Goal: Information Seeking & Learning: Learn about a topic

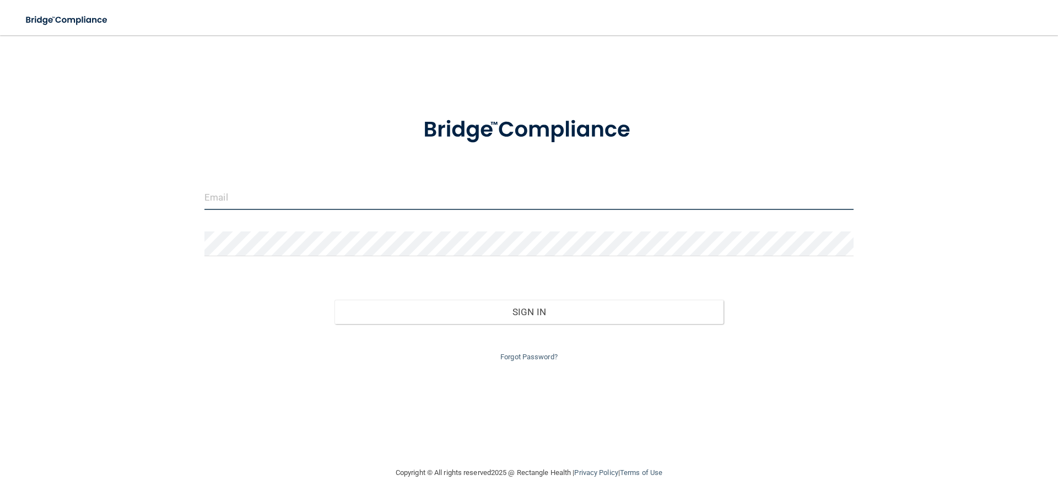
click at [232, 199] on input "email" at bounding box center [528, 197] width 649 height 25
type input "[EMAIL_ADDRESS][DOMAIN_NAME]"
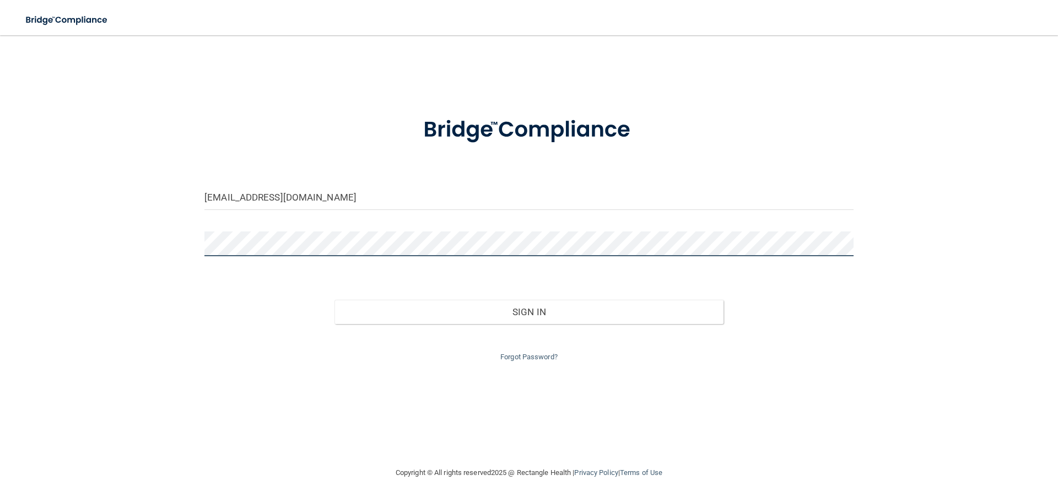
click at [334, 300] on button "Sign In" at bounding box center [528, 312] width 389 height 24
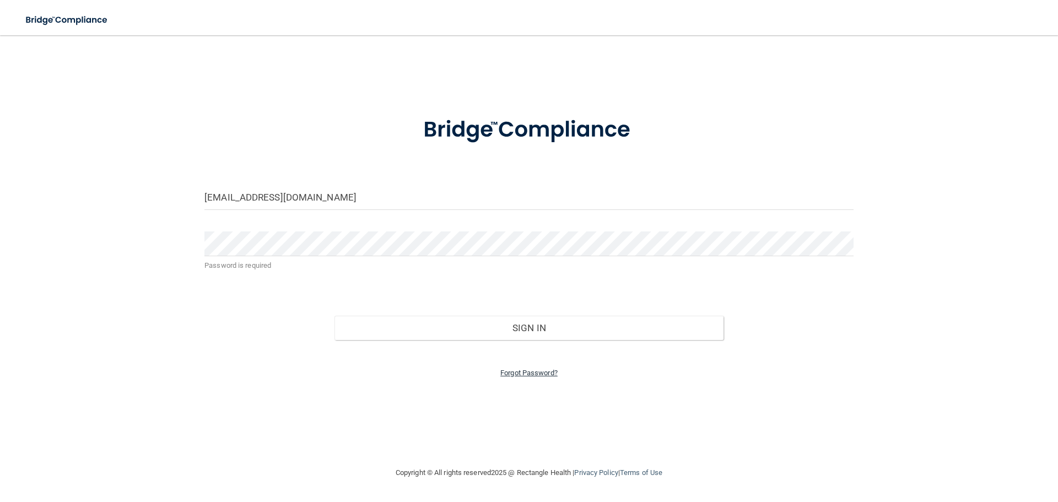
click at [553, 371] on link "Forgot Password?" at bounding box center [528, 372] width 57 height 8
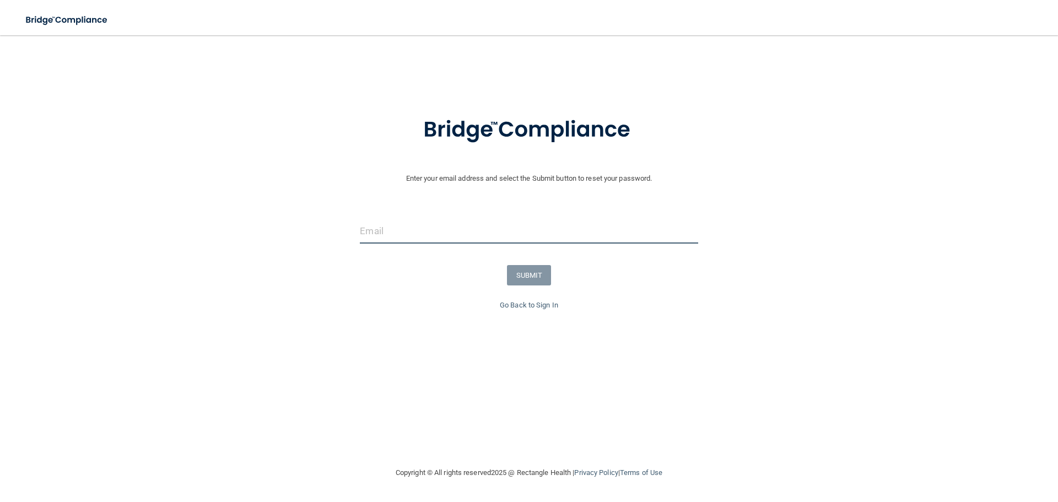
click at [385, 241] on input "email" at bounding box center [529, 231] width 338 height 25
type input "[EMAIL_ADDRESS][DOMAIN_NAME]"
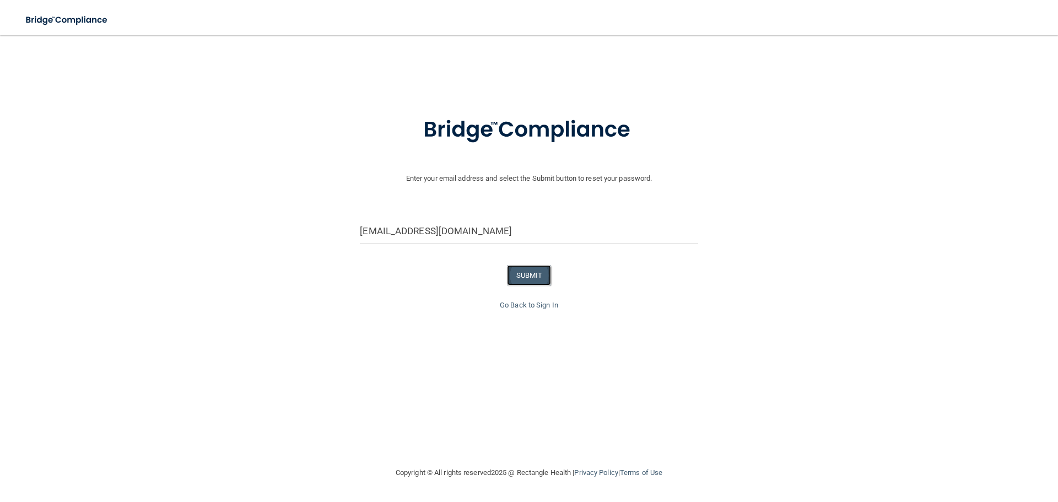
click at [526, 270] on button "SUBMIT" at bounding box center [529, 275] width 45 height 20
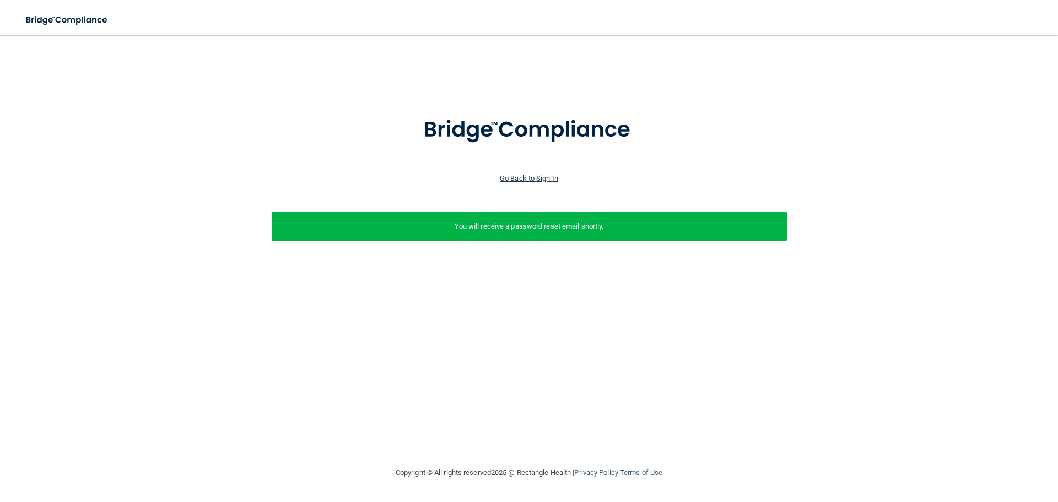
click at [537, 178] on link "Go Back to Sign In" at bounding box center [529, 178] width 58 height 8
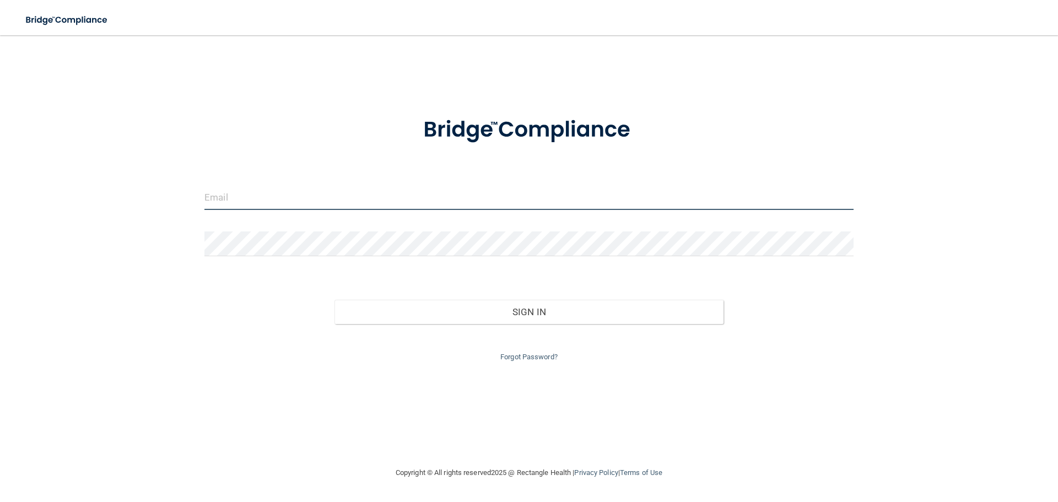
click at [234, 198] on input "email" at bounding box center [528, 197] width 649 height 25
type input "[EMAIL_ADDRESS][DOMAIN_NAME]"
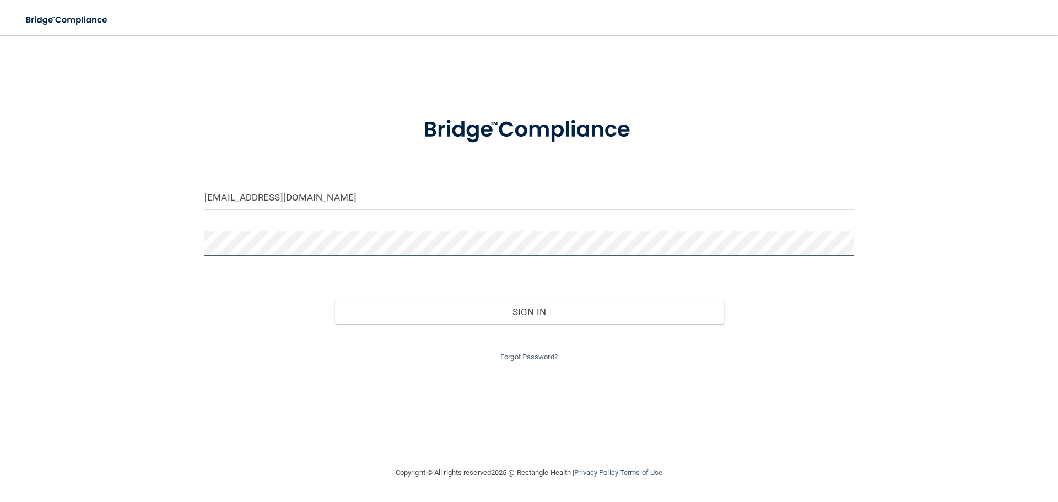
click at [334, 300] on button "Sign In" at bounding box center [528, 312] width 389 height 24
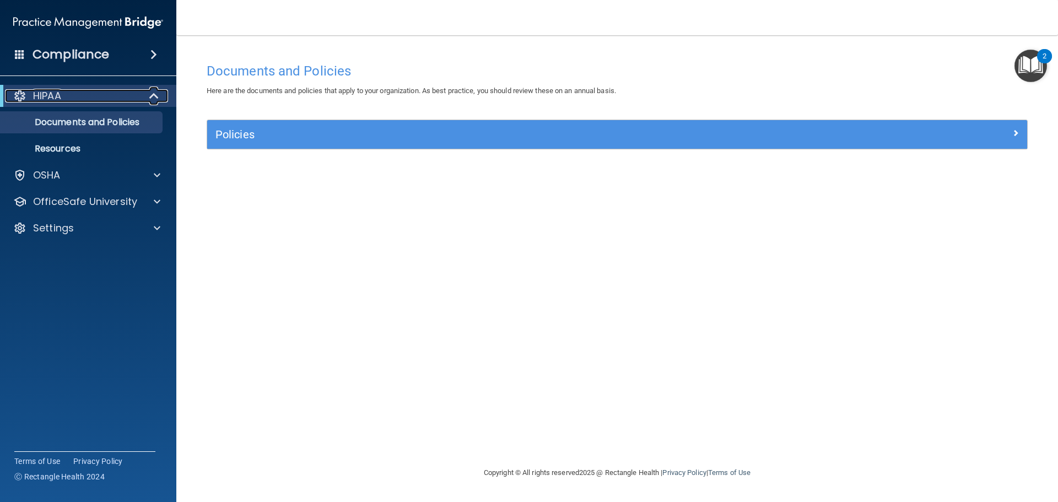
click at [151, 90] on span at bounding box center [154, 95] width 9 height 13
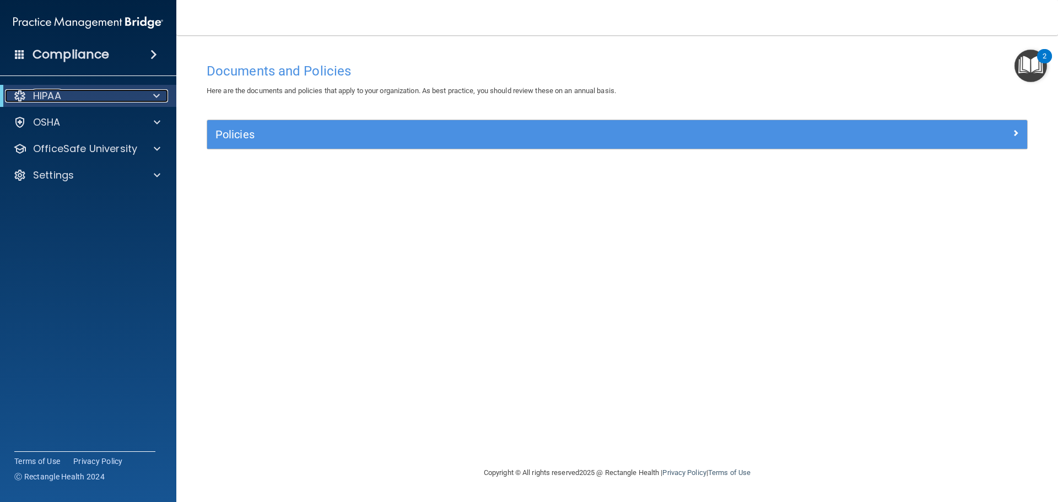
click at [157, 95] on span at bounding box center [156, 95] width 7 height 13
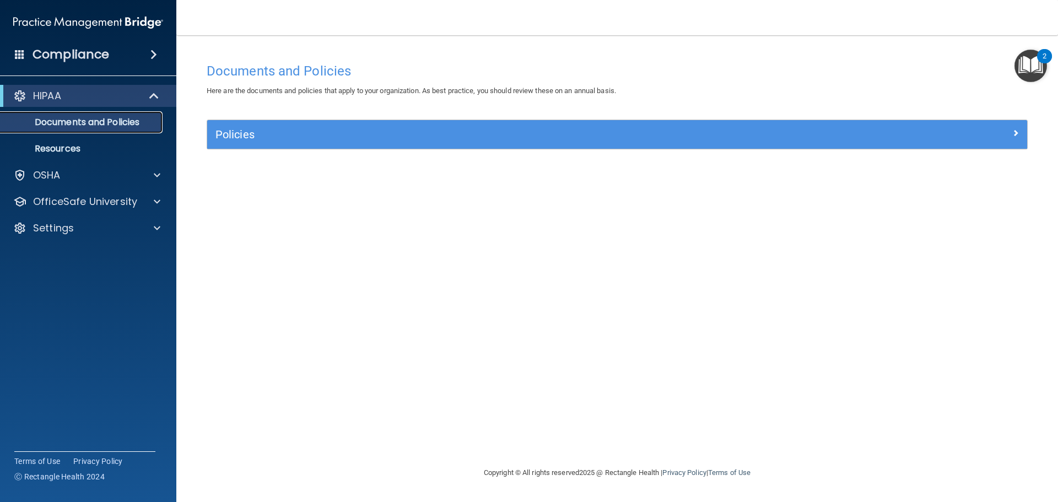
click at [124, 112] on link "Documents and Policies" at bounding box center [75, 122] width 173 height 22
click at [109, 123] on p "Documents and Policies" at bounding box center [82, 122] width 150 height 11
click at [64, 117] on p "Documents and Policies" at bounding box center [82, 122] width 150 height 11
click at [69, 92] on div "HIPAA" at bounding box center [73, 95] width 136 height 13
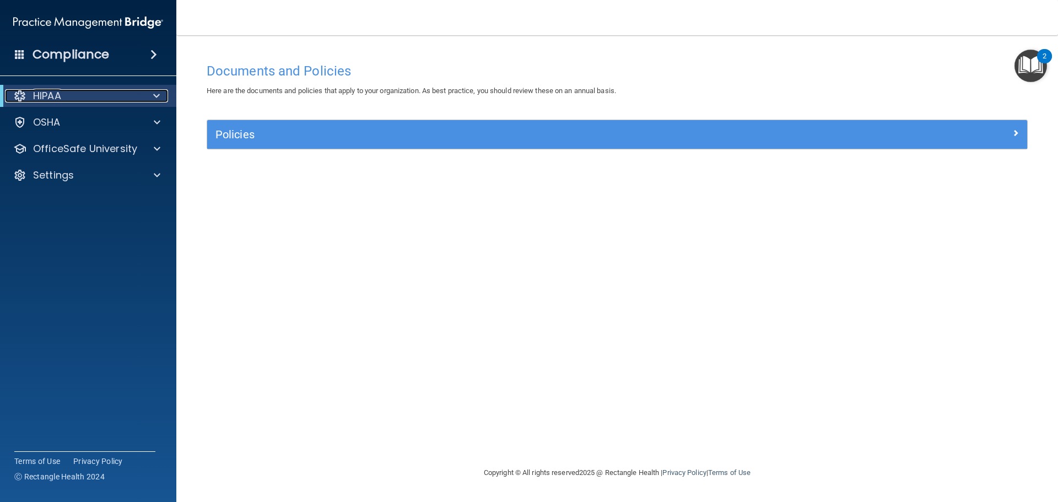
click at [155, 93] on span at bounding box center [156, 95] width 7 height 13
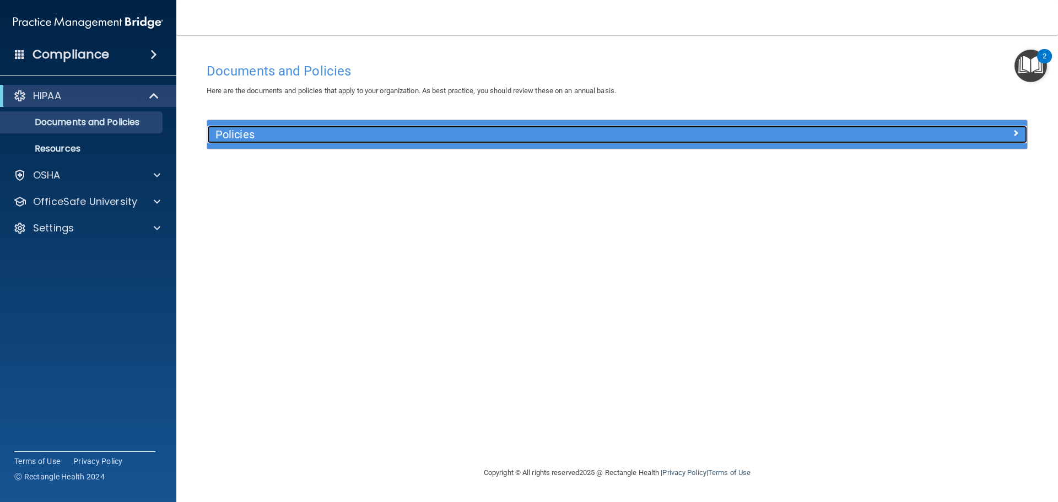
click at [258, 135] on h5 "Policies" at bounding box center [514, 134] width 598 height 12
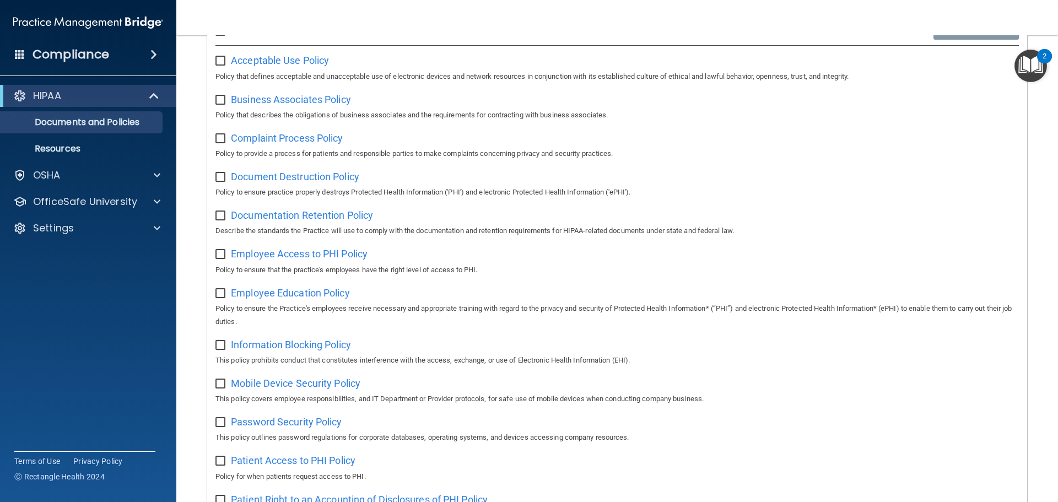
scroll to position [52, 0]
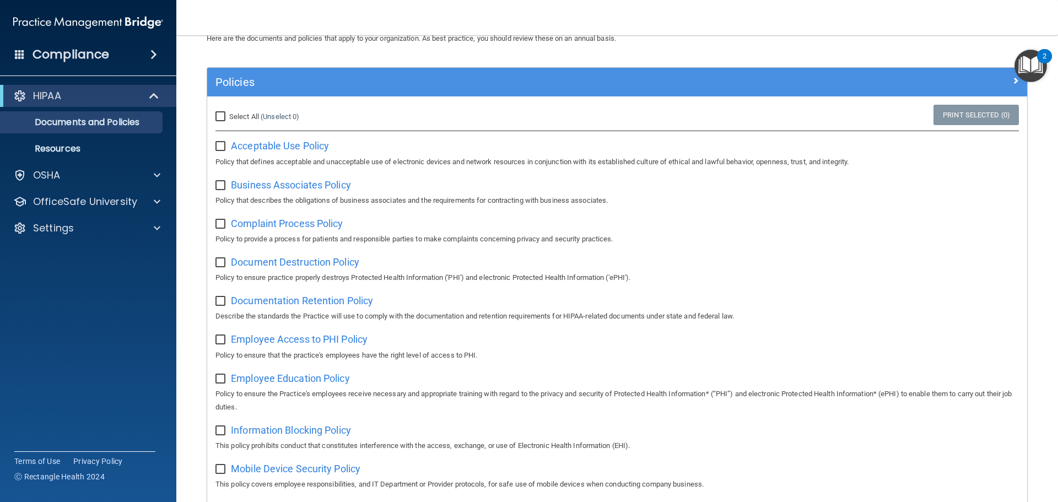
click at [225, 117] on input "Select All (Unselect 0) Unselect All" at bounding box center [221, 116] width 13 height 9
checkbox input "true"
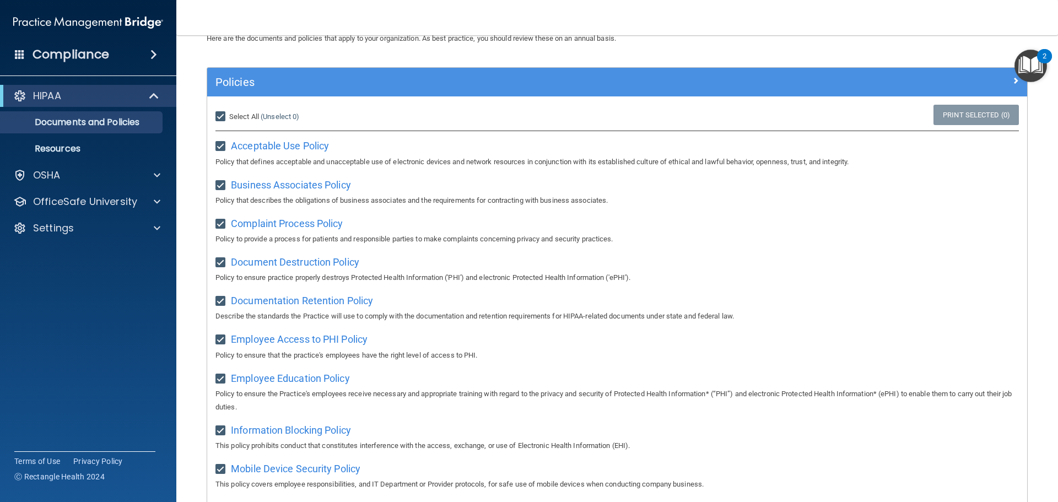
checkbox input "true"
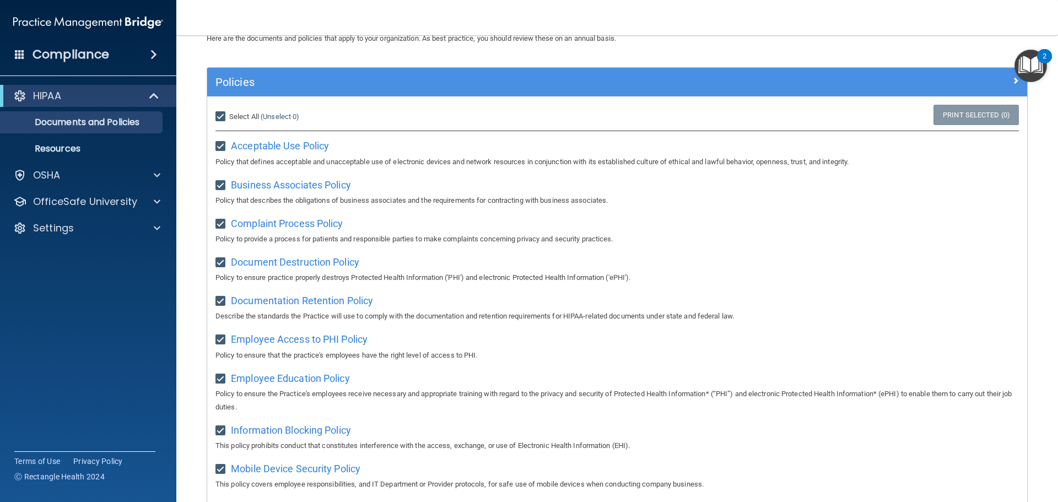
checkbox input "true"
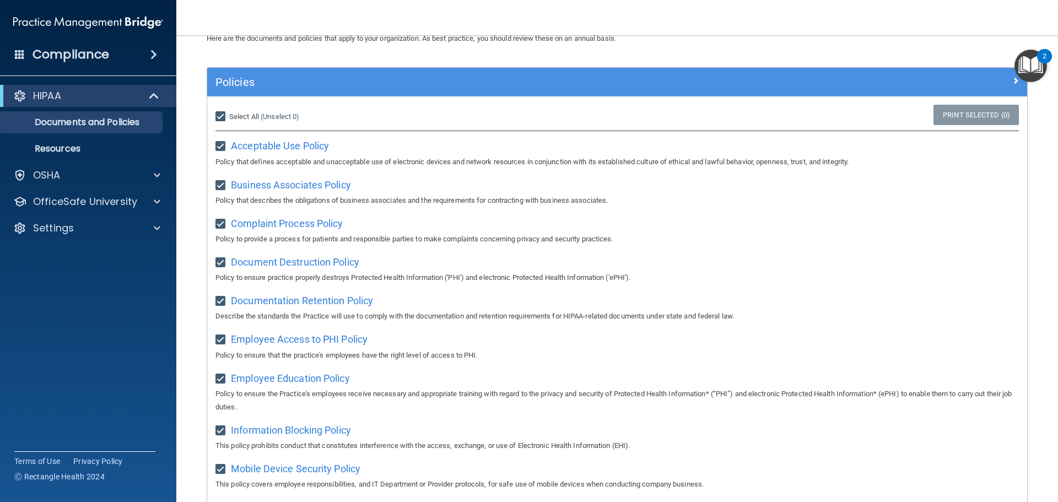
checkbox input "true"
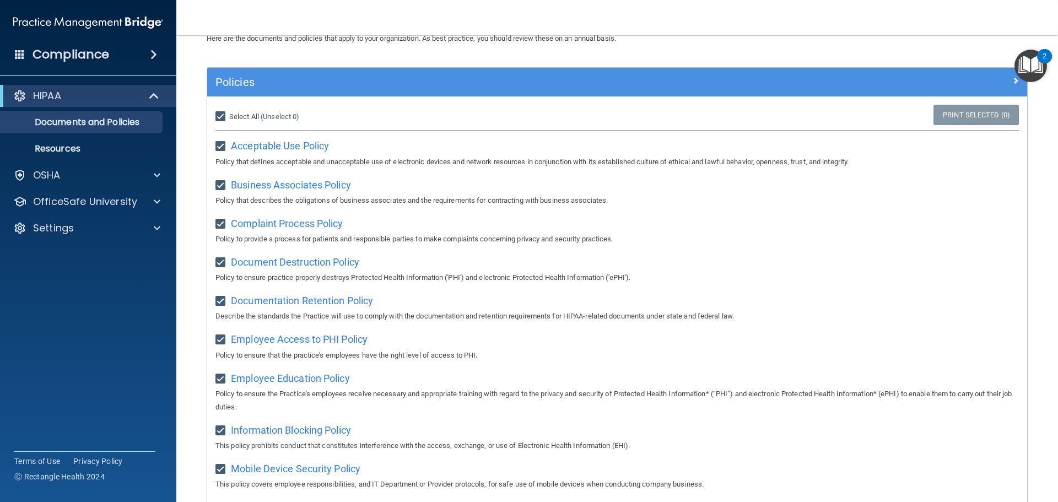
checkbox input "true"
click at [1031, 71] on img "Open Resource Center, 2 new notifications" at bounding box center [1030, 66] width 32 height 32
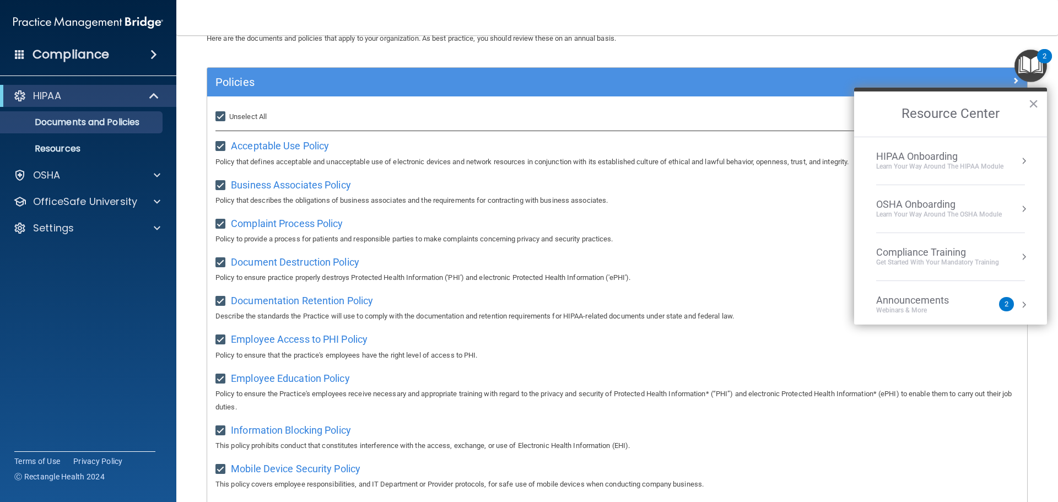
click at [958, 158] on div "HIPAA Onboarding" at bounding box center [939, 156] width 127 height 12
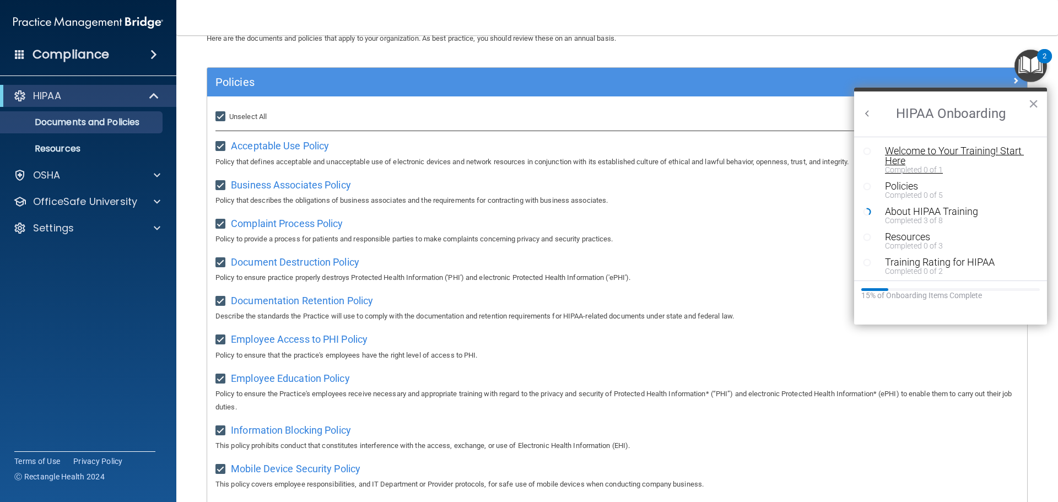
scroll to position [0, 0]
click at [992, 151] on div "Welcome to Your Training! Start Here" at bounding box center [954, 156] width 139 height 20
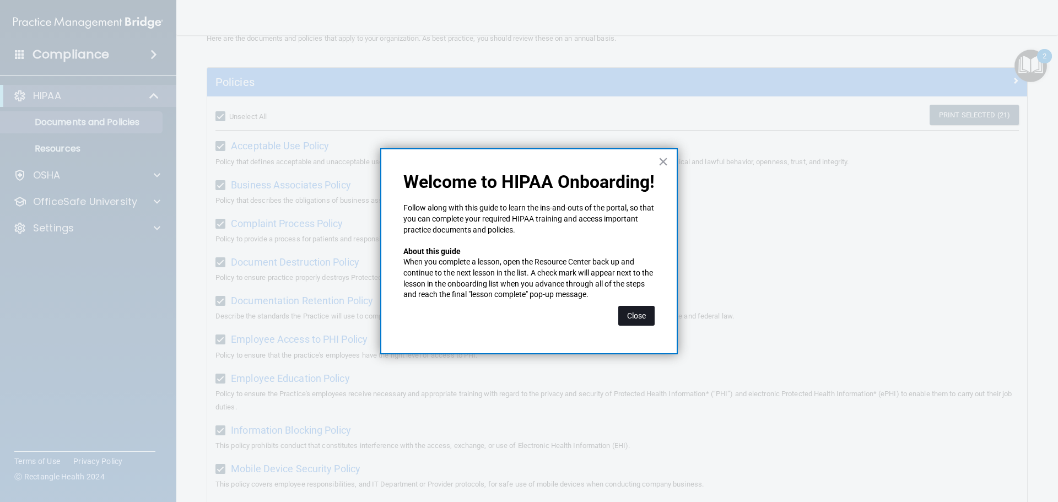
click at [642, 319] on button "Close" at bounding box center [636, 316] width 36 height 20
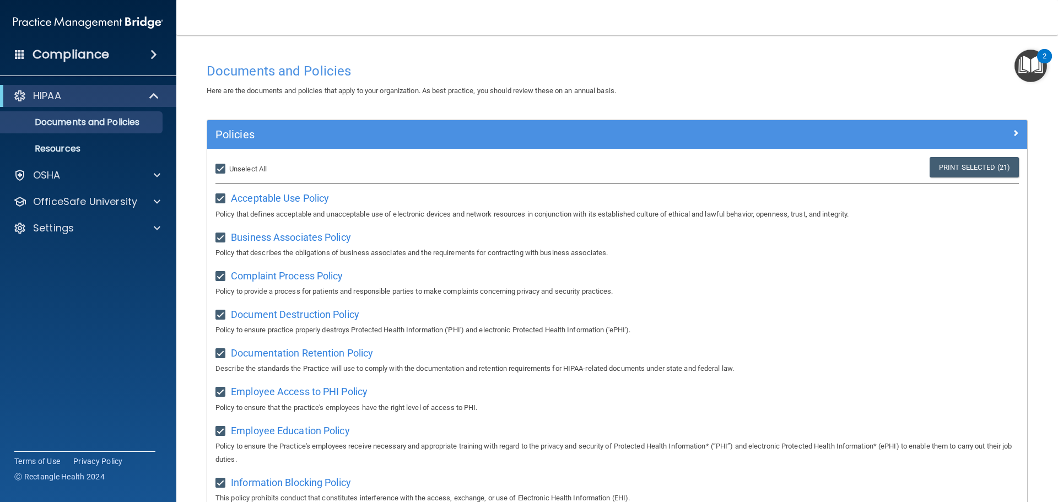
click at [751, 72] on h4 "Documents and Policies" at bounding box center [617, 71] width 821 height 14
click at [55, 172] on p "OSHA" at bounding box center [47, 175] width 28 height 13
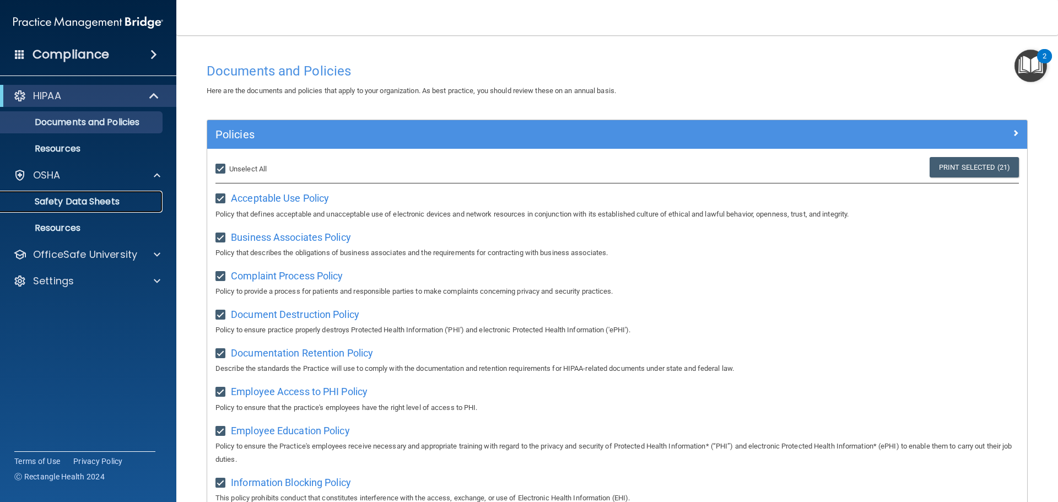
click at [92, 204] on p "Safety Data Sheets" at bounding box center [82, 201] width 150 height 11
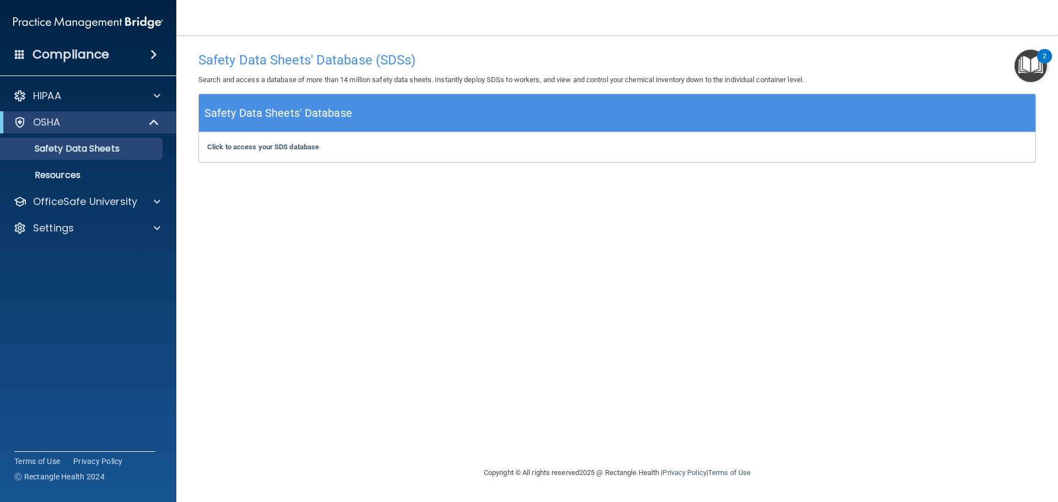
click at [1040, 66] on img "Open Resource Center, 2 new notifications" at bounding box center [1030, 66] width 32 height 32
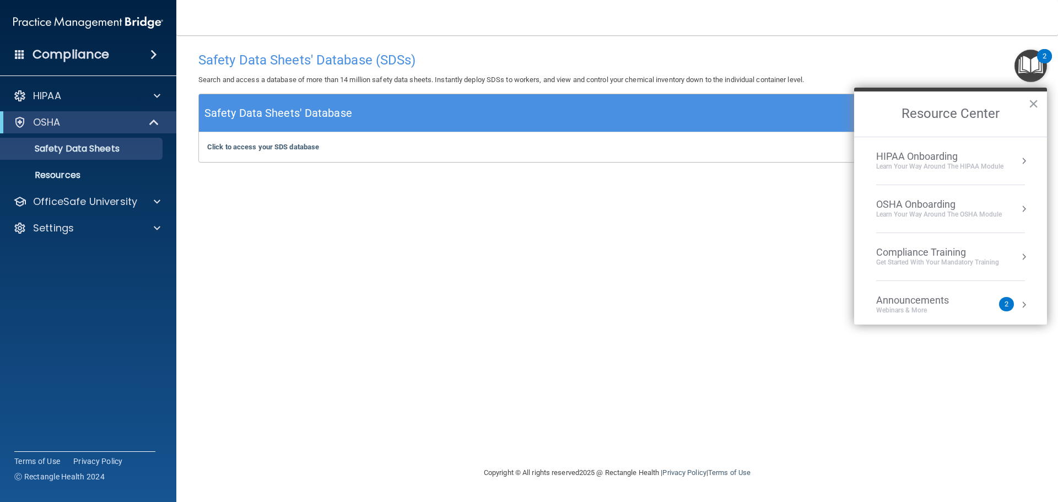
click at [947, 158] on div "HIPAA Onboarding" at bounding box center [939, 156] width 127 height 12
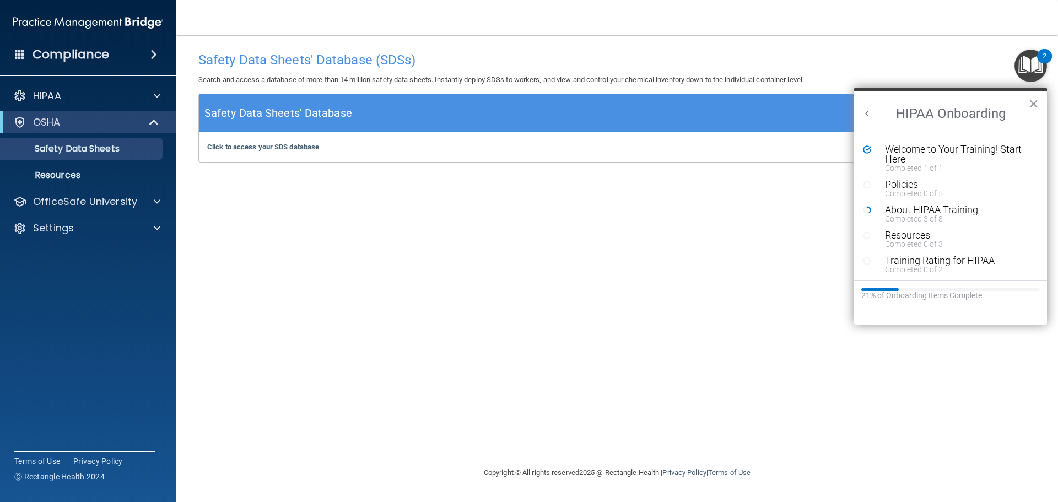
scroll to position [2, 0]
click at [934, 148] on div "Welcome to Your Training! Start Here" at bounding box center [954, 154] width 139 height 20
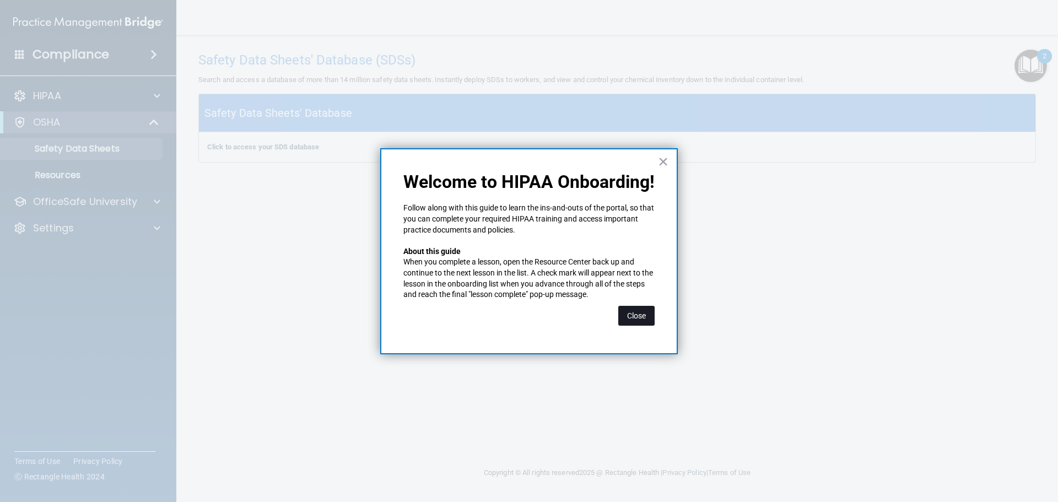
click at [638, 317] on button "Close" at bounding box center [636, 316] width 36 height 20
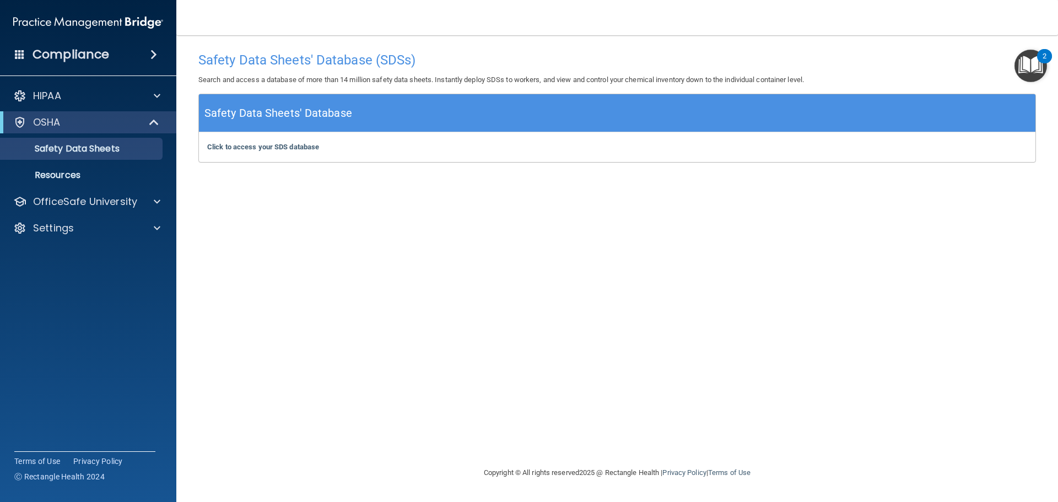
click at [1026, 68] on img "Open Resource Center, 2 new notifications" at bounding box center [1030, 66] width 32 height 32
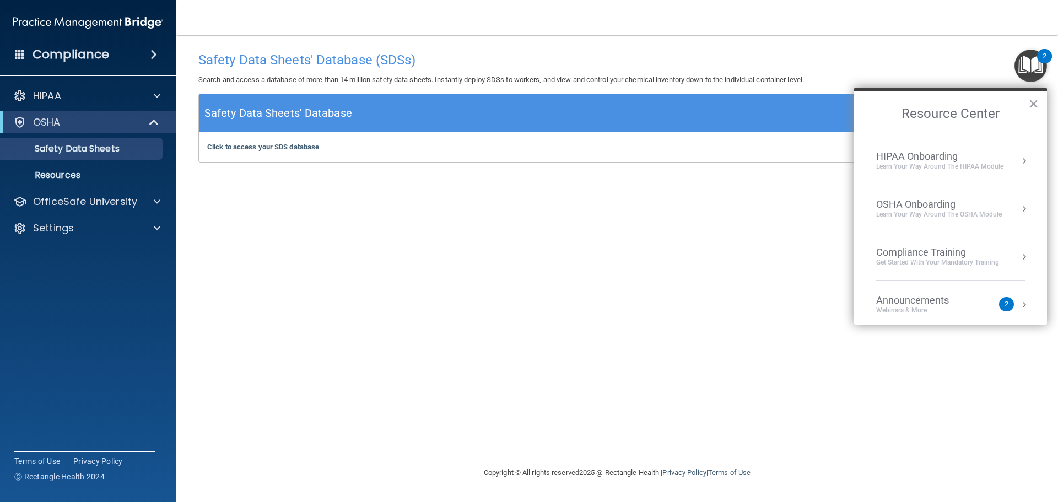
click at [933, 160] on div "HIPAA Onboarding" at bounding box center [939, 156] width 127 height 12
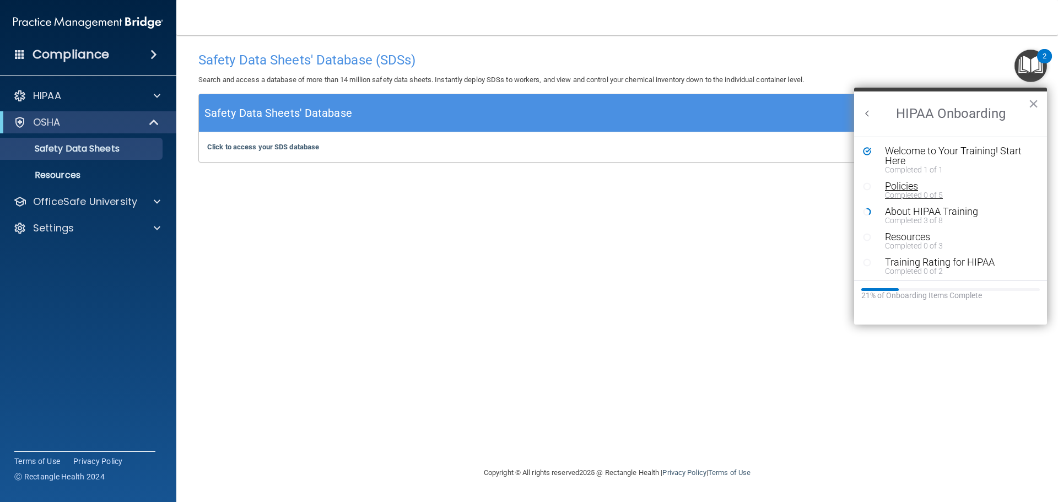
scroll to position [0, 0]
click at [918, 192] on div "Completed 0 of 5" at bounding box center [954, 195] width 139 height 8
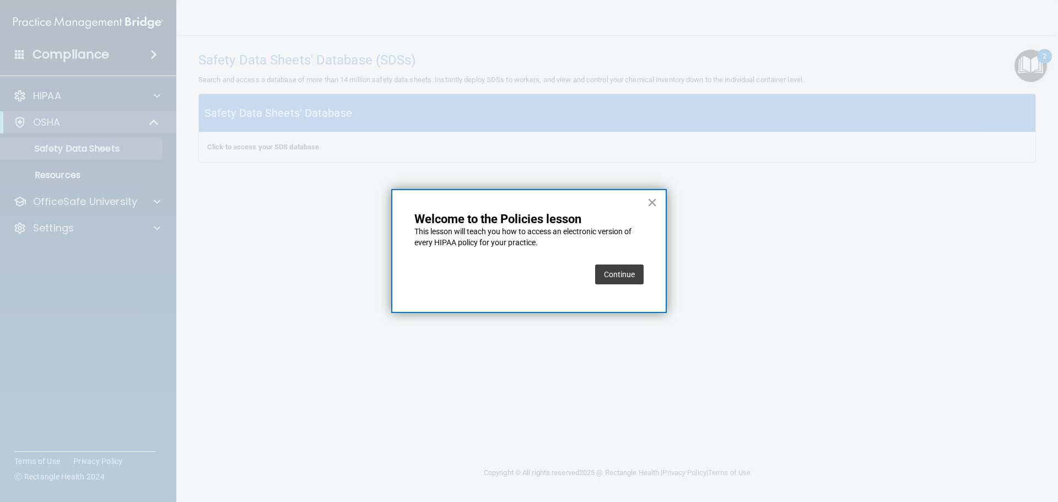
click at [632, 278] on button "Continue" at bounding box center [619, 274] width 48 height 20
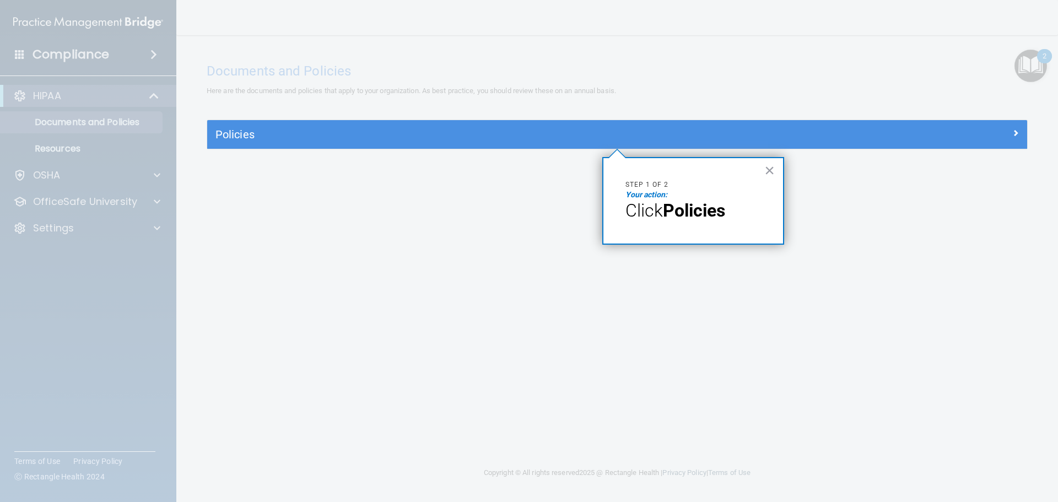
click at [689, 213] on strong "Policies" at bounding box center [694, 210] width 62 height 21
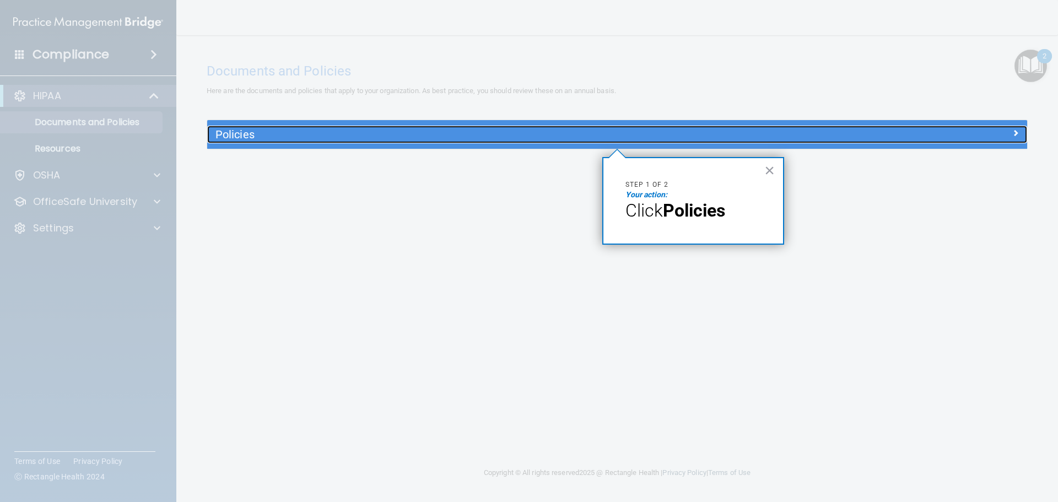
click at [303, 138] on h5 "Policies" at bounding box center [514, 134] width 598 height 12
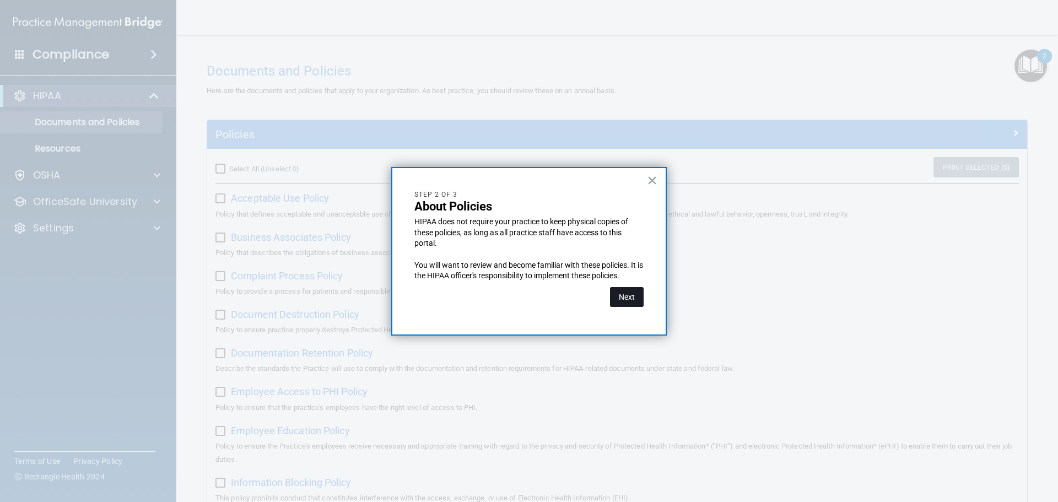
click at [636, 306] on button "Next" at bounding box center [627, 297] width 34 height 20
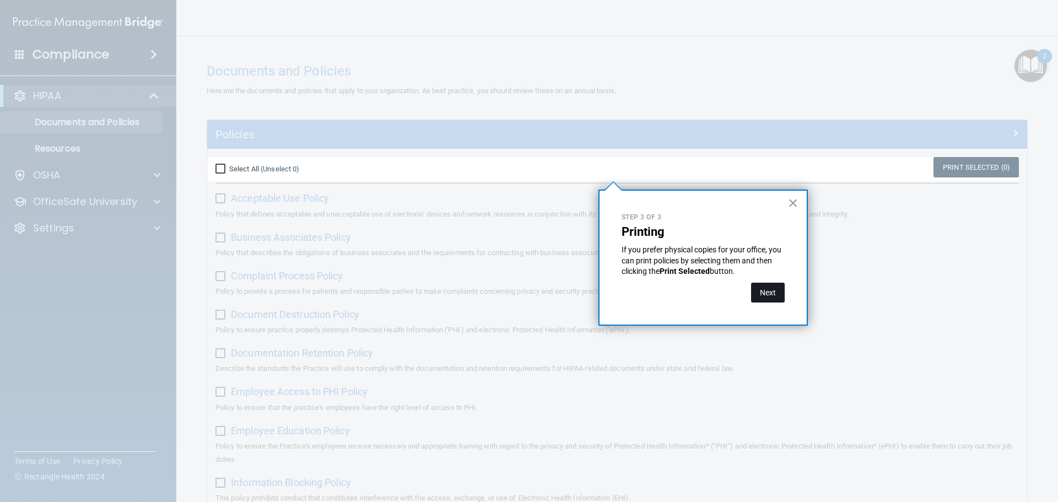
click at [774, 292] on button "Next" at bounding box center [768, 293] width 34 height 20
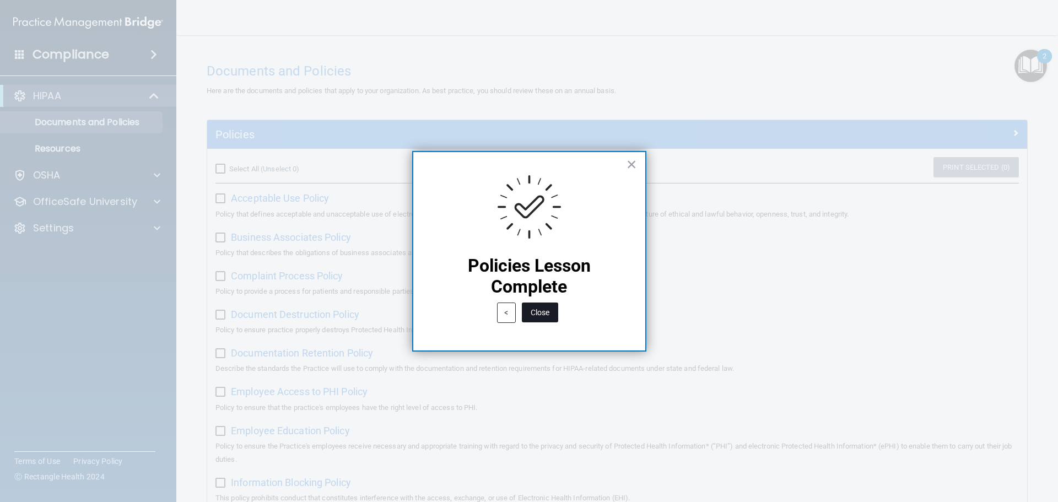
click at [546, 314] on button "Close" at bounding box center [540, 312] width 36 height 20
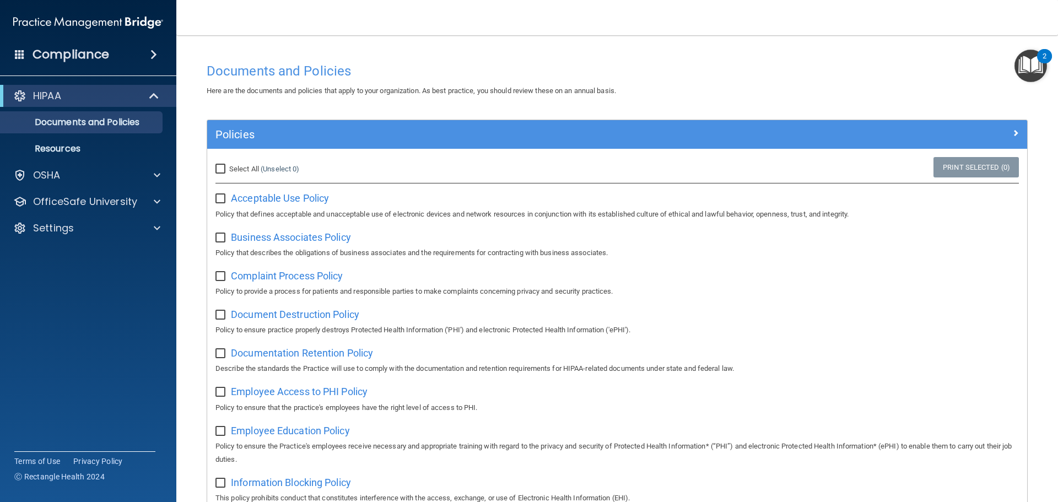
click at [1031, 66] on img "Open Resource Center, 2 new notifications" at bounding box center [1030, 66] width 32 height 32
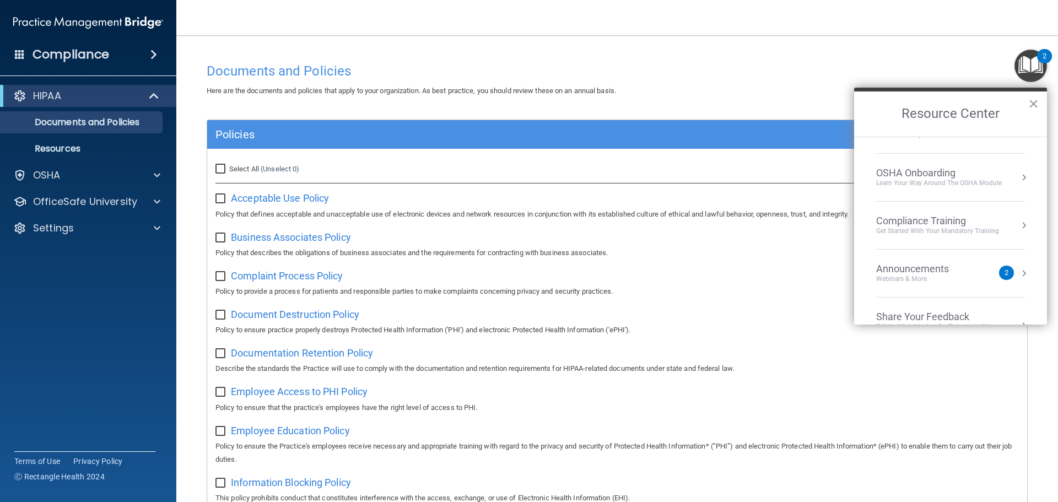
scroll to position [62, 0]
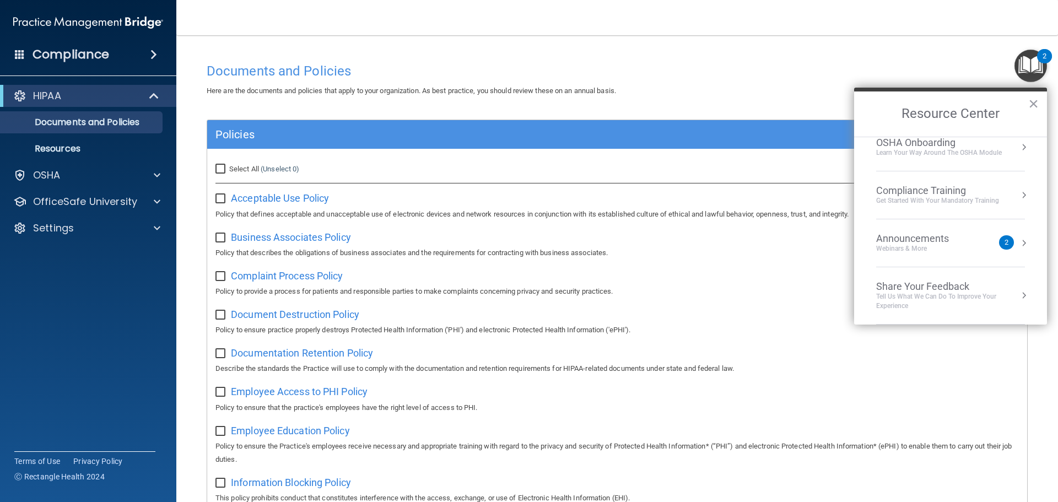
click at [1001, 241] on div "2" at bounding box center [1006, 242] width 15 height 14
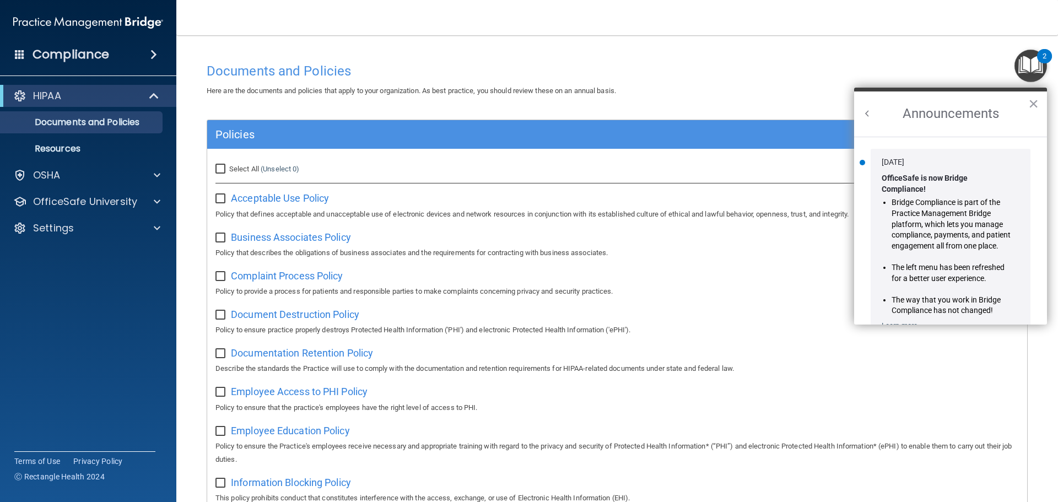
scroll to position [0, 0]
click at [1032, 101] on button "×" at bounding box center [1033, 104] width 10 height 18
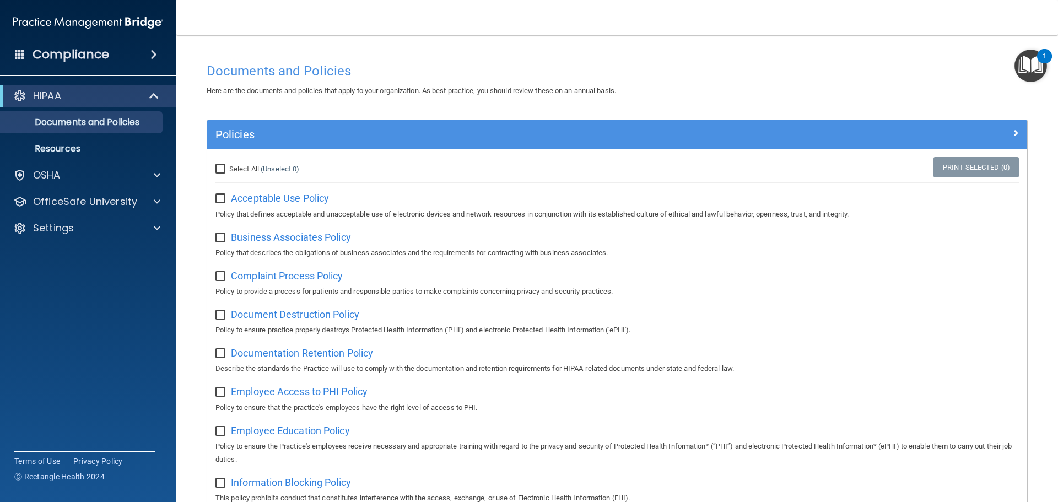
click at [1034, 65] on img "Open Resource Center, 1 new notification" at bounding box center [1030, 66] width 32 height 32
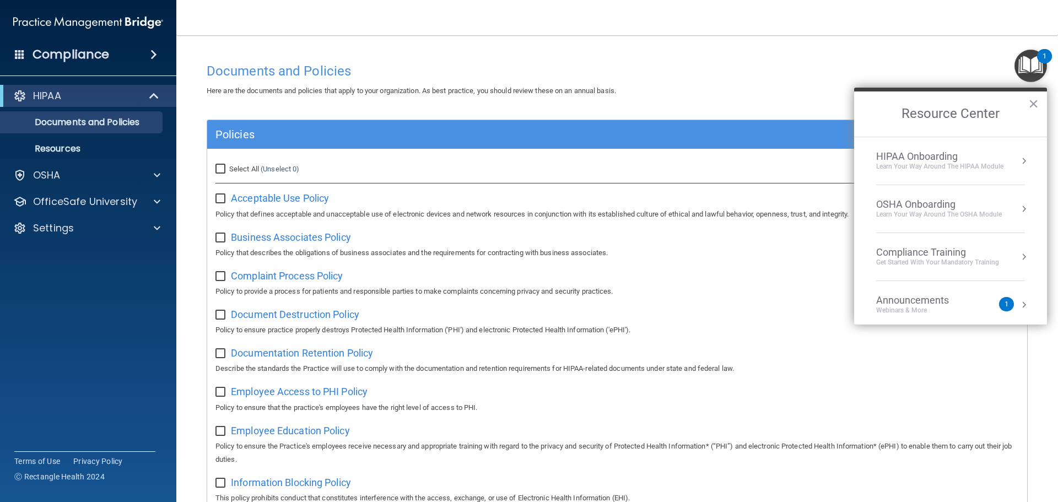
click at [1000, 160] on div "HIPAA Onboarding" at bounding box center [939, 156] width 127 height 12
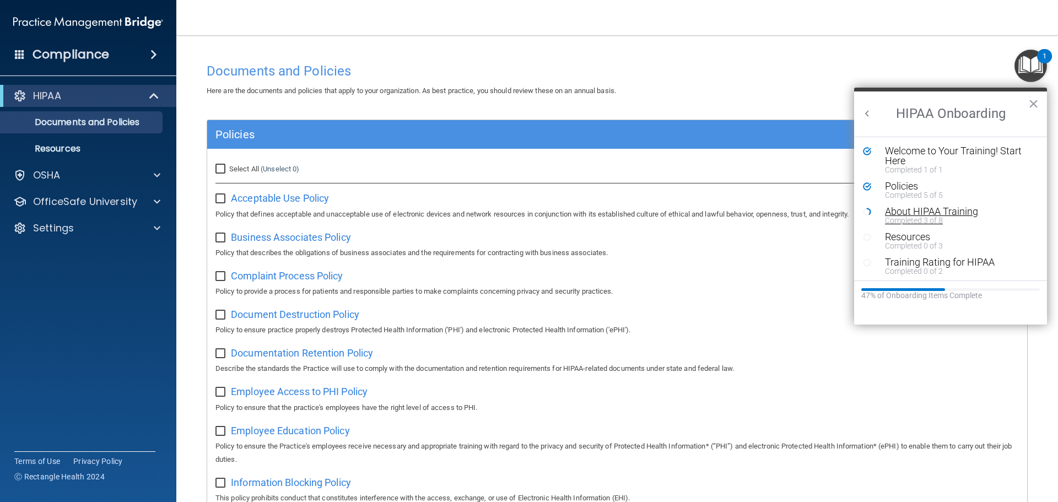
click at [962, 212] on div "About HIPAA Training" at bounding box center [954, 212] width 139 height 10
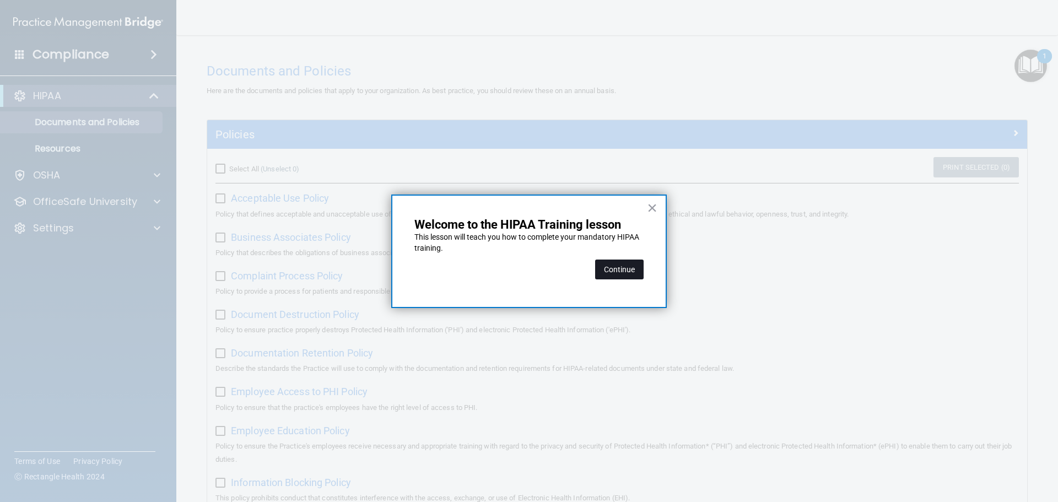
click at [631, 273] on button "Continue" at bounding box center [619, 269] width 48 height 20
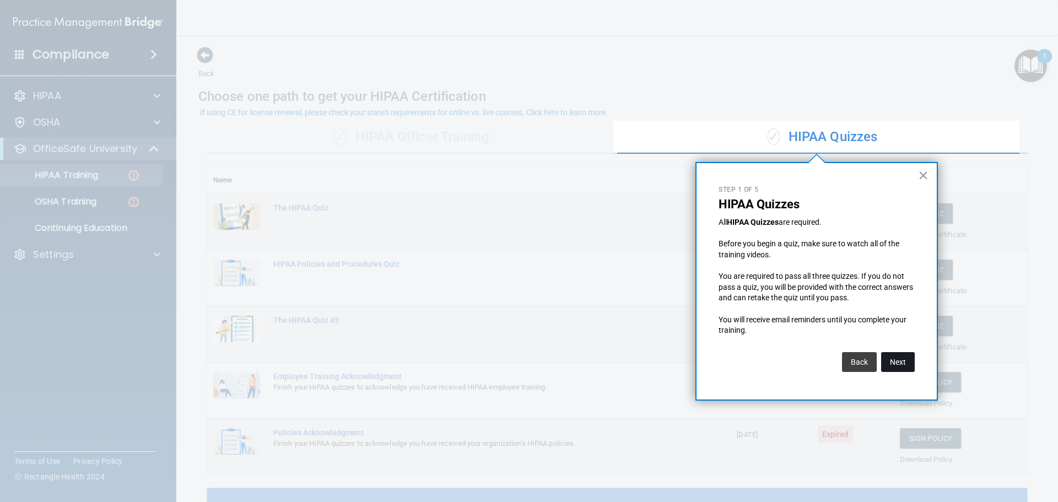
click at [896, 366] on button "Next" at bounding box center [898, 362] width 34 height 20
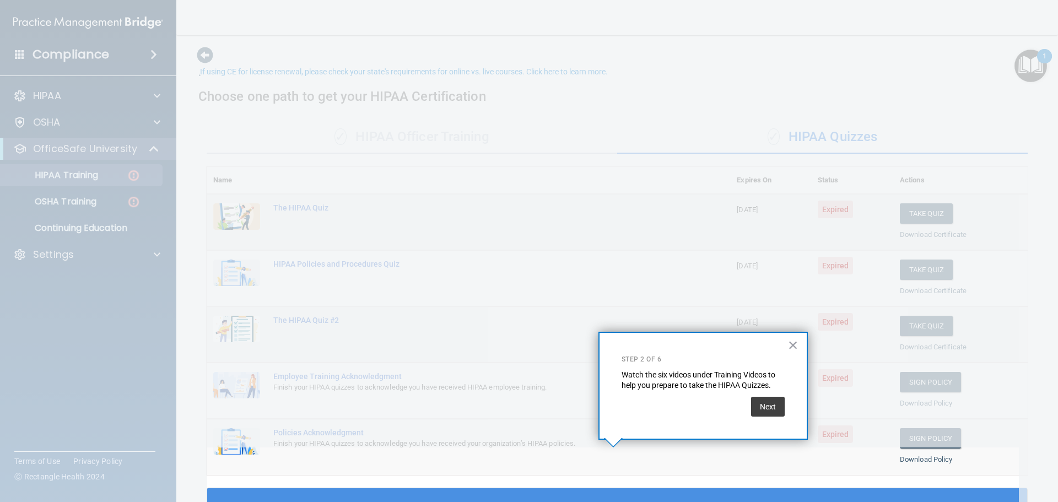
scroll to position [41, 0]
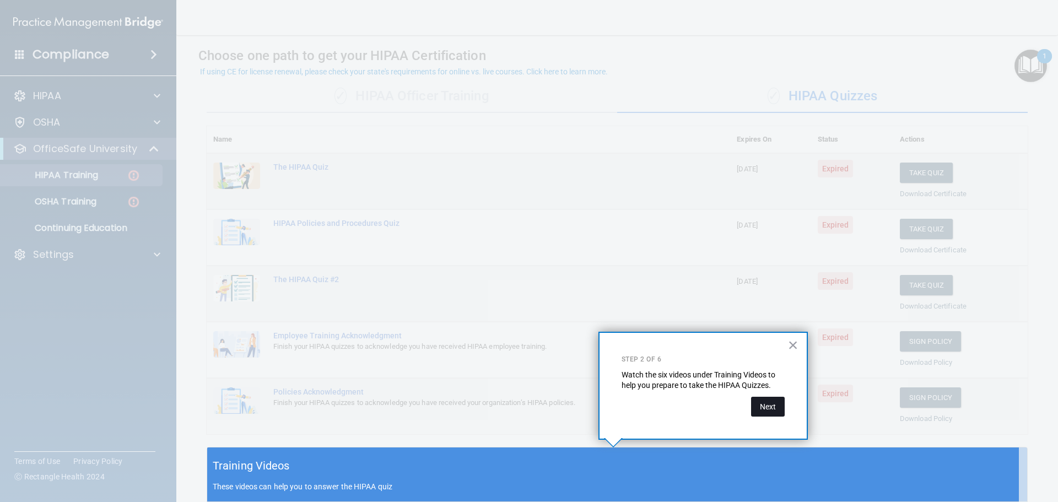
click at [772, 409] on button "Next" at bounding box center [768, 407] width 34 height 20
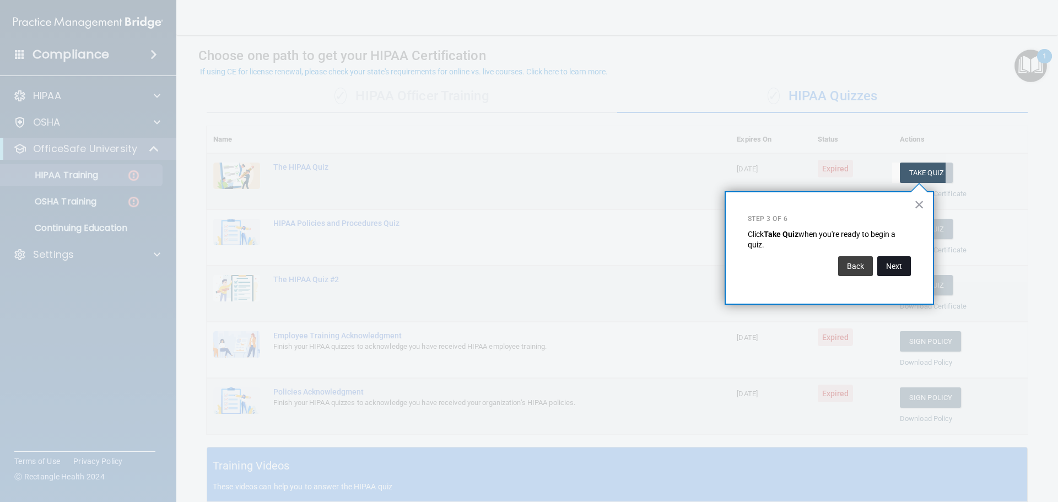
click at [900, 265] on button "Next" at bounding box center [894, 266] width 34 height 20
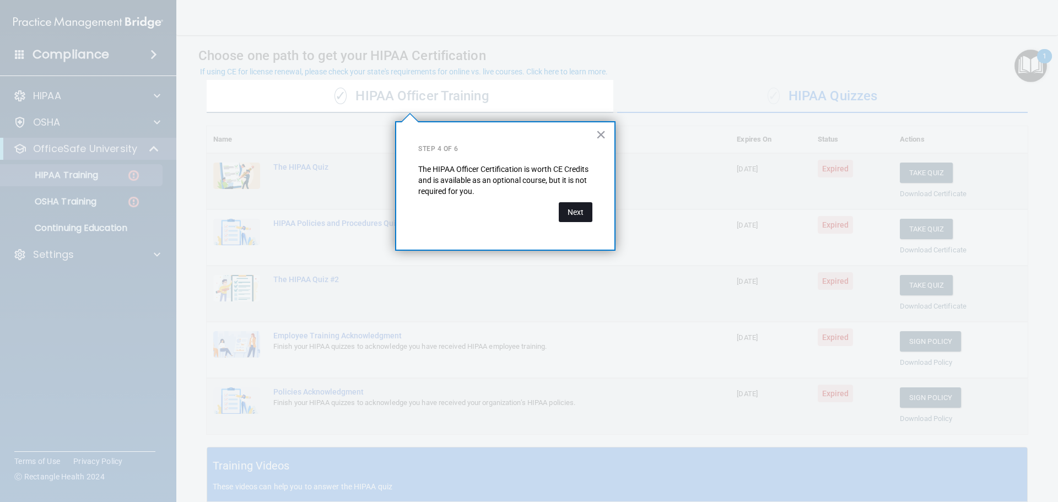
click at [574, 210] on button "Next" at bounding box center [575, 212] width 34 height 20
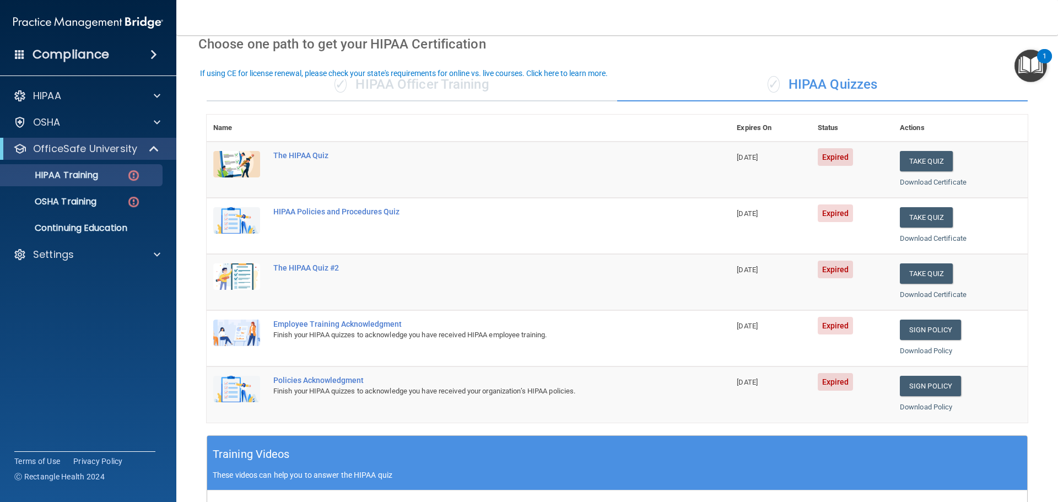
scroll to position [0, 0]
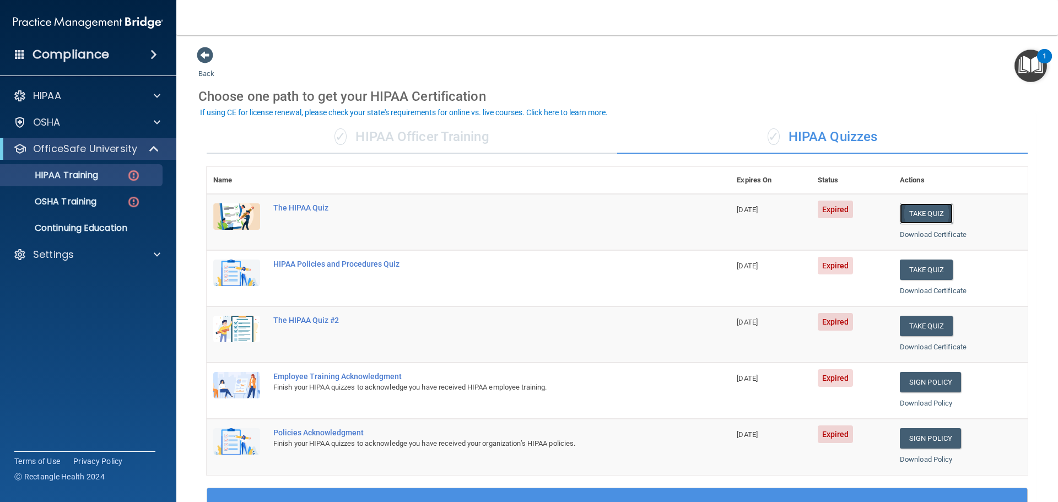
click at [925, 219] on button "Take Quiz" at bounding box center [925, 213] width 53 height 20
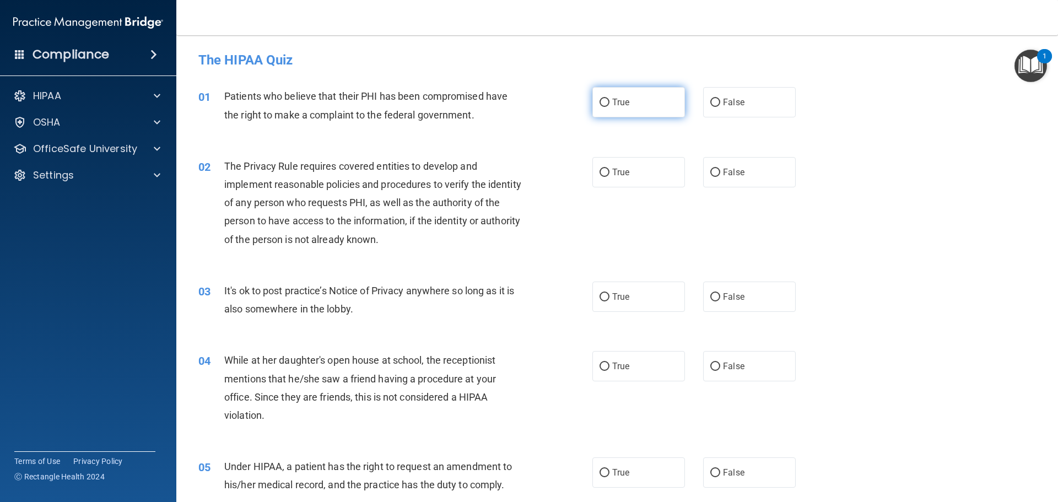
click at [603, 99] on input "True" at bounding box center [604, 103] width 10 height 8
radio input "true"
click at [601, 171] on input "True" at bounding box center [604, 173] width 10 height 8
radio input "true"
click at [710, 295] on input "False" at bounding box center [715, 297] width 10 height 8
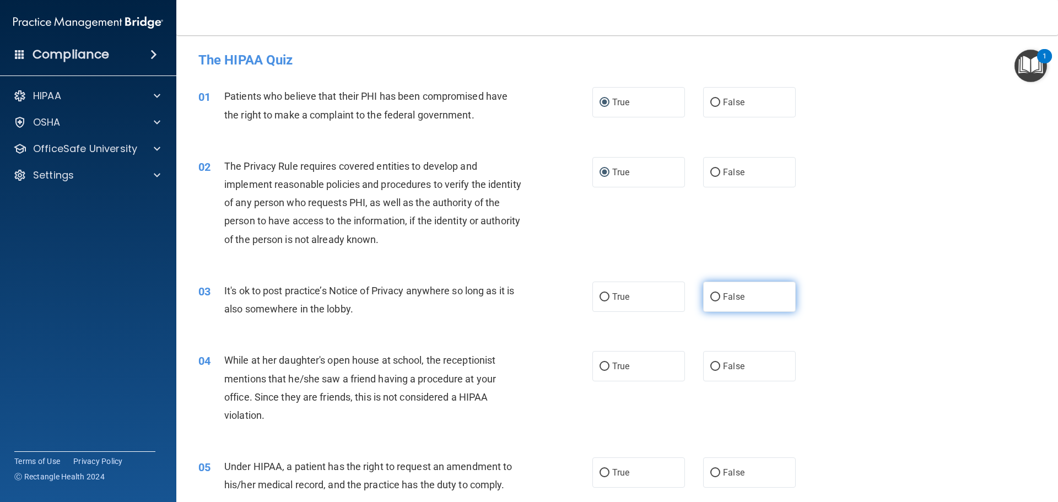
radio input "true"
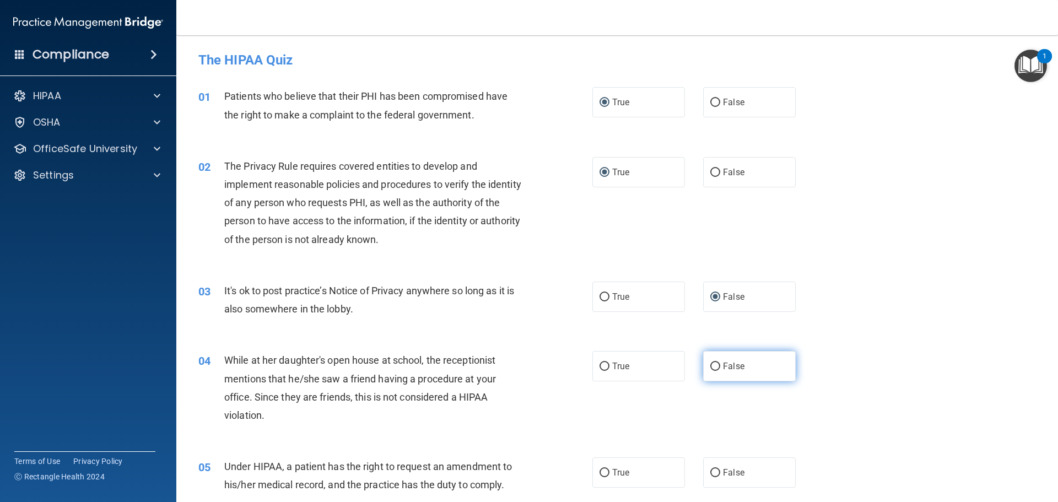
click at [710, 368] on input "False" at bounding box center [715, 366] width 10 height 8
radio input "true"
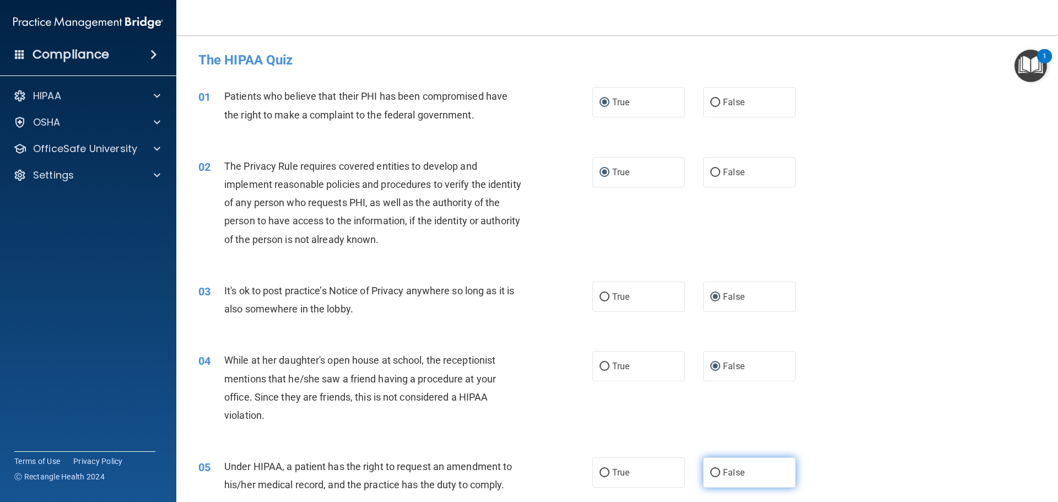
click at [710, 476] on input "False" at bounding box center [715, 473] width 10 height 8
radio input "true"
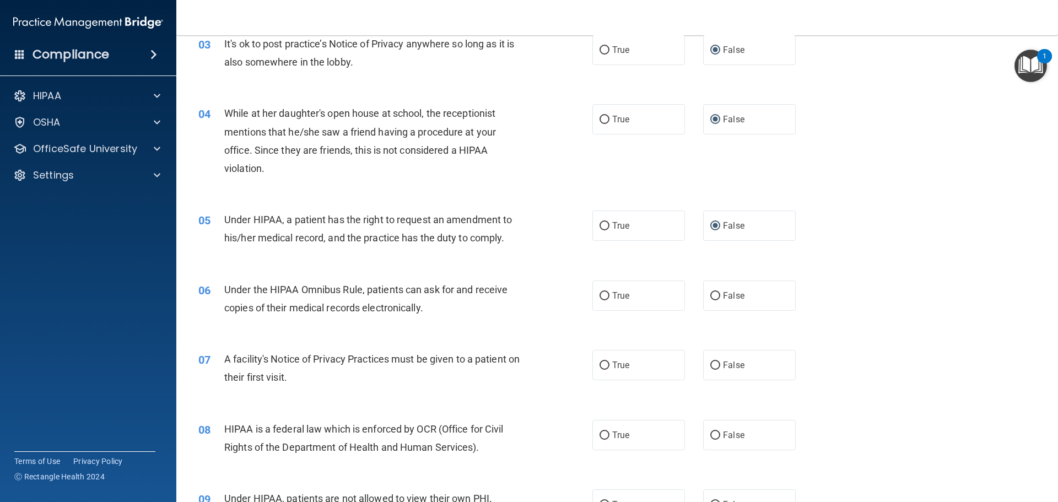
scroll to position [275, 0]
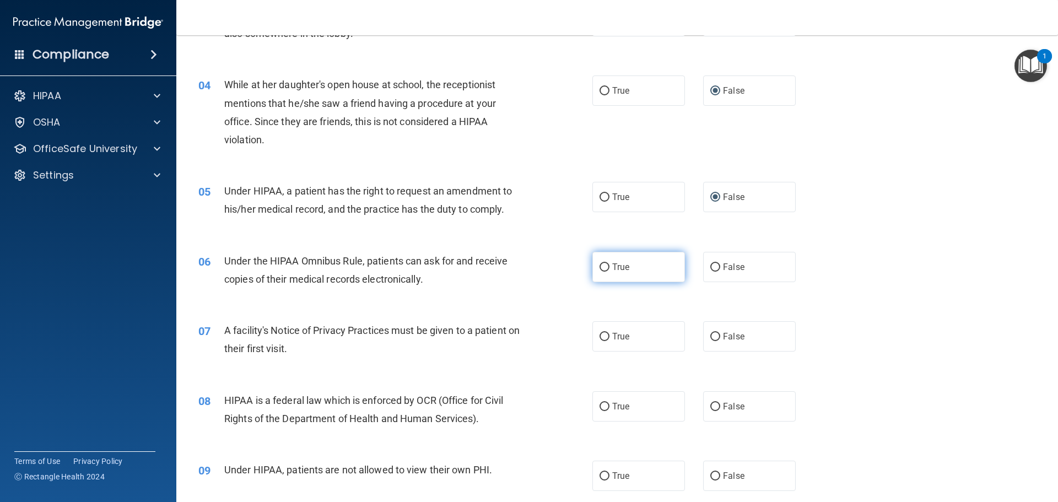
click at [600, 266] on input "True" at bounding box center [604, 267] width 10 height 8
radio input "true"
click at [599, 339] on input "True" at bounding box center [604, 337] width 10 height 8
radio input "true"
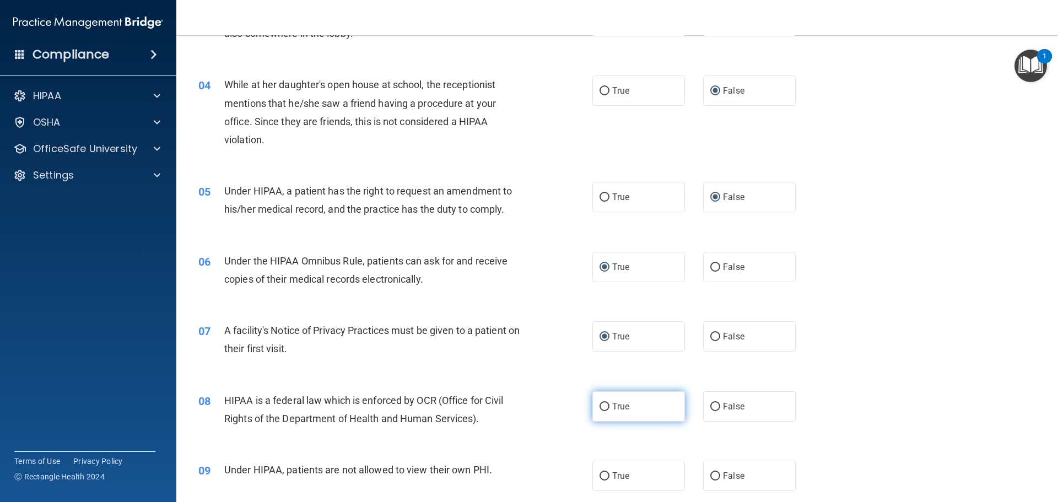
click at [602, 405] on input "True" at bounding box center [604, 407] width 10 height 8
radio input "true"
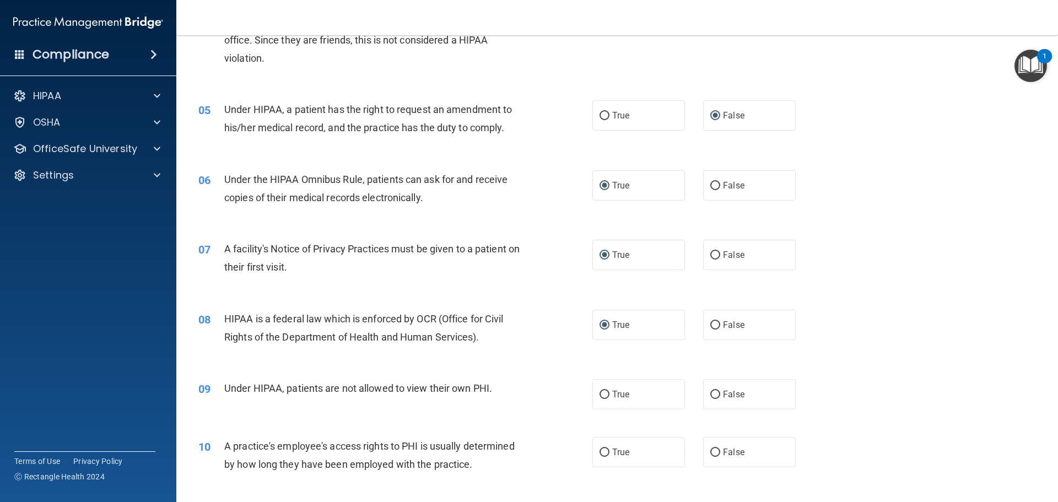
scroll to position [386, 0]
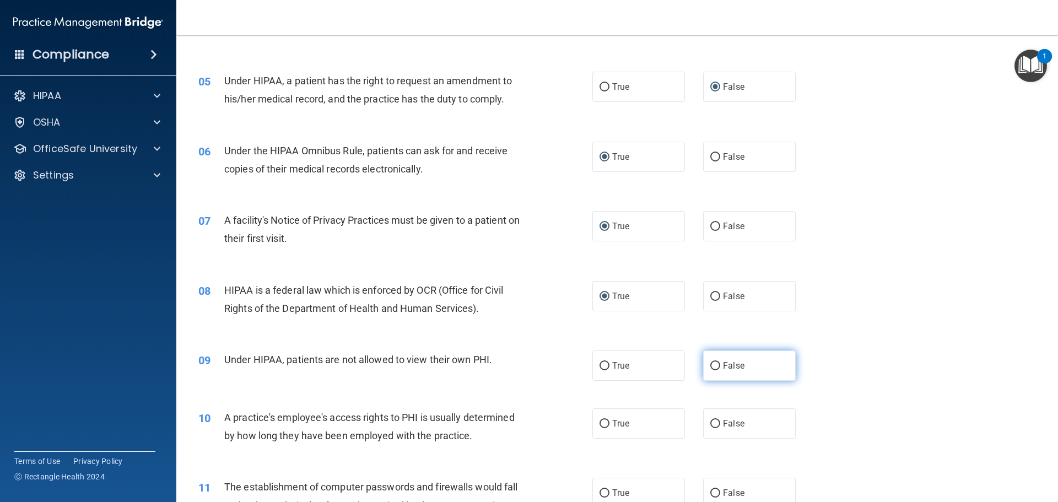
click at [711, 368] on input "False" at bounding box center [715, 366] width 10 height 8
radio input "true"
click at [710, 422] on input "False" at bounding box center [715, 424] width 10 height 8
radio input "true"
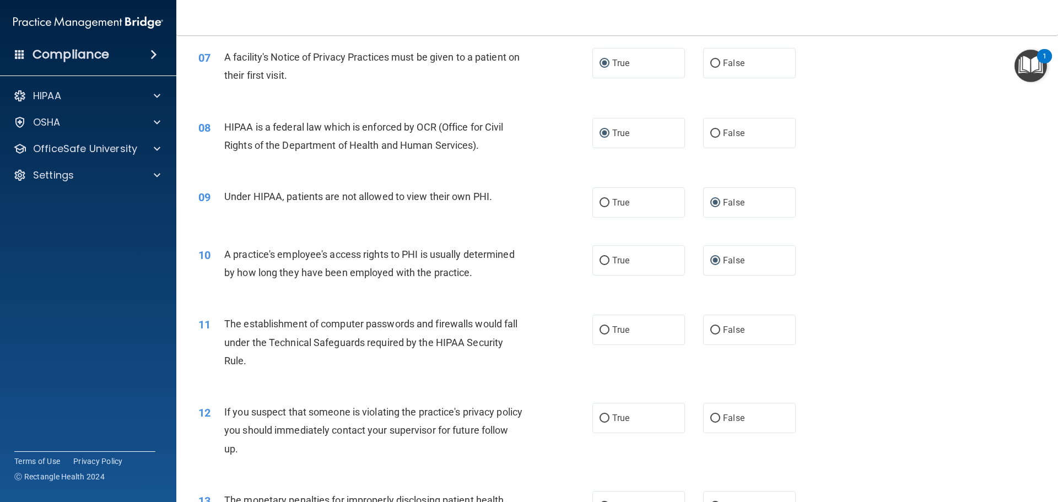
scroll to position [551, 0]
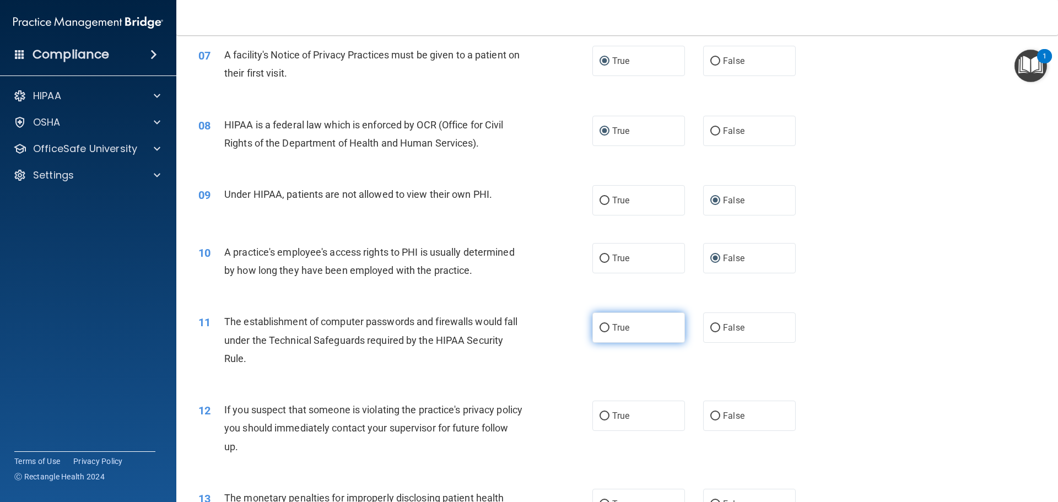
click at [601, 330] on input "True" at bounding box center [604, 328] width 10 height 8
radio input "true"
click at [602, 416] on input "True" at bounding box center [604, 416] width 10 height 8
radio input "true"
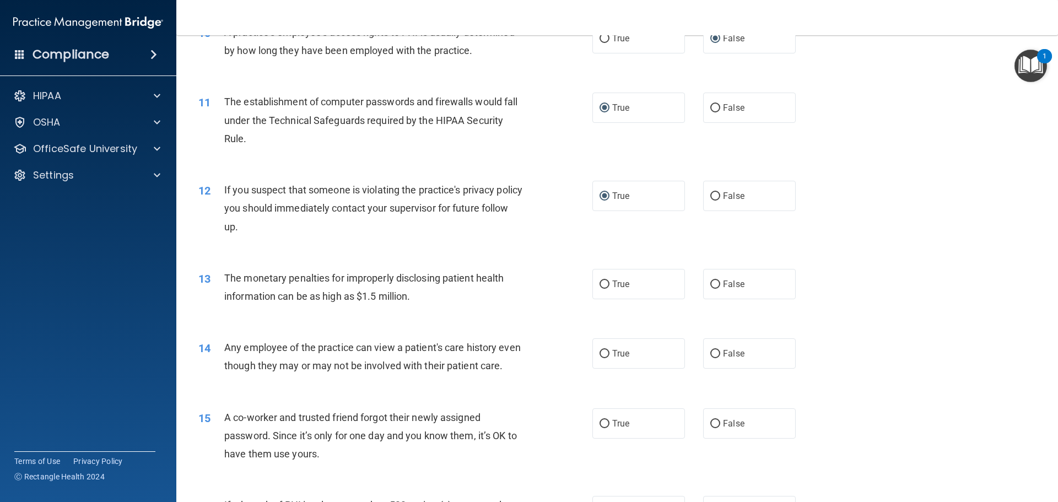
scroll to position [771, 0]
click at [599, 287] on input "True" at bounding box center [604, 284] width 10 height 8
radio input "true"
click at [713, 353] on input "False" at bounding box center [715, 353] width 10 height 8
radio input "true"
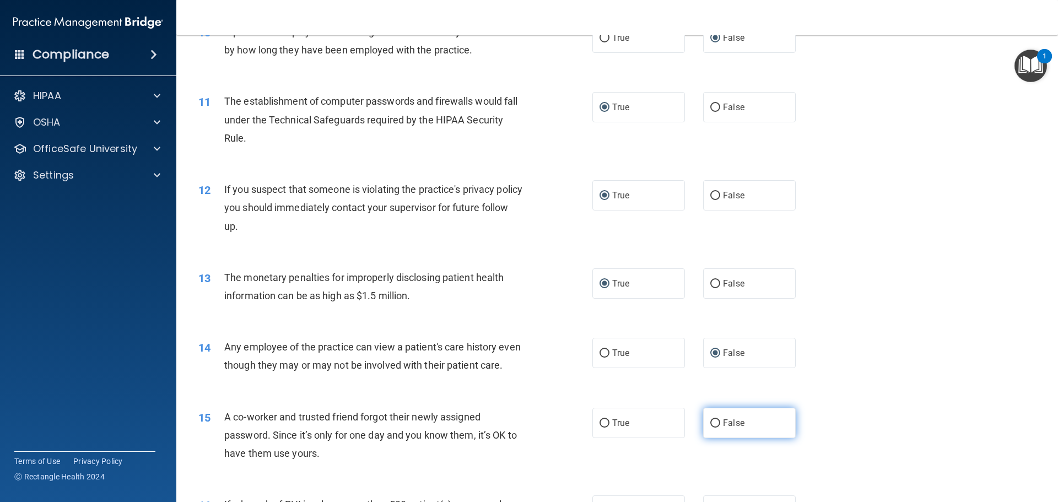
click at [711, 427] on input "False" at bounding box center [715, 423] width 10 height 8
radio input "true"
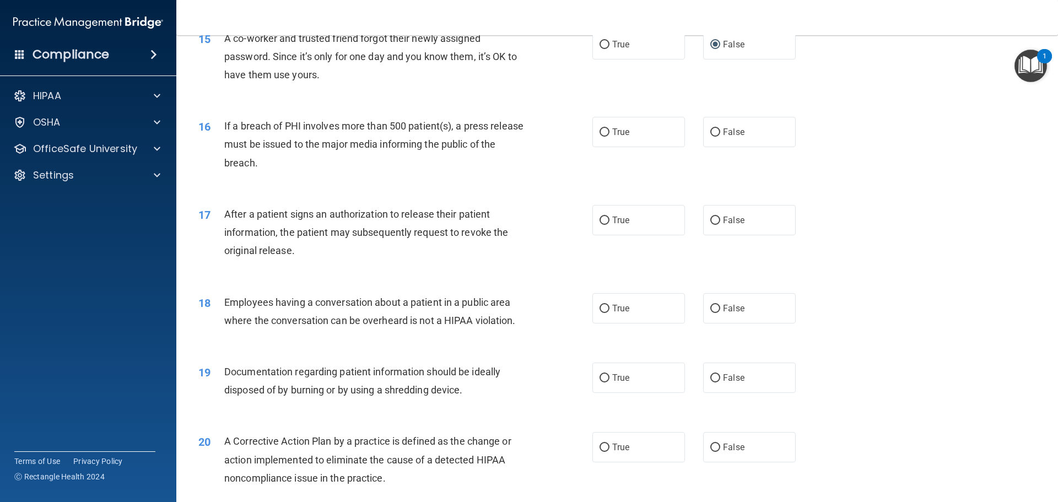
scroll to position [1157, 0]
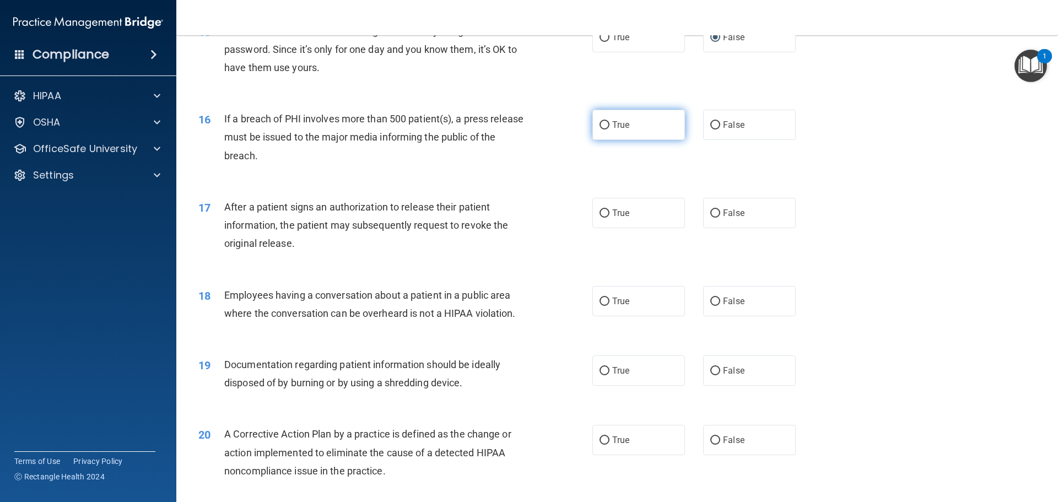
click at [604, 129] on input "True" at bounding box center [604, 125] width 10 height 8
radio input "true"
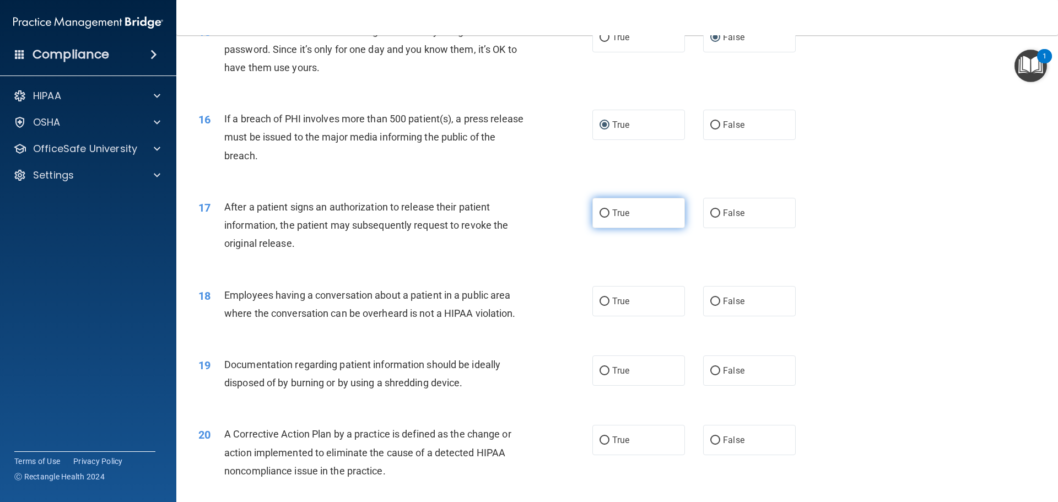
click at [599, 218] on input "True" at bounding box center [604, 213] width 10 height 8
radio input "true"
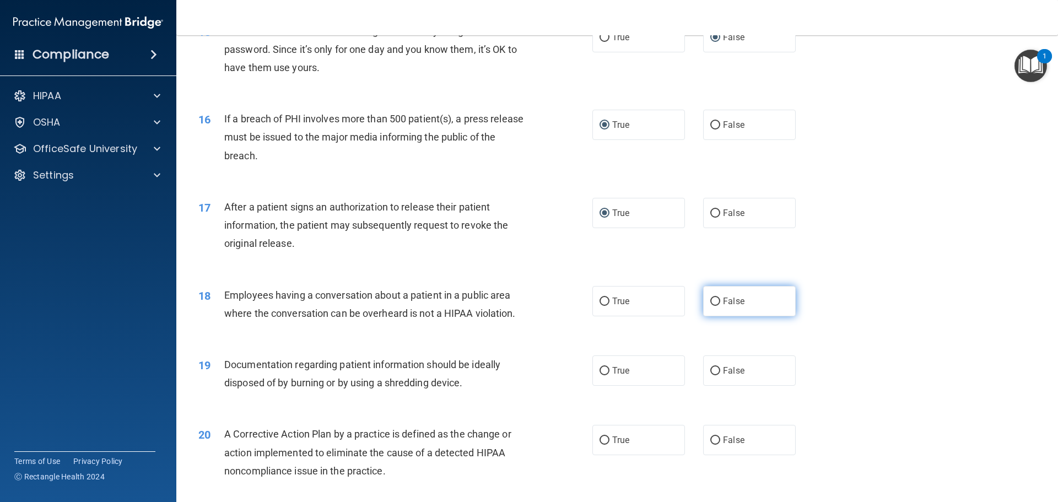
click at [714, 306] on input "False" at bounding box center [715, 301] width 10 height 8
radio input "true"
click at [601, 375] on input "True" at bounding box center [604, 371] width 10 height 8
radio input "true"
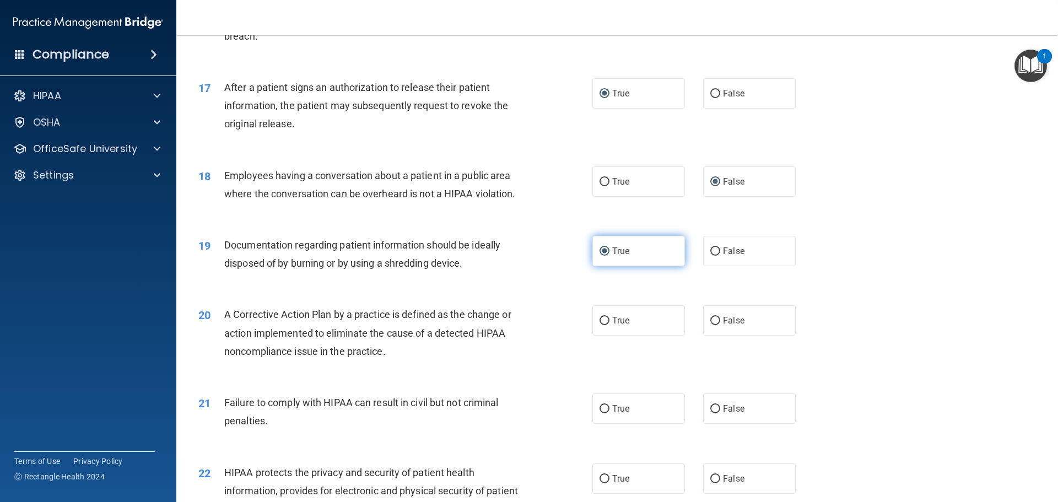
scroll to position [1322, 0]
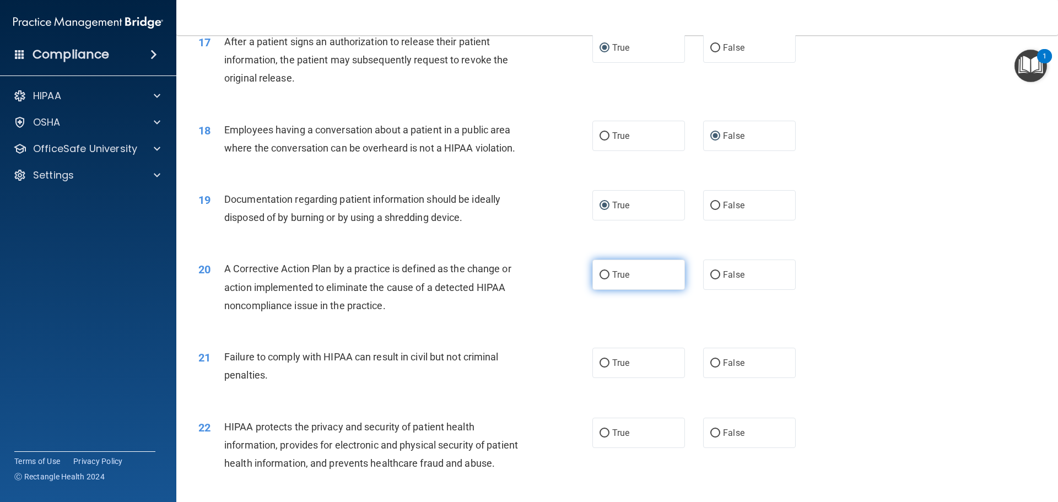
click at [600, 279] on input "True" at bounding box center [604, 275] width 10 height 8
radio input "true"
click at [711, 367] on input "False" at bounding box center [715, 363] width 10 height 8
radio input "true"
click at [601, 437] on input "True" at bounding box center [604, 433] width 10 height 8
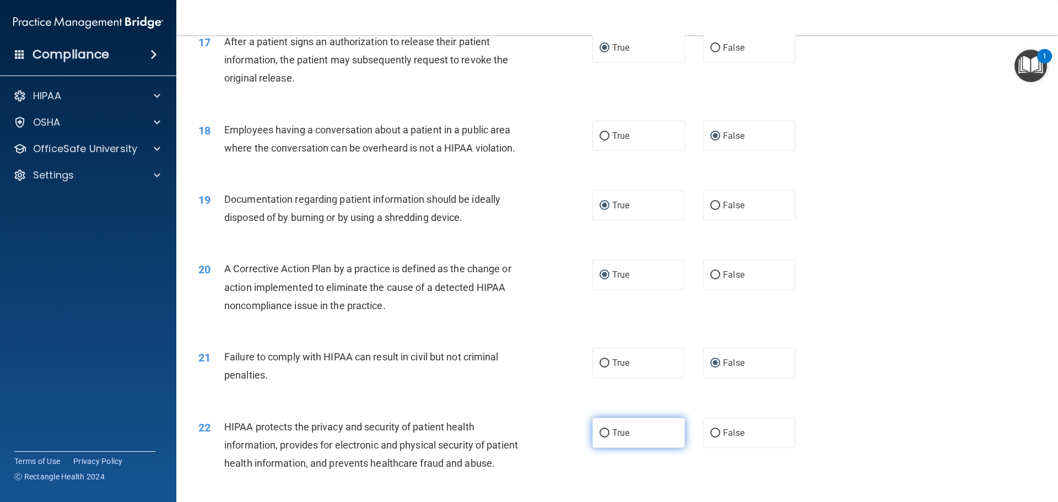
radio input "true"
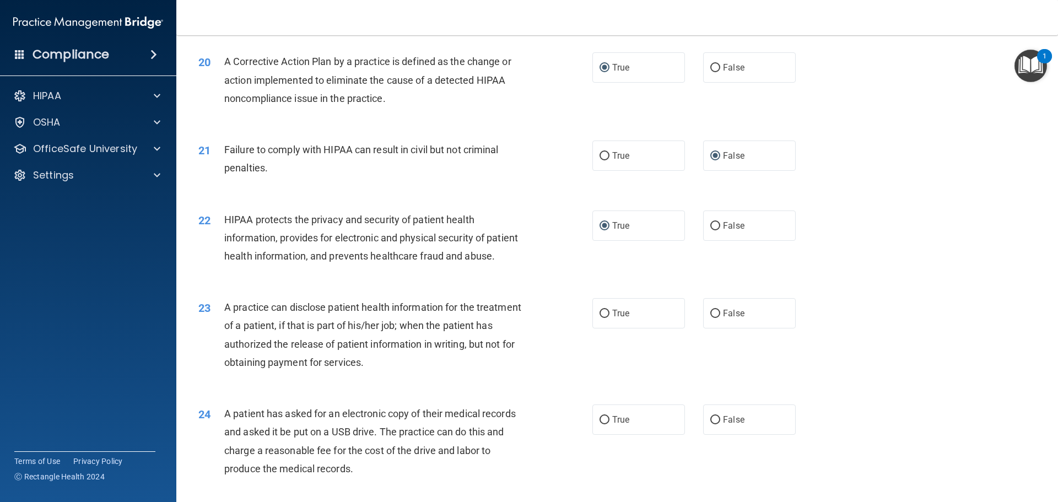
scroll to position [1542, 0]
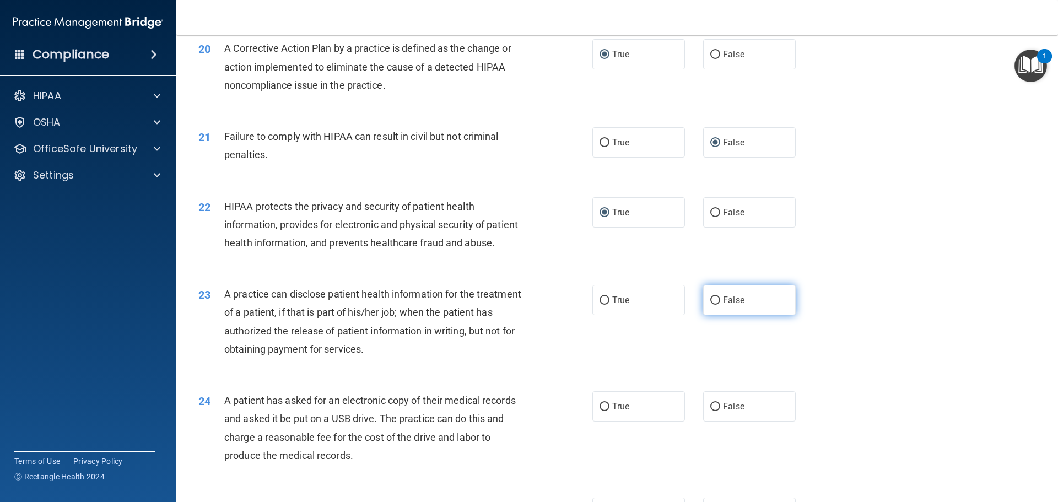
click at [712, 305] on input "False" at bounding box center [715, 300] width 10 height 8
radio input "true"
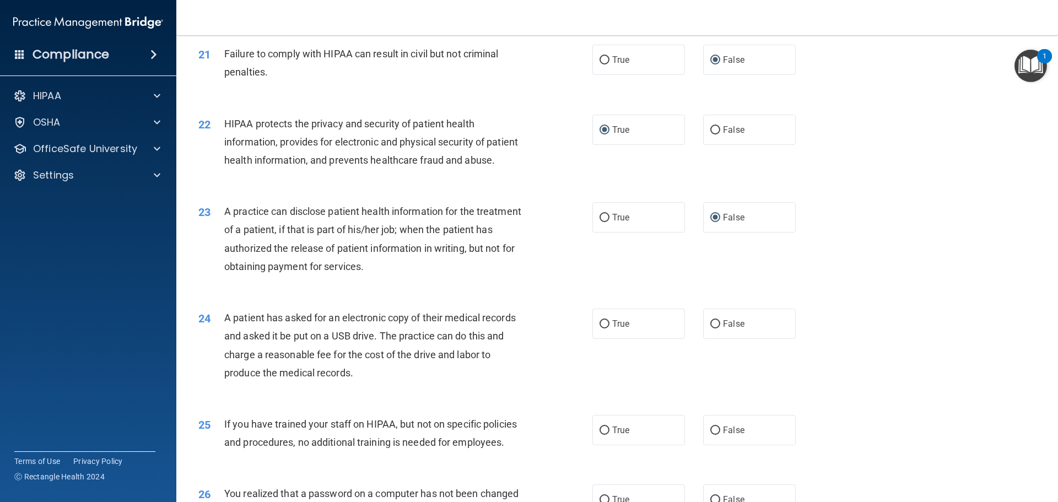
scroll to position [1707, 0]
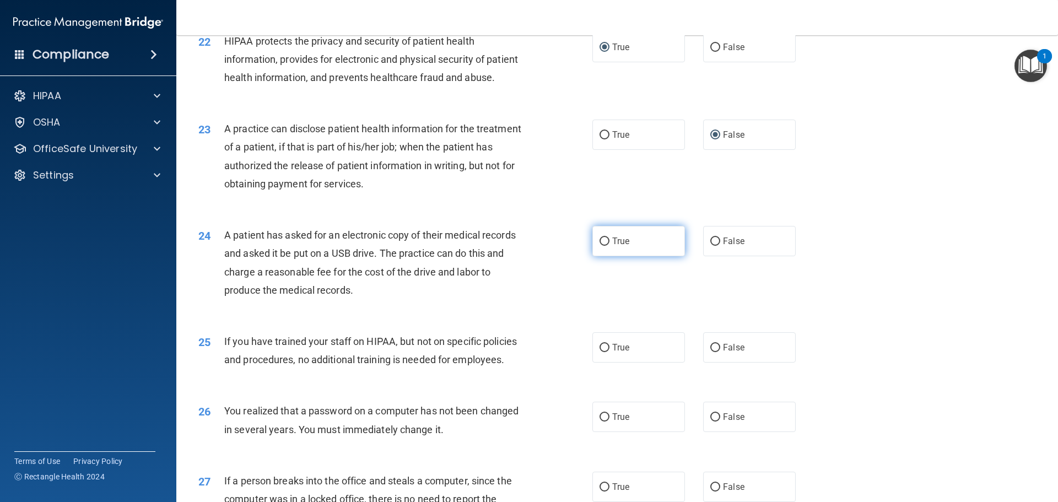
click at [600, 246] on input "True" at bounding box center [604, 241] width 10 height 8
radio input "true"
click at [712, 352] on input "False" at bounding box center [715, 348] width 10 height 8
radio input "true"
click at [600, 421] on input "True" at bounding box center [604, 417] width 10 height 8
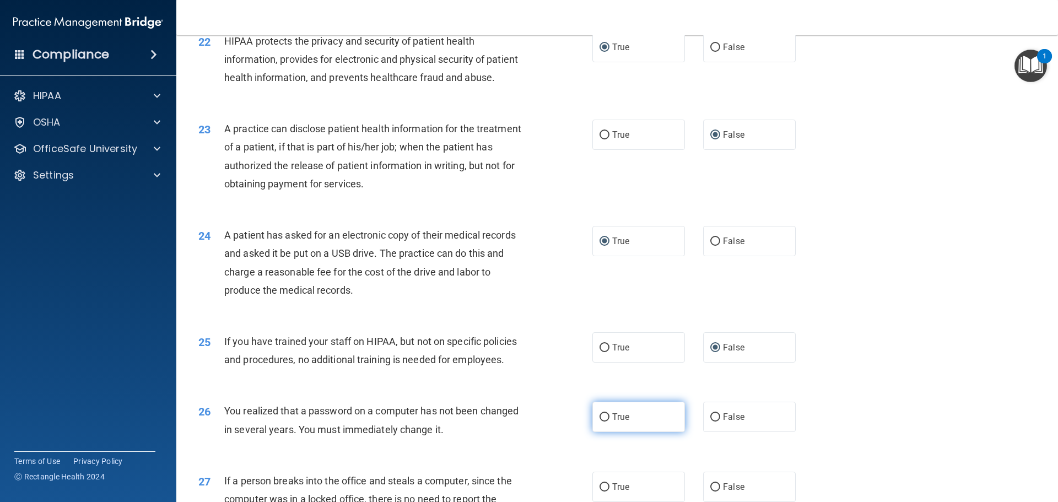
radio input "true"
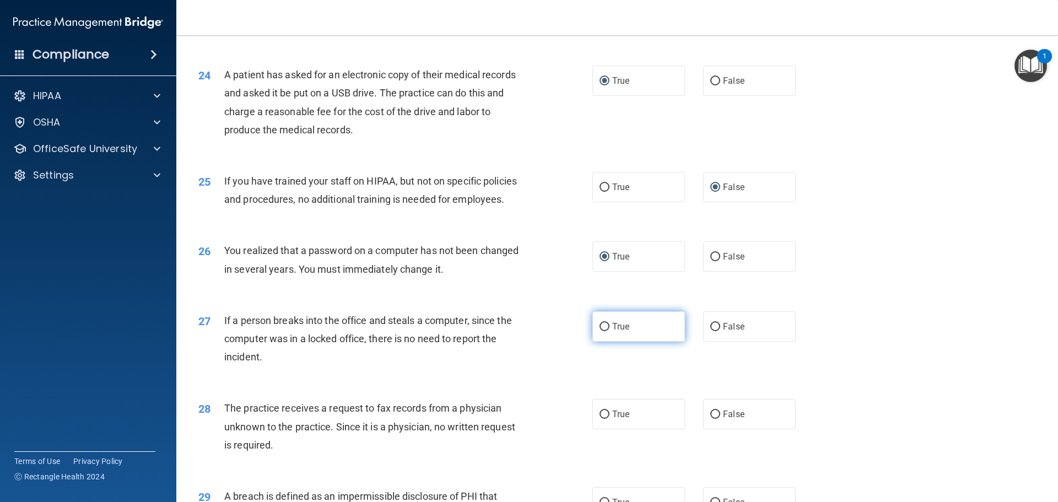
scroll to position [1873, 0]
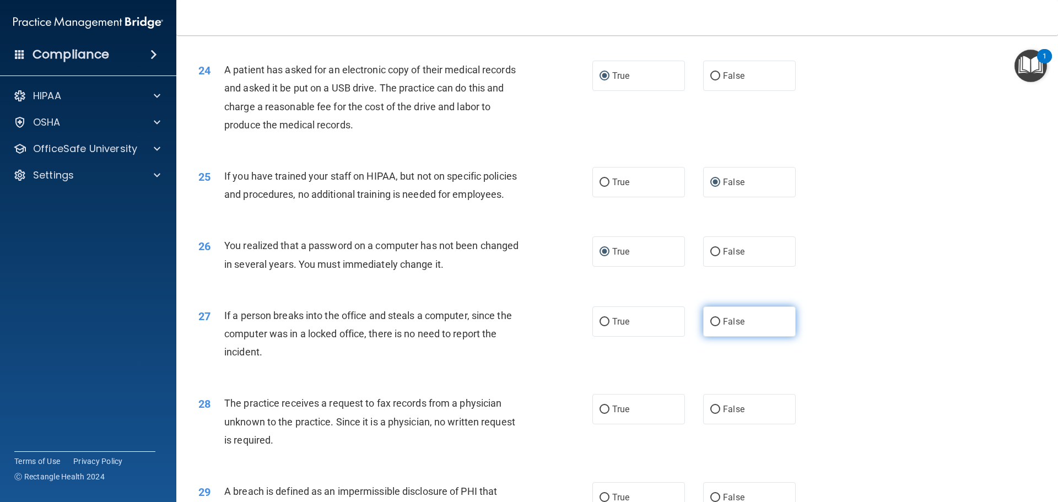
click at [711, 326] on input "False" at bounding box center [715, 322] width 10 height 8
radio input "true"
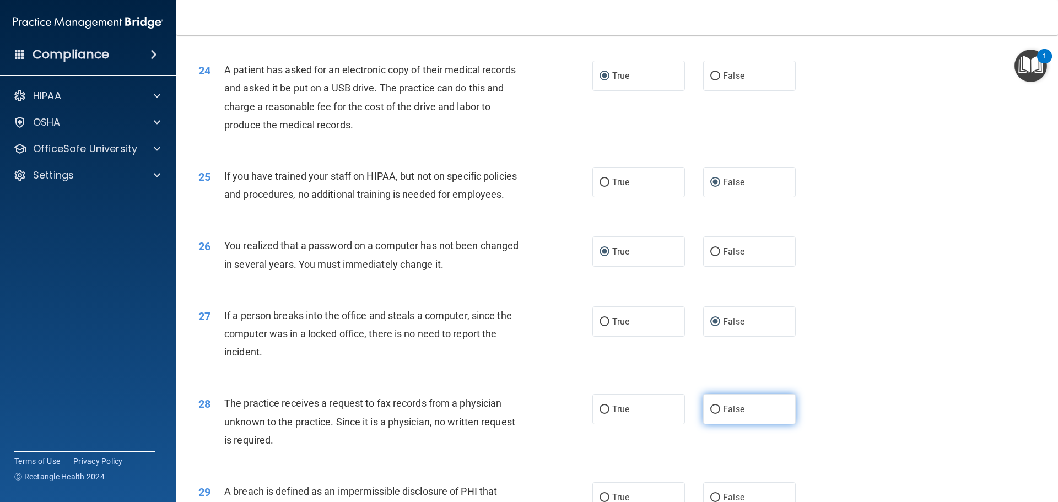
click at [711, 414] on input "False" at bounding box center [715, 409] width 10 height 8
radio input "true"
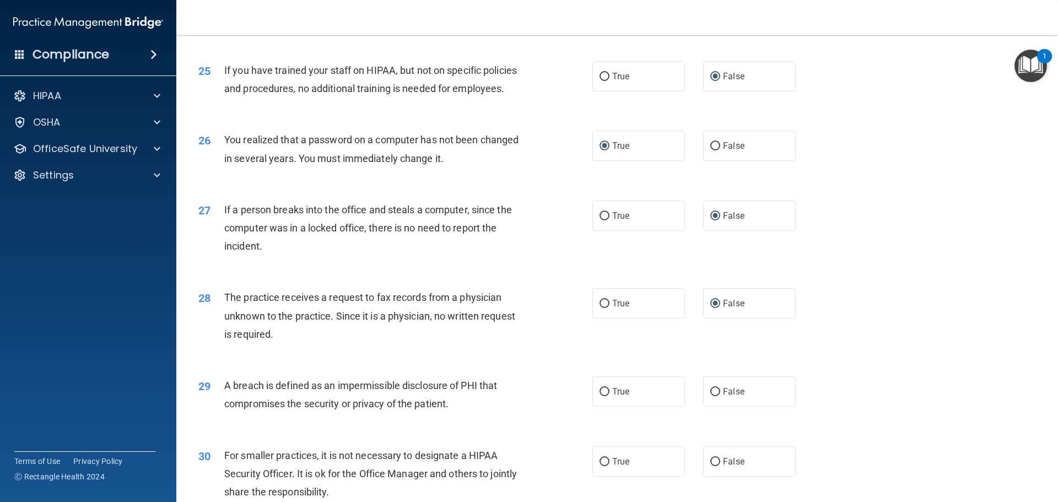
scroll to position [1983, 0]
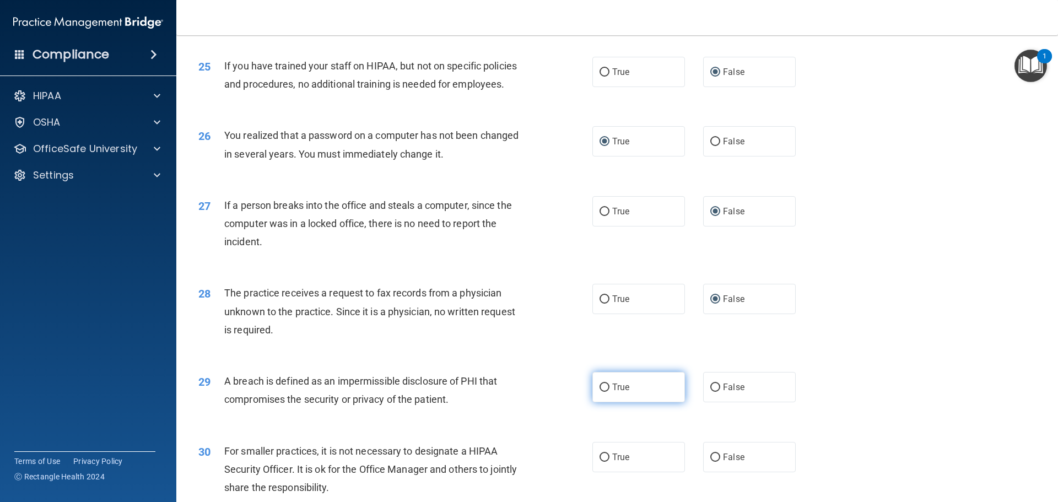
click at [602, 392] on input "True" at bounding box center [604, 387] width 10 height 8
radio input "true"
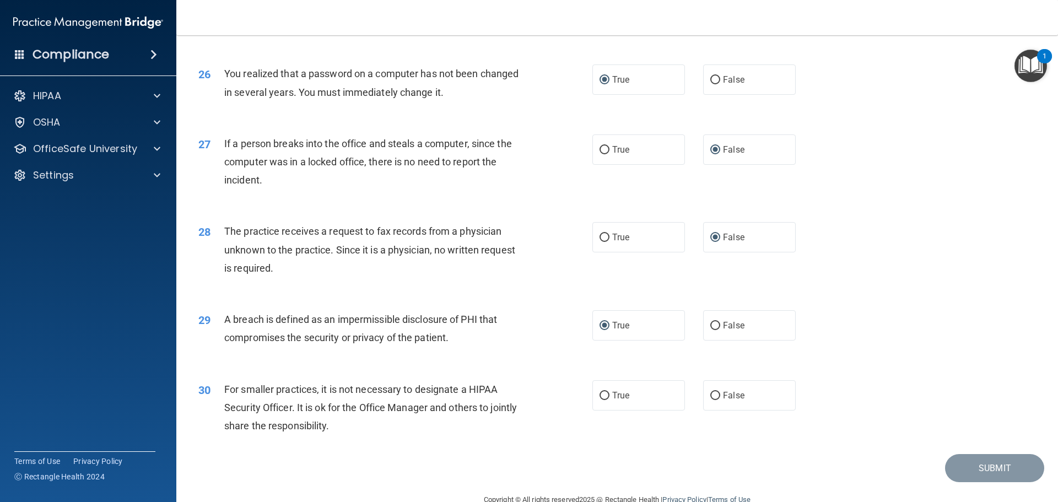
scroll to position [2105, 0]
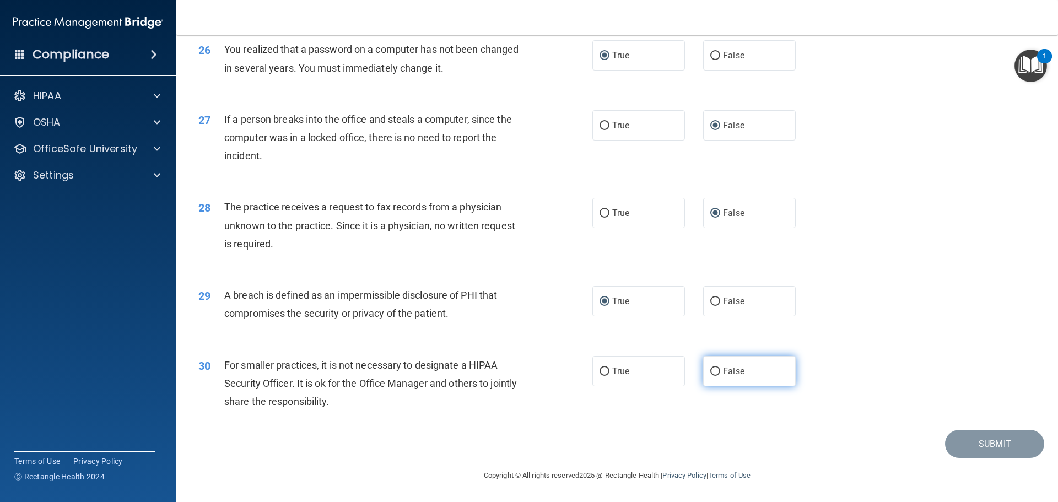
click at [711, 373] on input "False" at bounding box center [715, 371] width 10 height 8
radio input "true"
click at [989, 449] on button "Submit" at bounding box center [994, 444] width 99 height 28
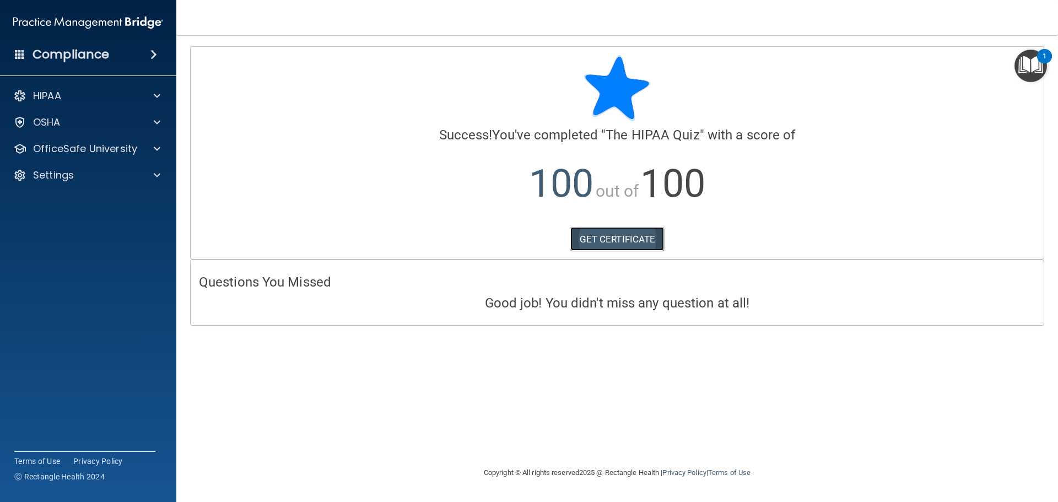
click at [595, 237] on link "GET CERTIFICATE" at bounding box center [617, 239] width 94 height 24
click at [1029, 69] on img "Open Resource Center, 1 new notification" at bounding box center [1030, 66] width 32 height 32
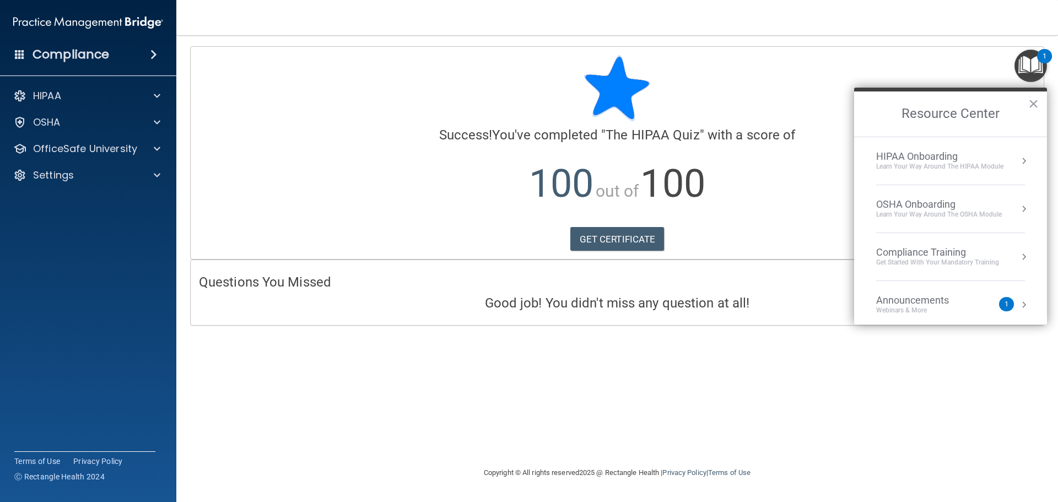
click at [941, 164] on div "Learn Your Way around the HIPAA module" at bounding box center [939, 166] width 127 height 9
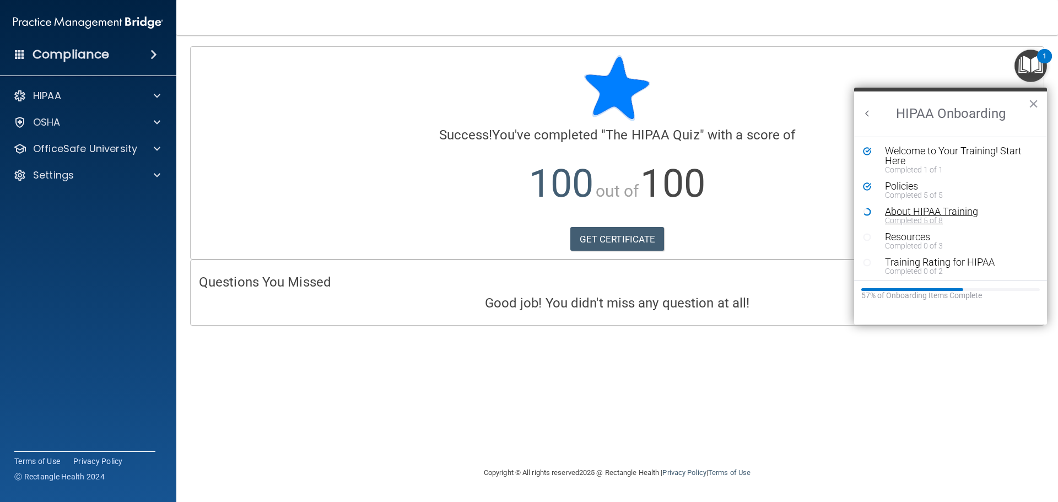
click at [939, 211] on div "About HIPAA Training" at bounding box center [954, 212] width 139 height 10
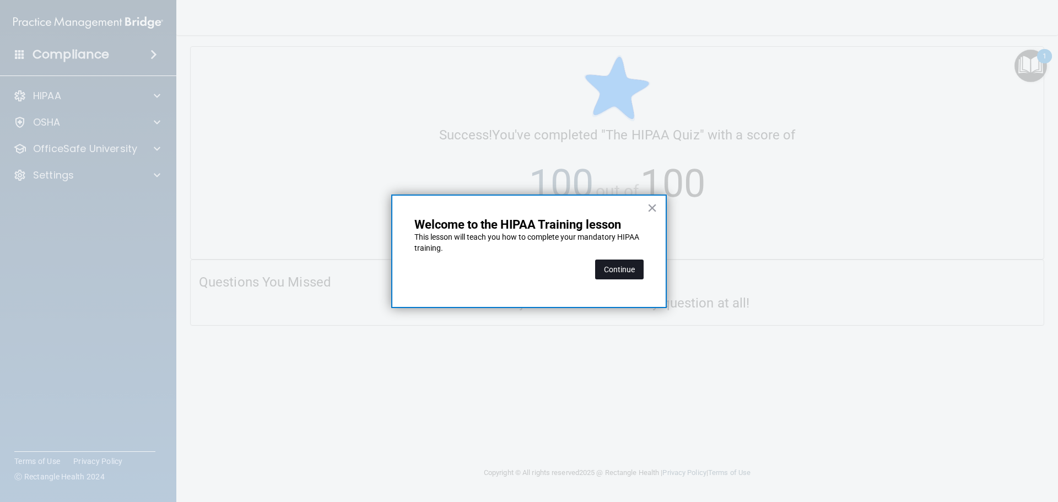
click at [608, 273] on button "Continue" at bounding box center [619, 269] width 48 height 20
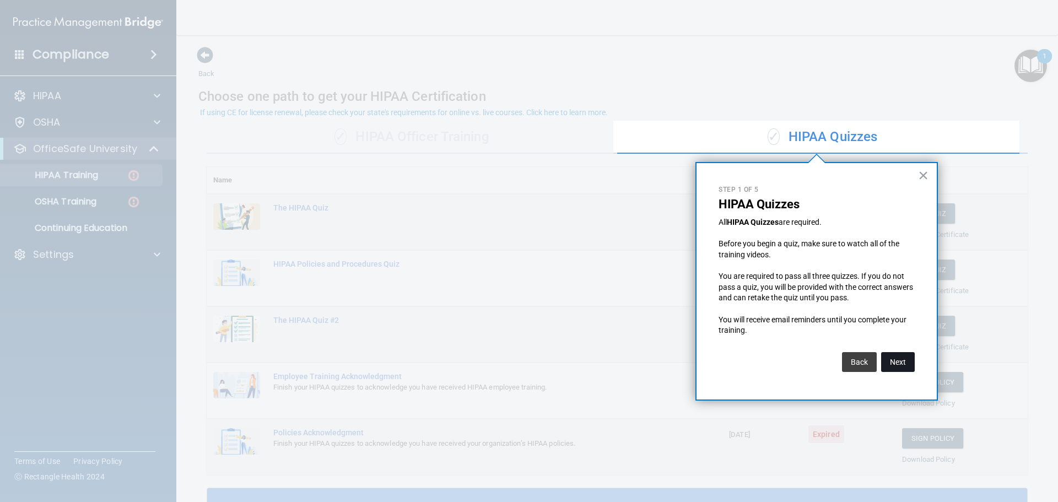
click at [897, 367] on button "Next" at bounding box center [898, 362] width 34 height 20
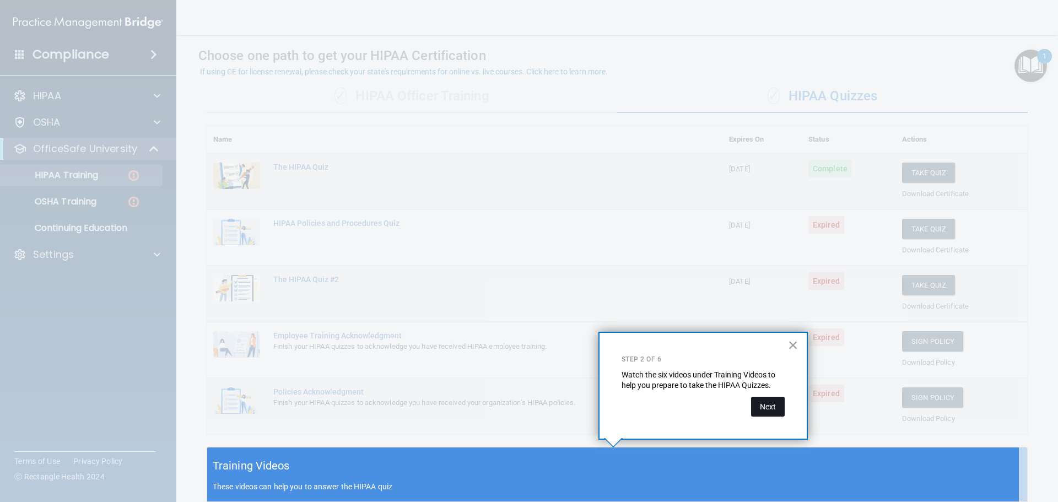
click at [772, 411] on button "Next" at bounding box center [768, 407] width 34 height 20
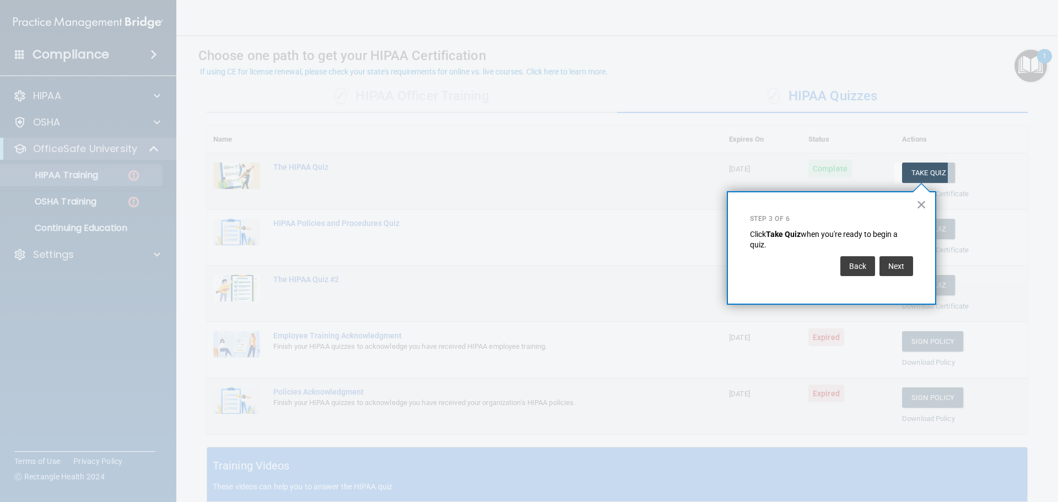
click at [918, 202] on button "×" at bounding box center [921, 205] width 10 height 18
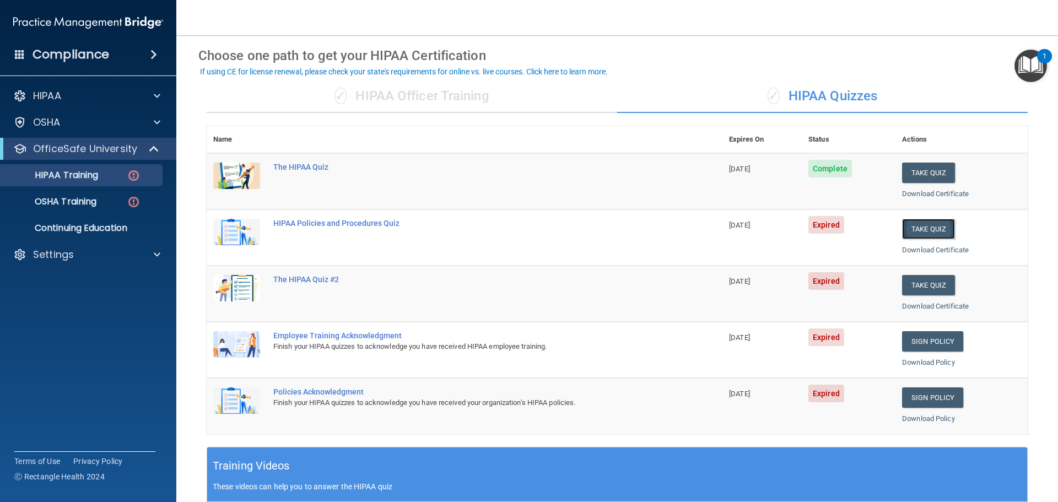
click at [921, 230] on button "Take Quiz" at bounding box center [928, 229] width 53 height 20
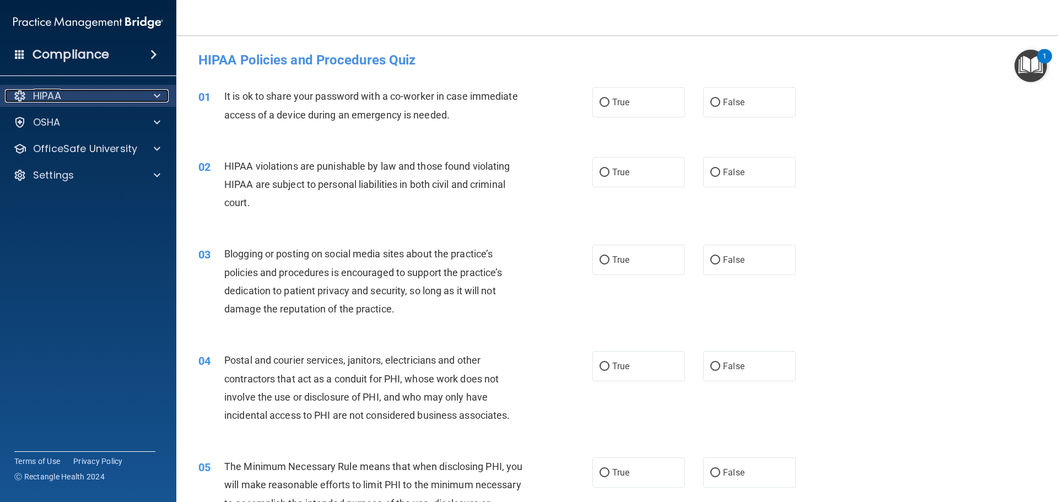
click at [147, 96] on div at bounding box center [156, 95] width 28 height 13
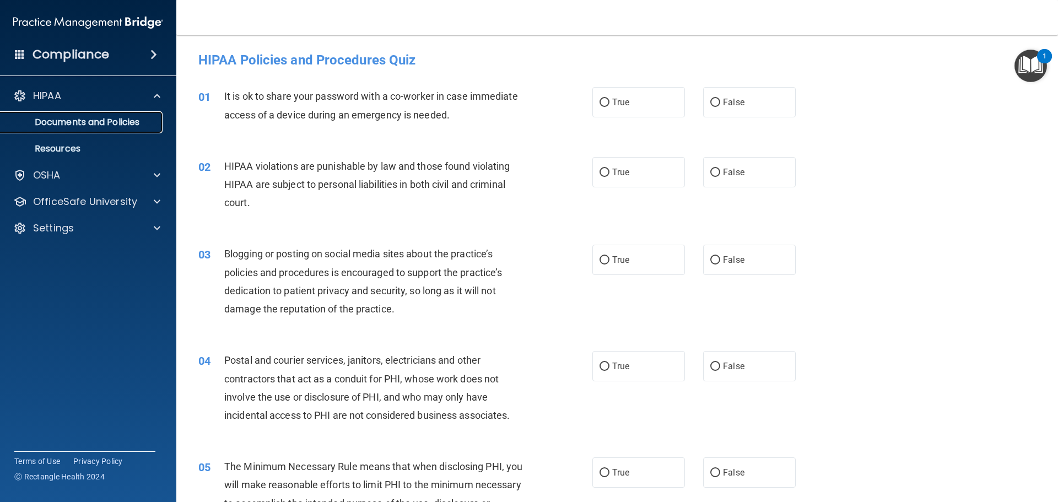
click at [69, 122] on p "Documents and Policies" at bounding box center [82, 122] width 150 height 11
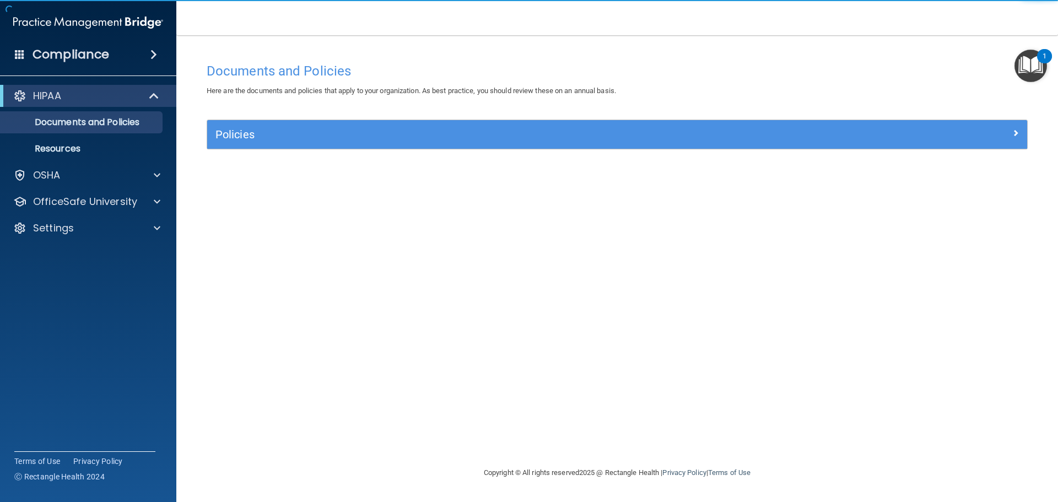
drag, startPoint x: 35, startPoint y: 85, endPoint x: 71, endPoint y: 86, distance: 35.8
click at [35, 85] on div "HIPAA" at bounding box center [88, 96] width 176 height 22
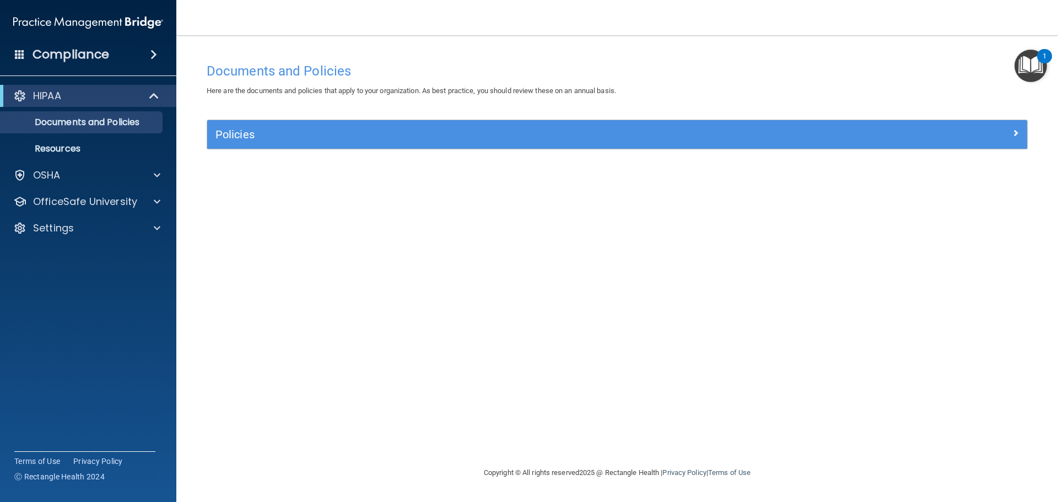
click at [1029, 67] on img "Open Resource Center, 1 new notification" at bounding box center [1030, 66] width 32 height 32
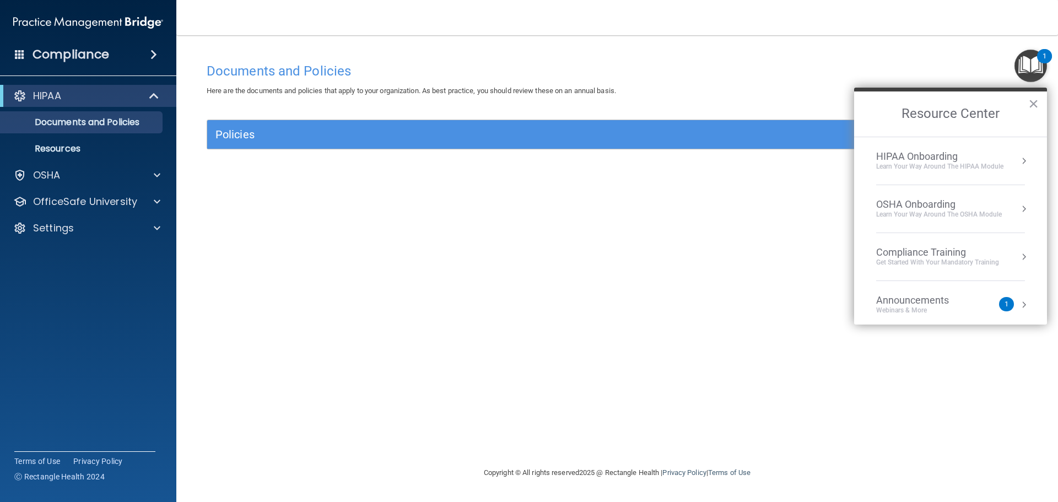
click at [948, 159] on div "HIPAA Onboarding" at bounding box center [939, 156] width 127 height 12
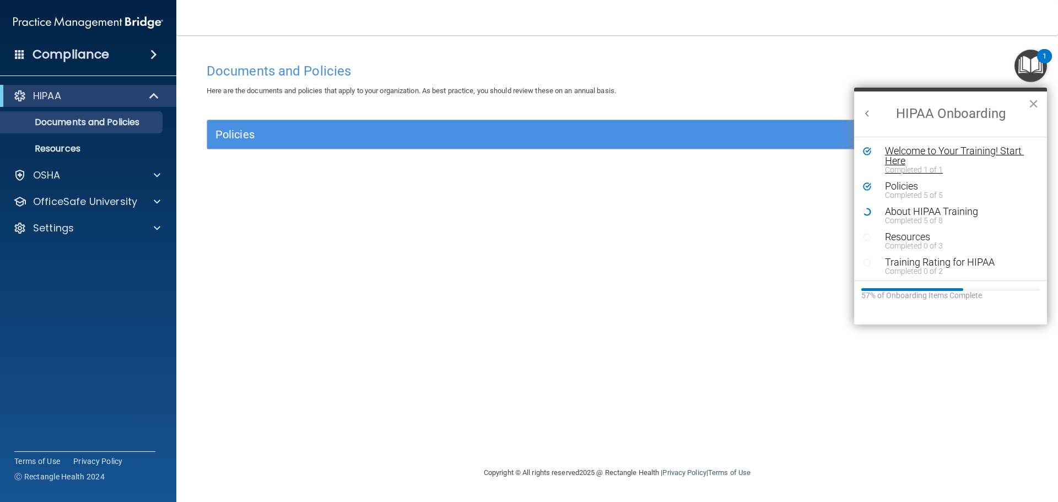
click at [935, 152] on div "Welcome to Your Training! Start Here" at bounding box center [954, 156] width 139 height 20
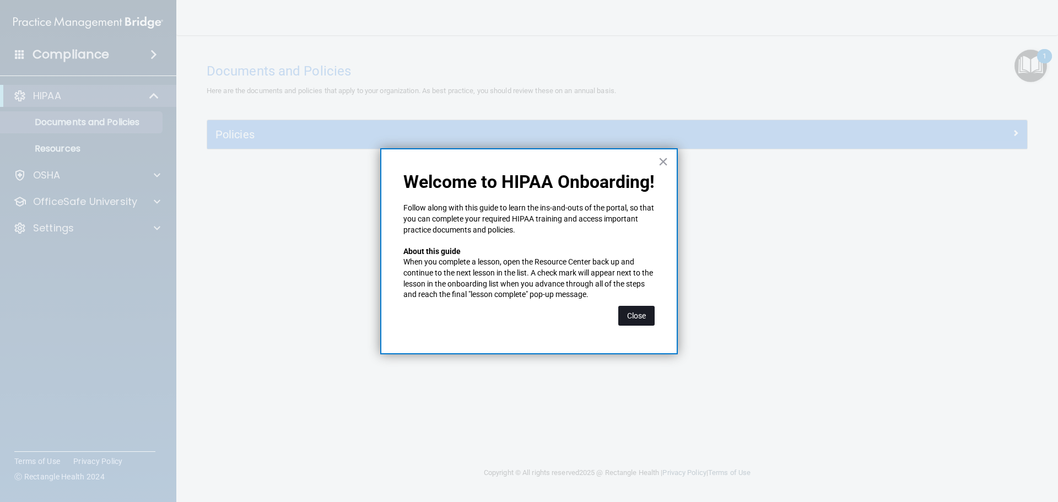
click at [630, 318] on button "Close" at bounding box center [636, 316] width 36 height 20
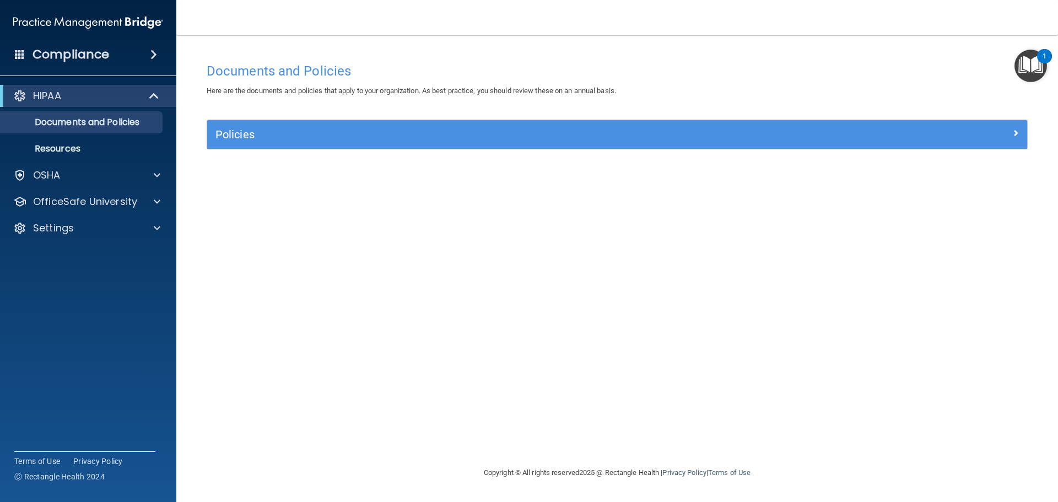
click at [1029, 73] on img "Open Resource Center, 1 new notification" at bounding box center [1030, 66] width 32 height 32
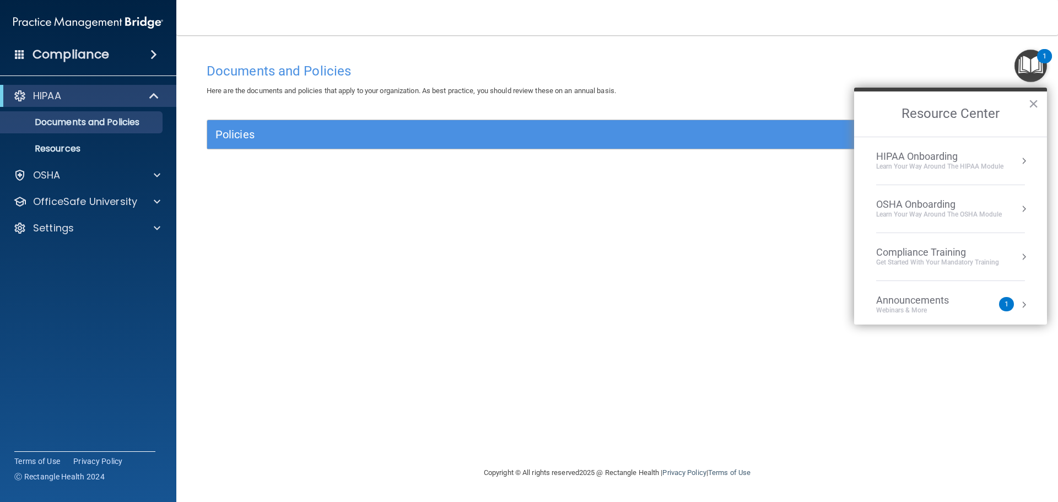
click at [1018, 159] on button "Resource Center" at bounding box center [1023, 160] width 11 height 11
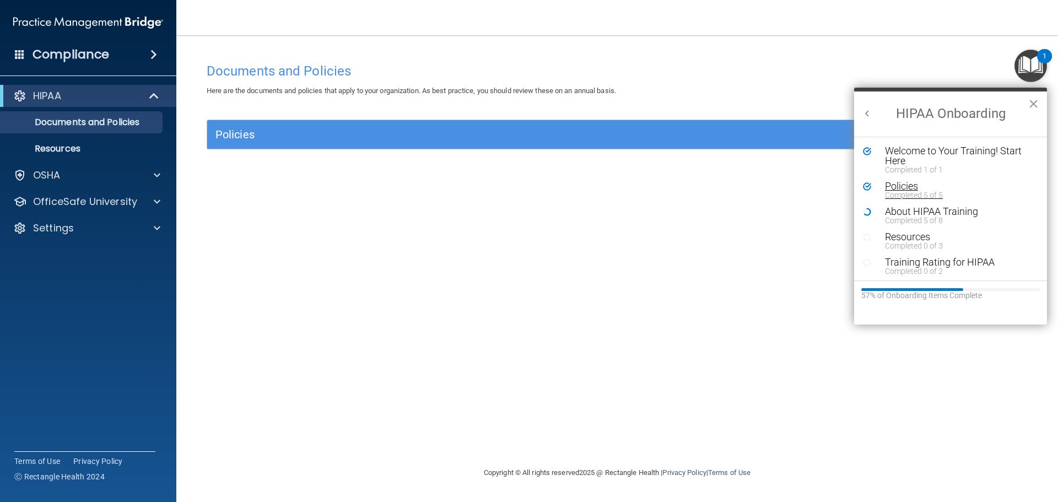
click at [921, 195] on div "Completed 5 of 5" at bounding box center [954, 195] width 139 height 8
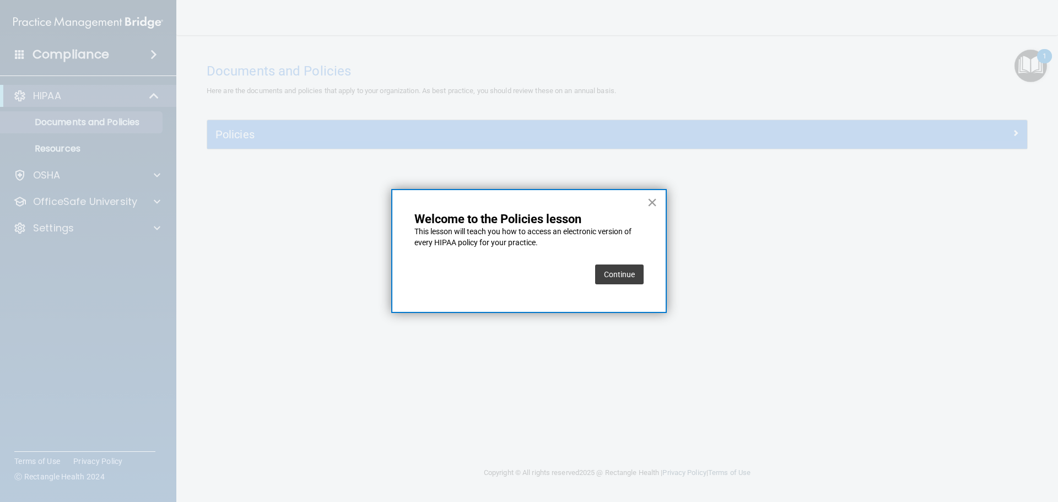
click at [649, 202] on button "×" at bounding box center [652, 202] width 10 height 18
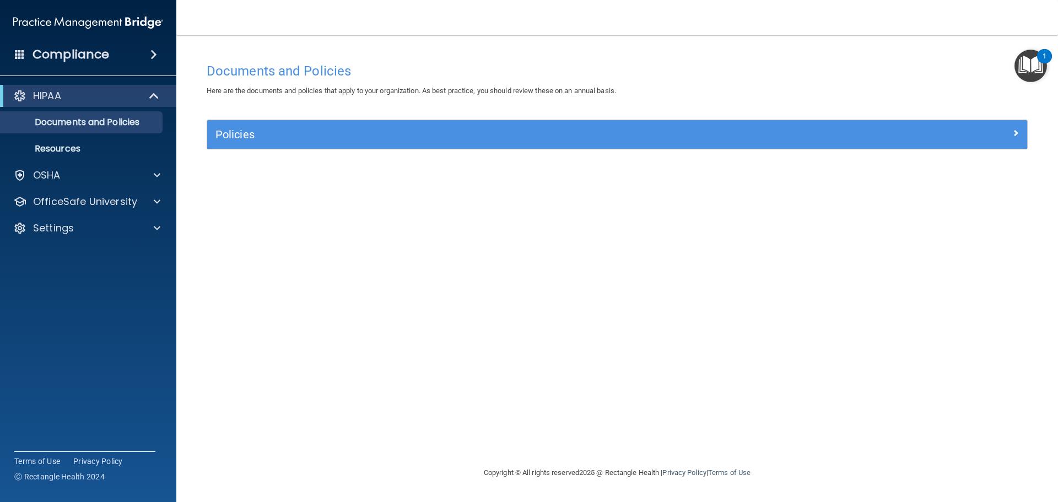
click at [1028, 66] on img "Open Resource Center, 1 new notification" at bounding box center [1030, 66] width 32 height 32
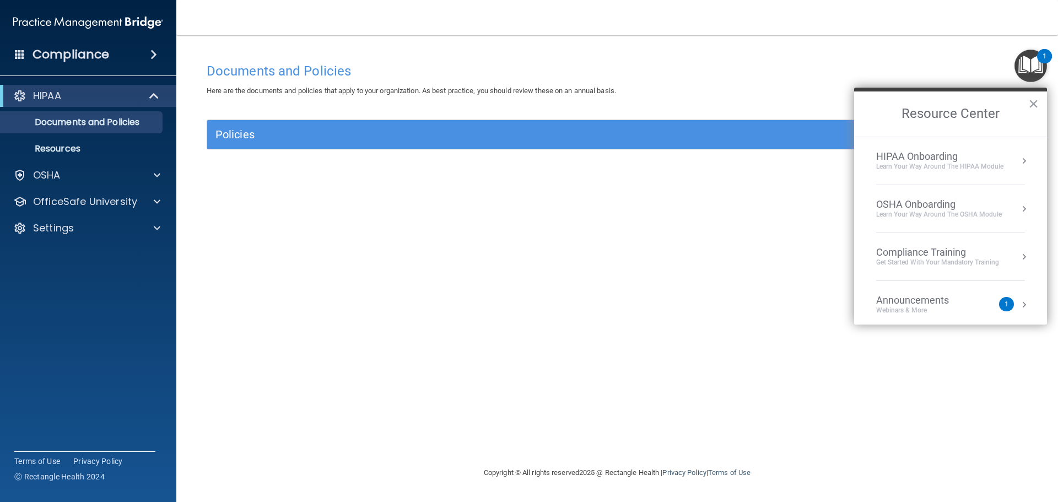
click at [945, 158] on div "HIPAA Onboarding" at bounding box center [939, 156] width 127 height 12
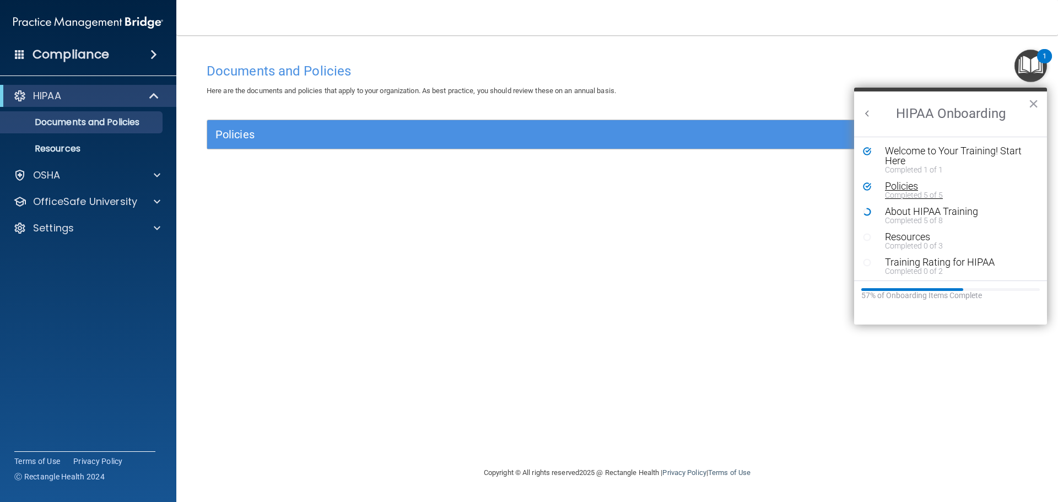
click at [901, 187] on div "Policies" at bounding box center [954, 186] width 139 height 10
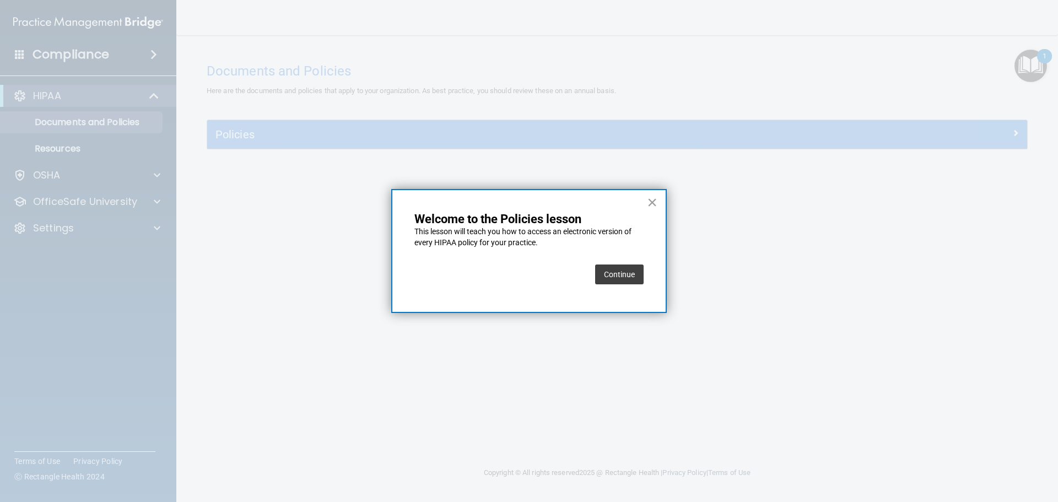
click at [612, 278] on button "Continue" at bounding box center [619, 274] width 48 height 20
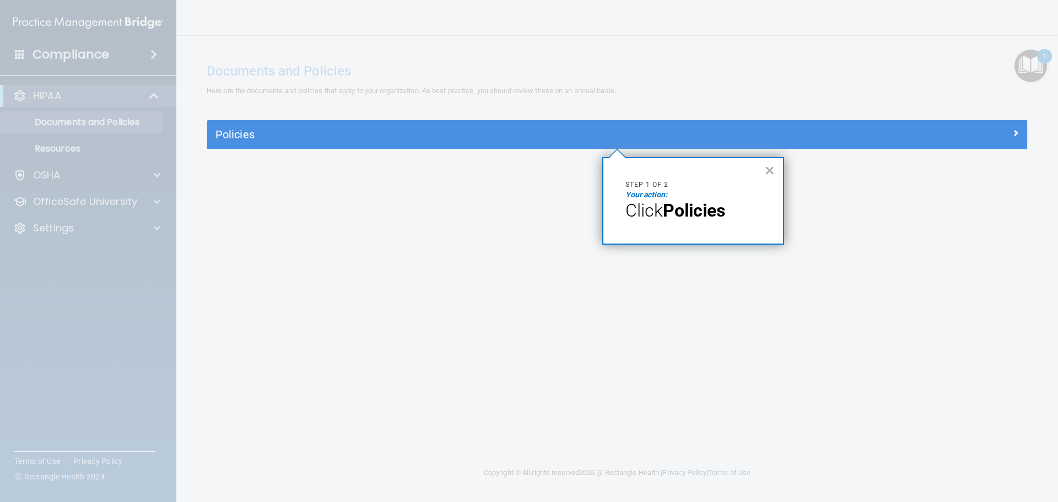
click at [771, 166] on button "×" at bounding box center [769, 170] width 10 height 18
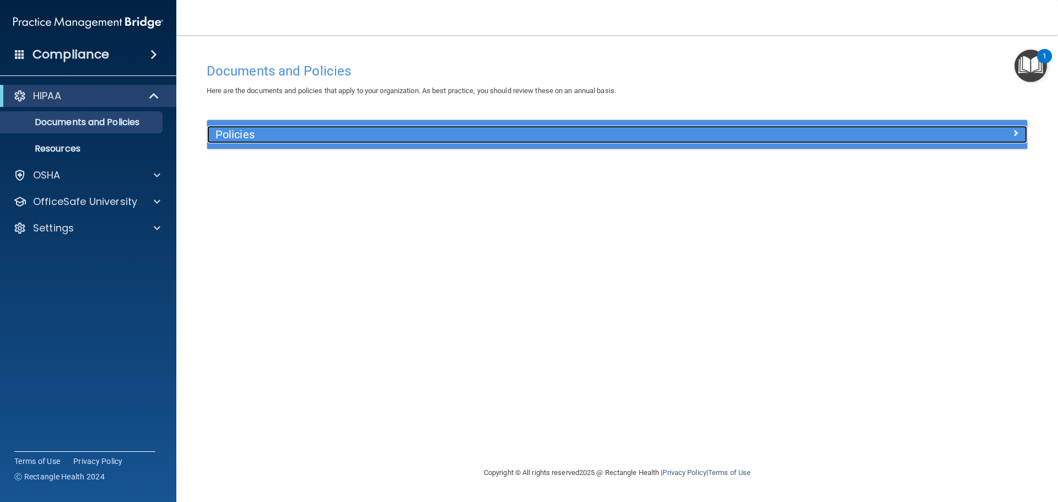
click at [741, 133] on h5 "Policies" at bounding box center [514, 134] width 598 height 12
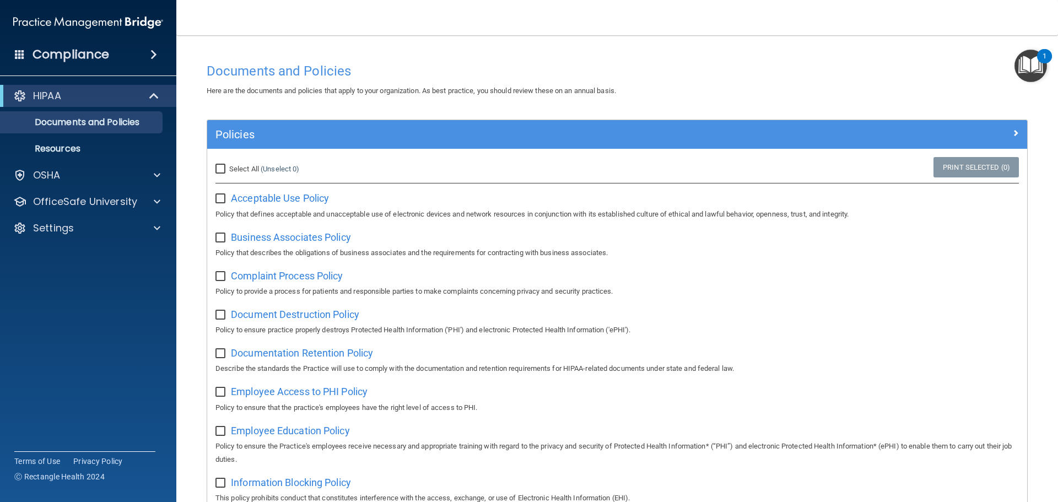
click at [1024, 61] on img "Open Resource Center, 1 new notification" at bounding box center [1030, 66] width 32 height 32
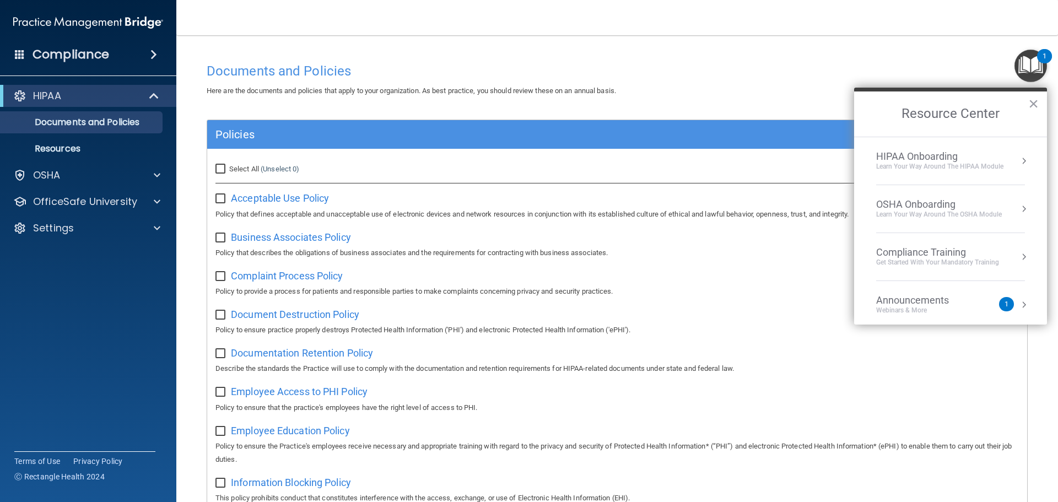
click at [929, 157] on div "HIPAA Onboarding" at bounding box center [939, 156] width 127 height 12
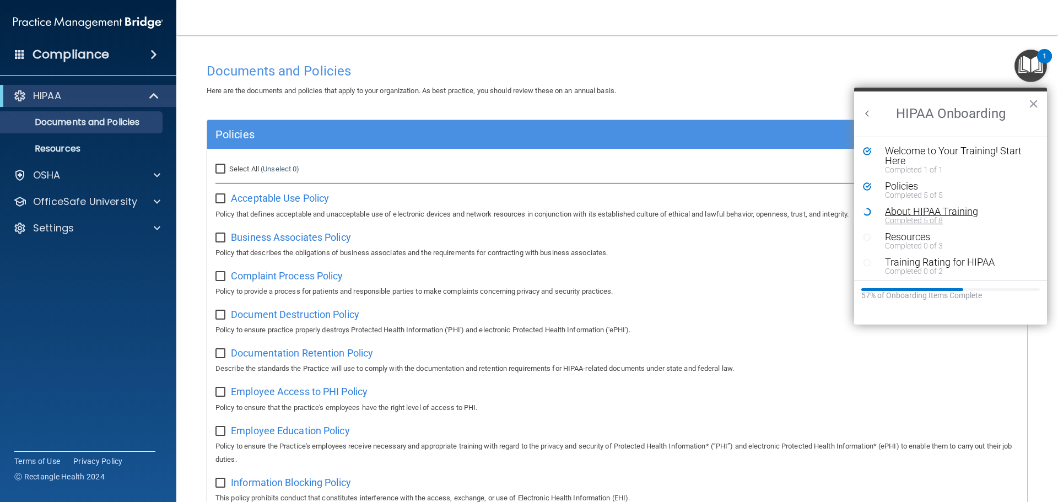
click at [920, 212] on div "About HIPAA Training" at bounding box center [954, 212] width 139 height 10
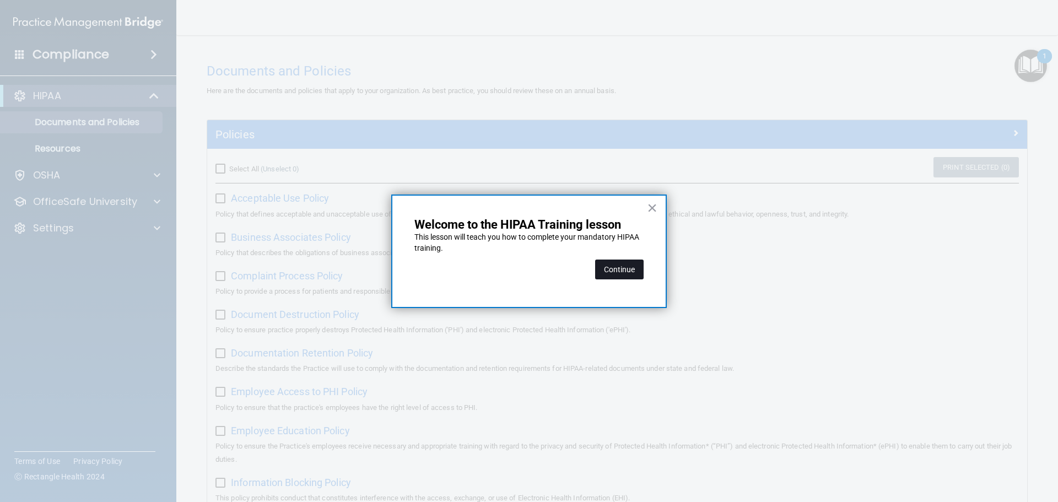
click at [610, 269] on button "Continue" at bounding box center [619, 269] width 48 height 20
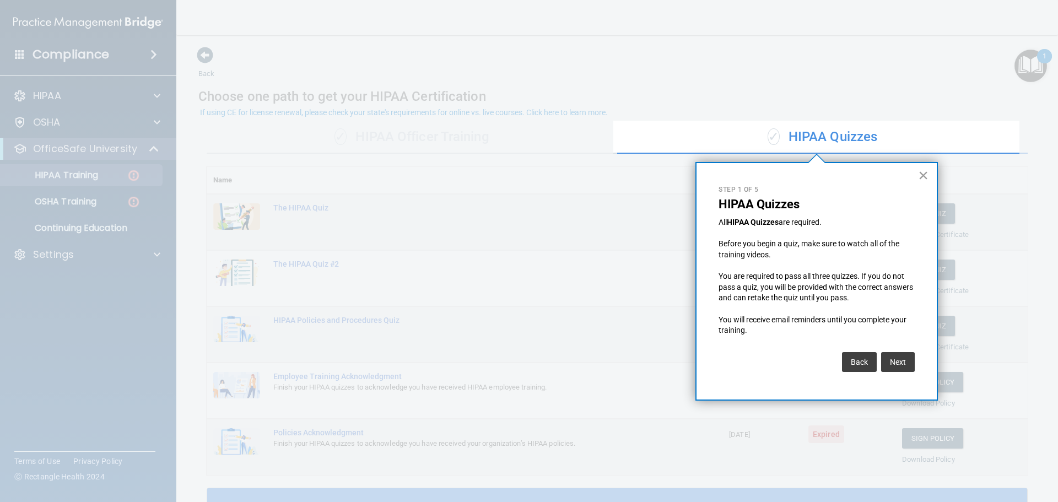
click at [925, 175] on button "×" at bounding box center [923, 175] width 10 height 18
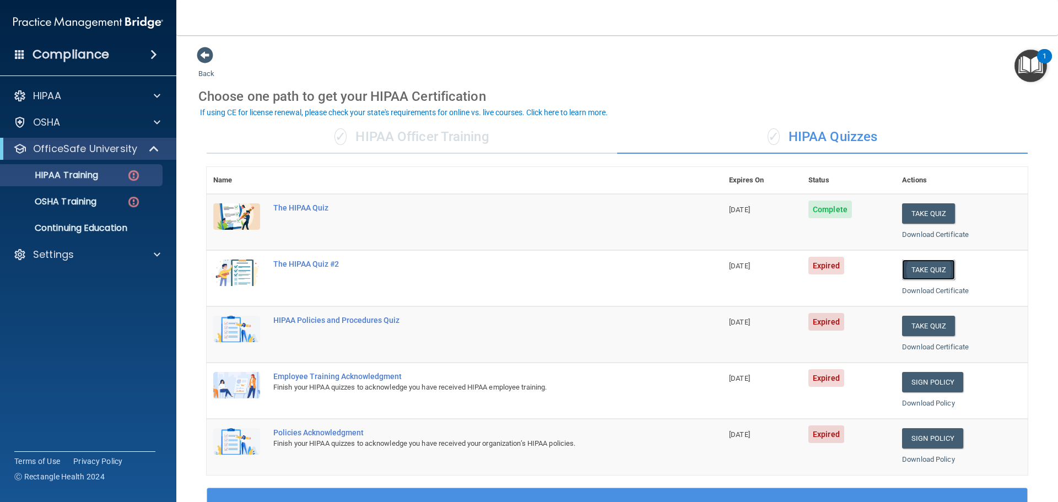
click at [926, 272] on button "Take Quiz" at bounding box center [928, 269] width 53 height 20
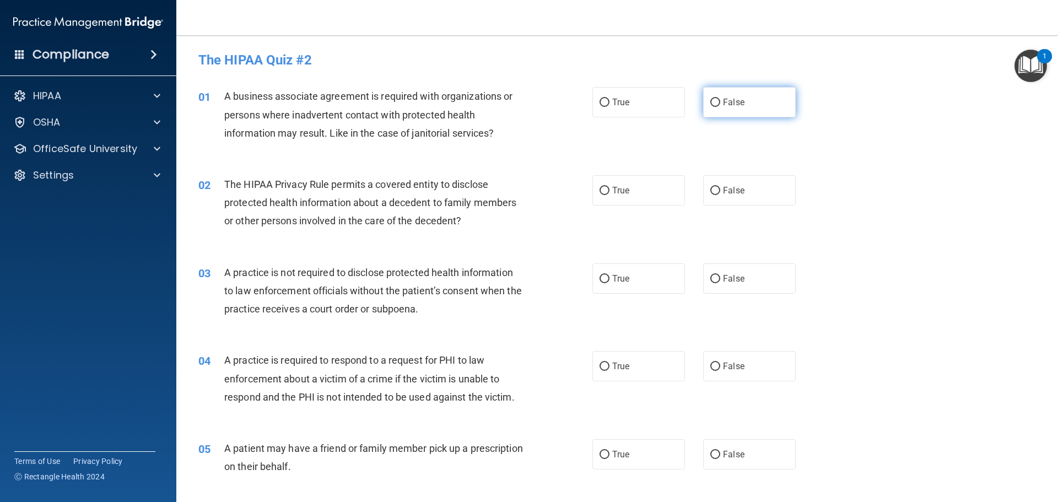
click at [709, 95] on label "False" at bounding box center [749, 102] width 93 height 30
click at [710, 99] on input "False" at bounding box center [715, 103] width 10 height 8
radio input "true"
click at [605, 189] on input "True" at bounding box center [604, 191] width 10 height 8
radio input "true"
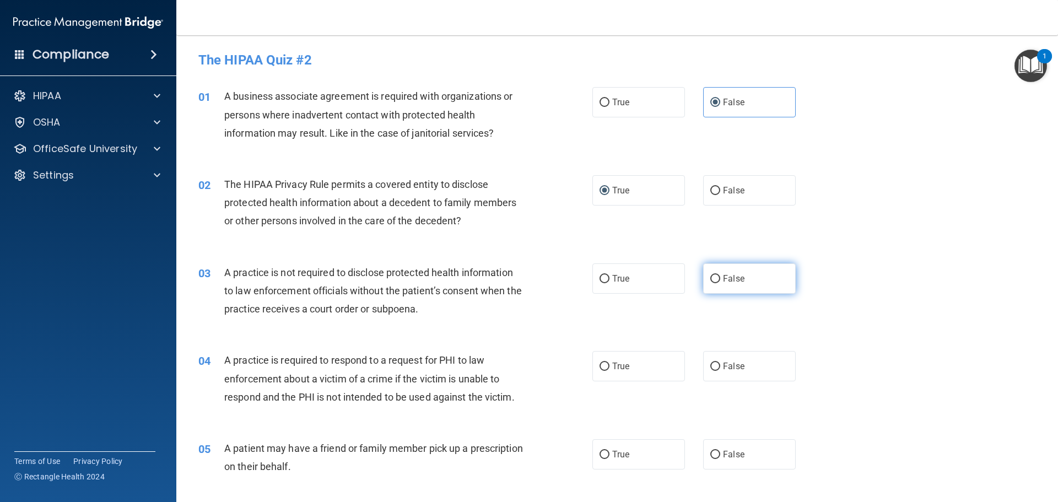
click at [710, 279] on input "False" at bounding box center [715, 279] width 10 height 8
radio input "true"
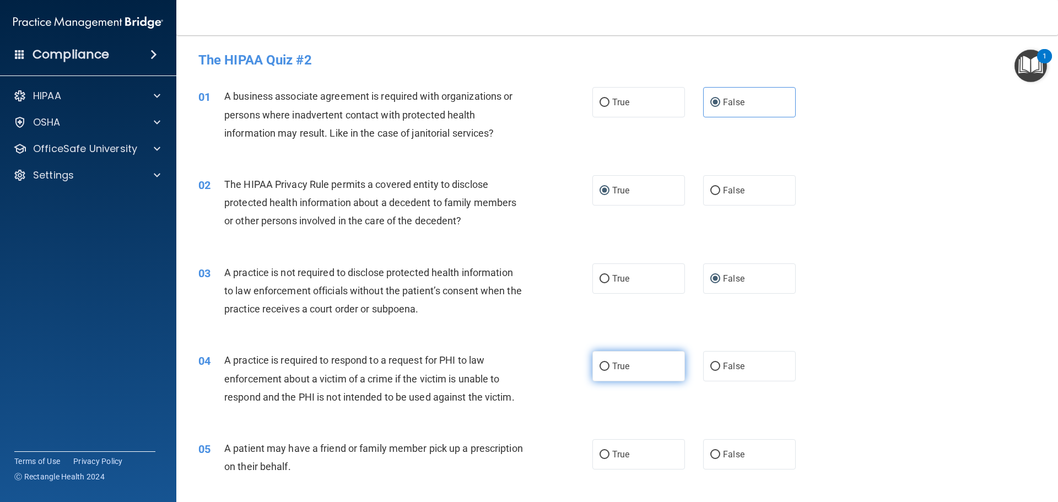
click at [601, 366] on input "True" at bounding box center [604, 366] width 10 height 8
radio input "true"
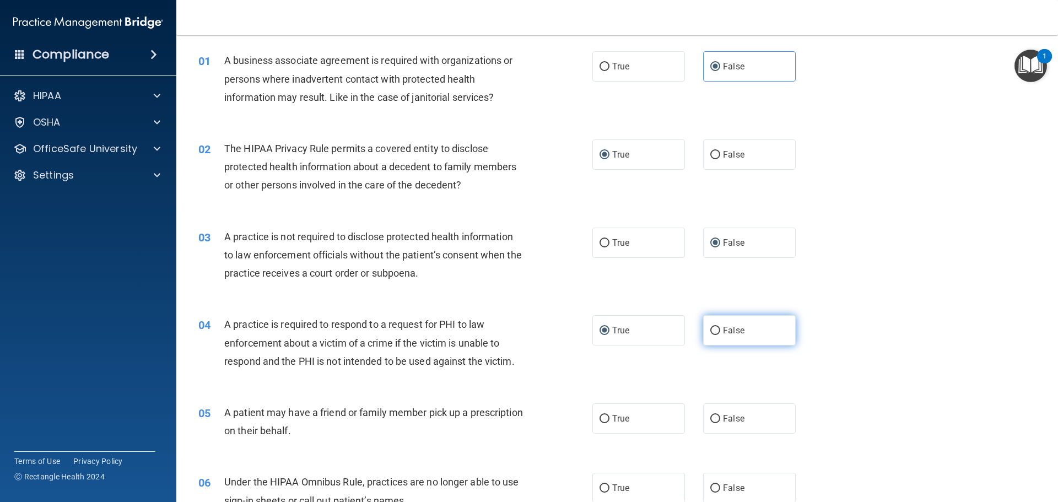
scroll to position [55, 0]
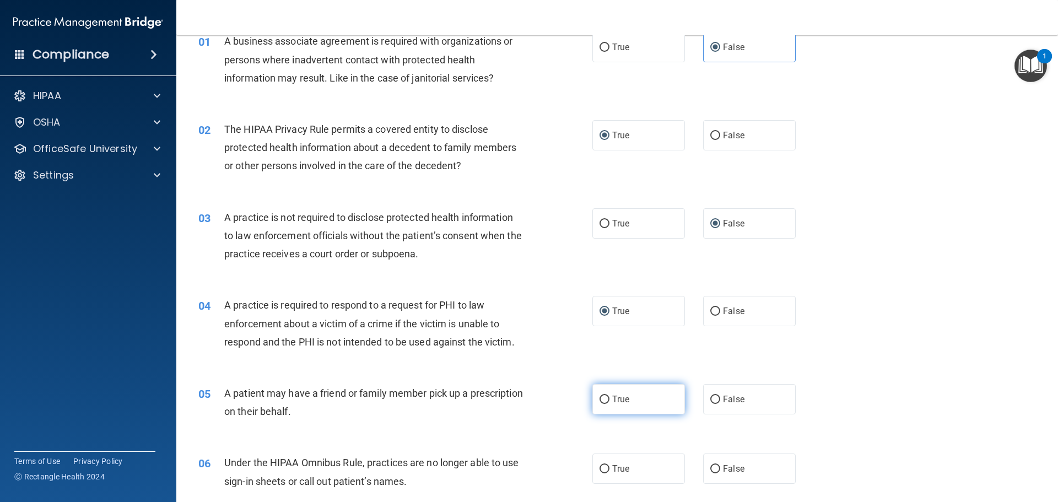
click at [605, 398] on label "True" at bounding box center [638, 399] width 93 height 30
click at [605, 398] on input "True" at bounding box center [604, 399] width 10 height 8
radio input "true"
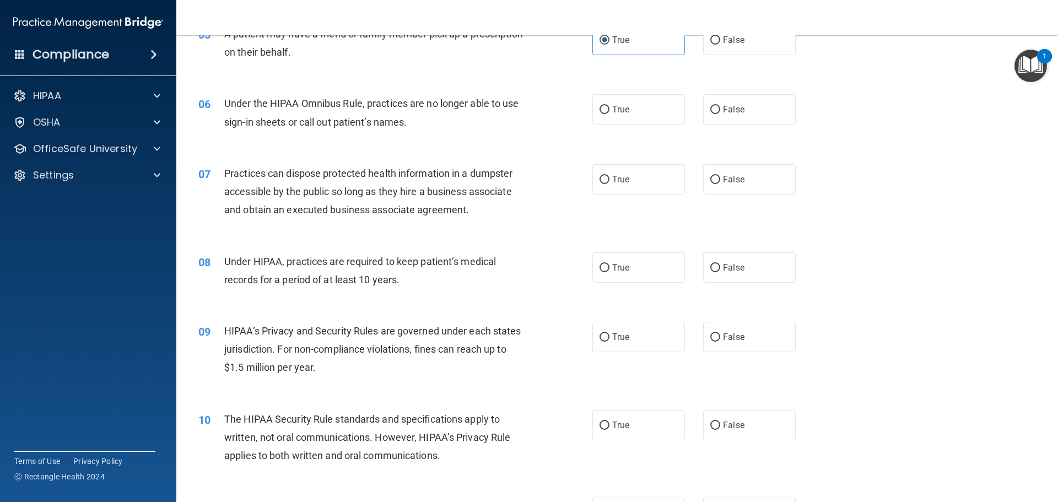
scroll to position [441, 0]
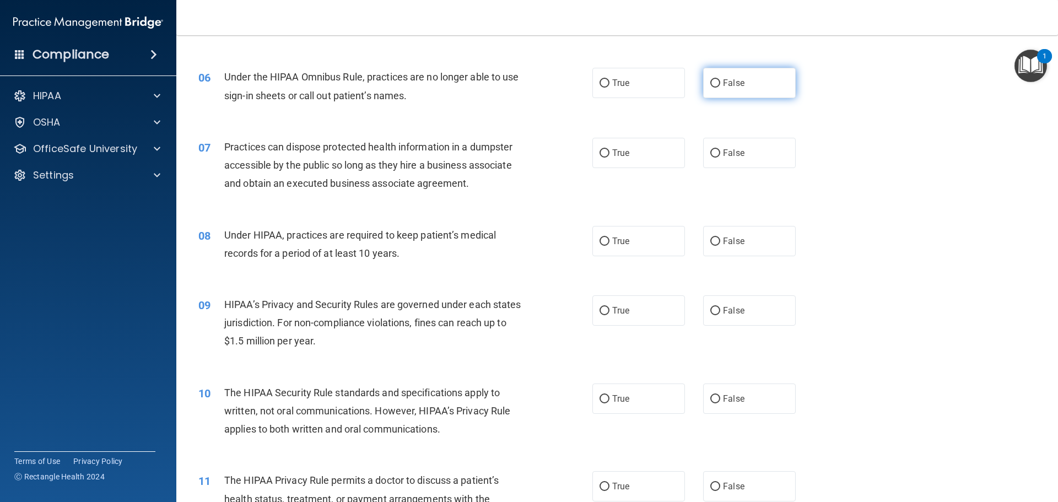
click at [711, 79] on input "False" at bounding box center [715, 83] width 10 height 8
radio input "true"
click at [710, 154] on input "False" at bounding box center [715, 153] width 10 height 8
radio input "true"
click at [710, 244] on input "False" at bounding box center [715, 241] width 10 height 8
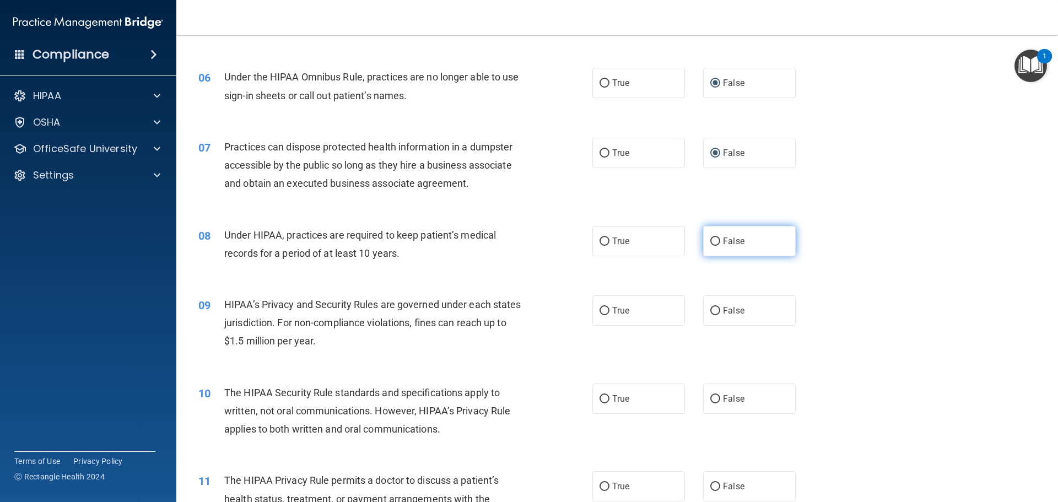
radio input "true"
drag, startPoint x: 712, startPoint y: 307, endPoint x: 707, endPoint y: 328, distance: 21.0
click at [708, 330] on div "09 HIPAA’s Privacy and Security Rules are governed under each states jurisdicti…" at bounding box center [617, 325] width 854 height 88
click at [711, 310] on input "False" at bounding box center [715, 311] width 10 height 8
radio input "true"
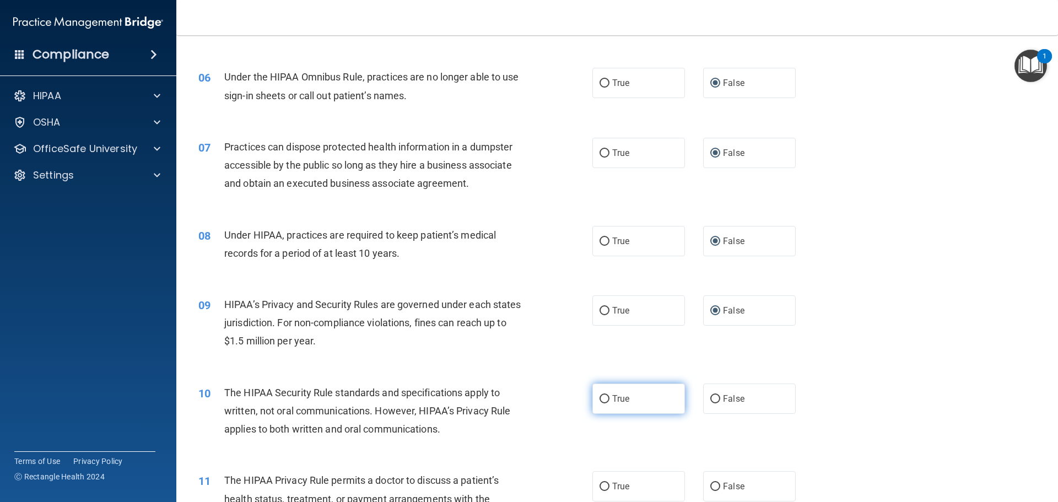
click at [603, 398] on input "True" at bounding box center [604, 399] width 10 height 8
radio input "true"
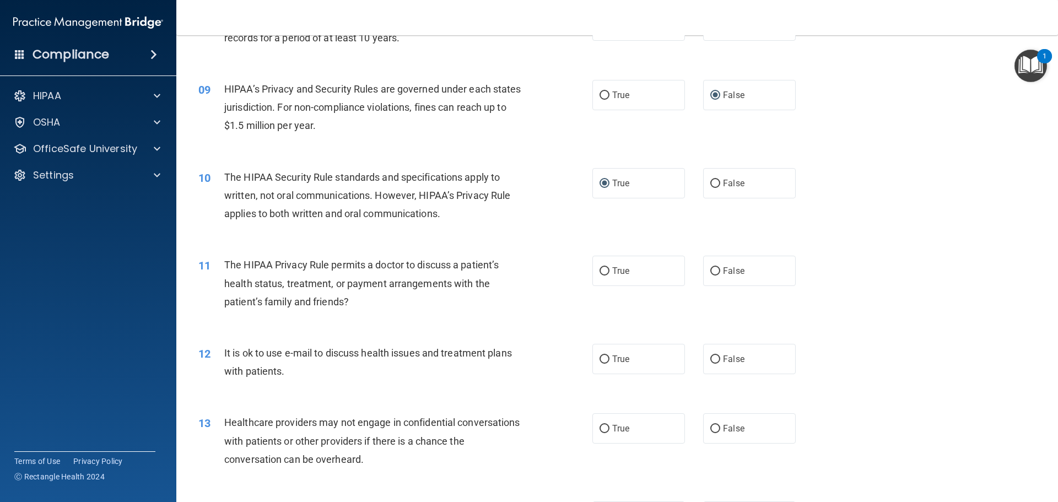
scroll to position [661, 0]
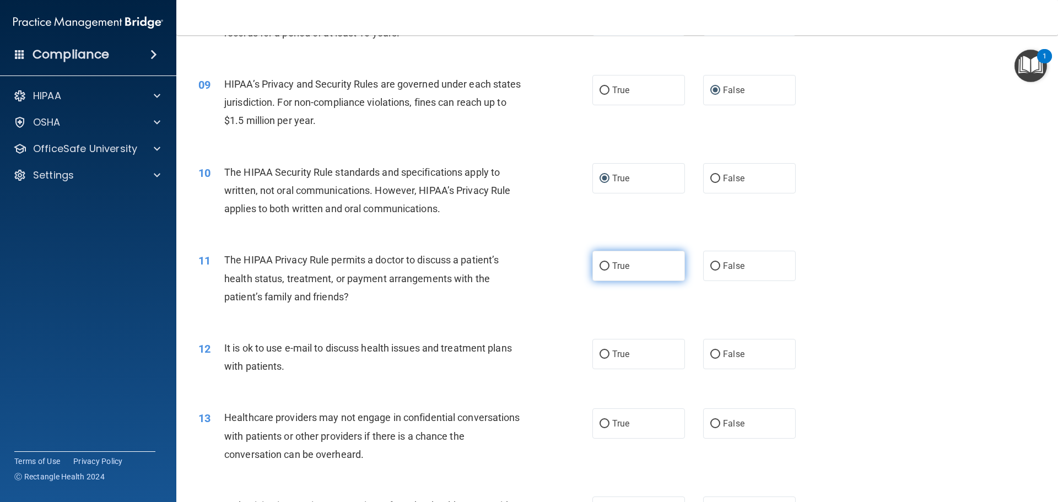
click at [601, 262] on input "True" at bounding box center [604, 266] width 10 height 8
radio input "true"
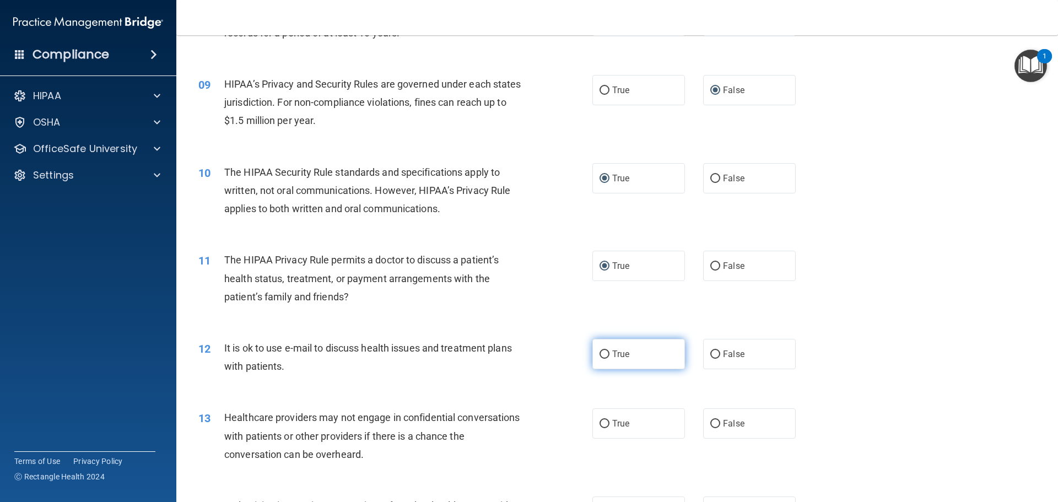
drag, startPoint x: 599, startPoint y: 354, endPoint x: 606, endPoint y: 353, distance: 7.8
click at [600, 354] on input "True" at bounding box center [604, 354] width 10 height 8
radio input "true"
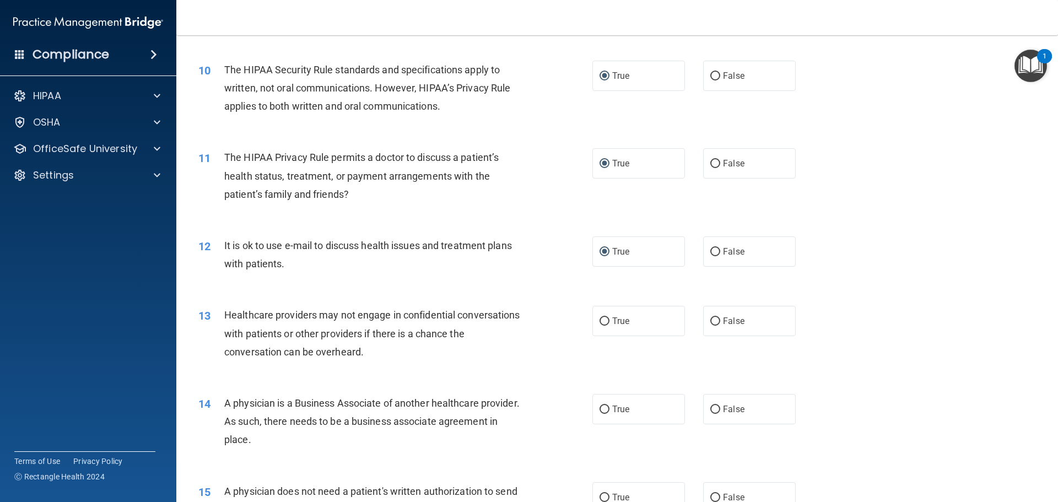
scroll to position [771, 0]
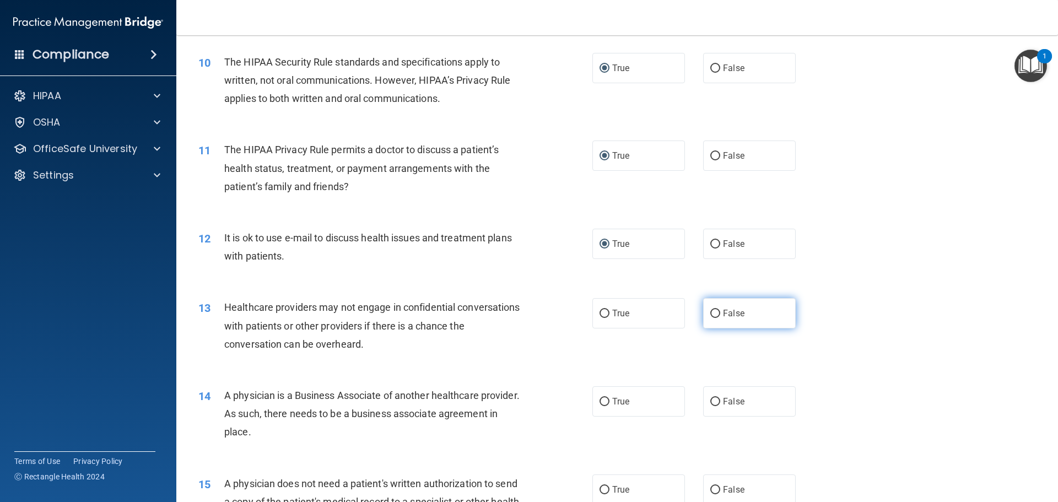
click at [712, 310] on input "False" at bounding box center [715, 314] width 10 height 8
radio input "true"
click at [713, 403] on input "False" at bounding box center [715, 402] width 10 height 8
radio input "true"
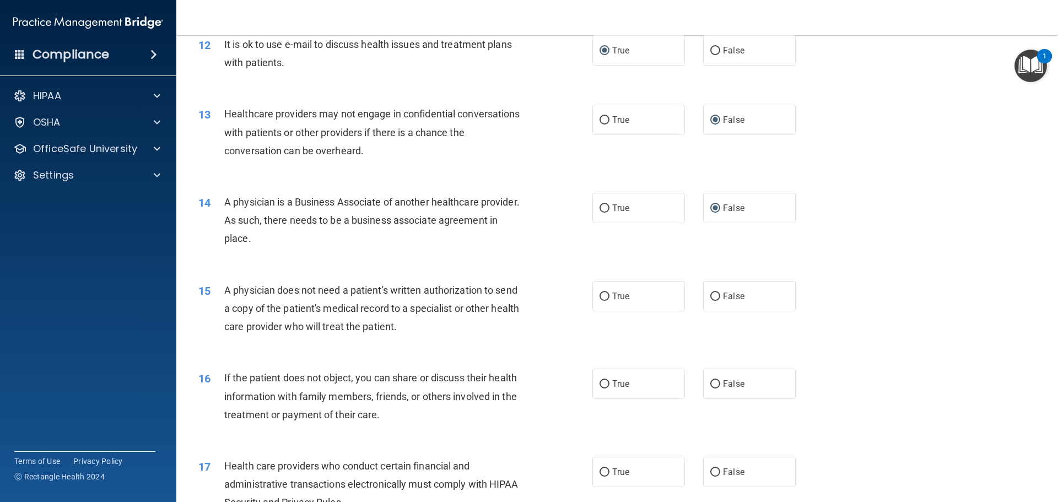
scroll to position [991, 0]
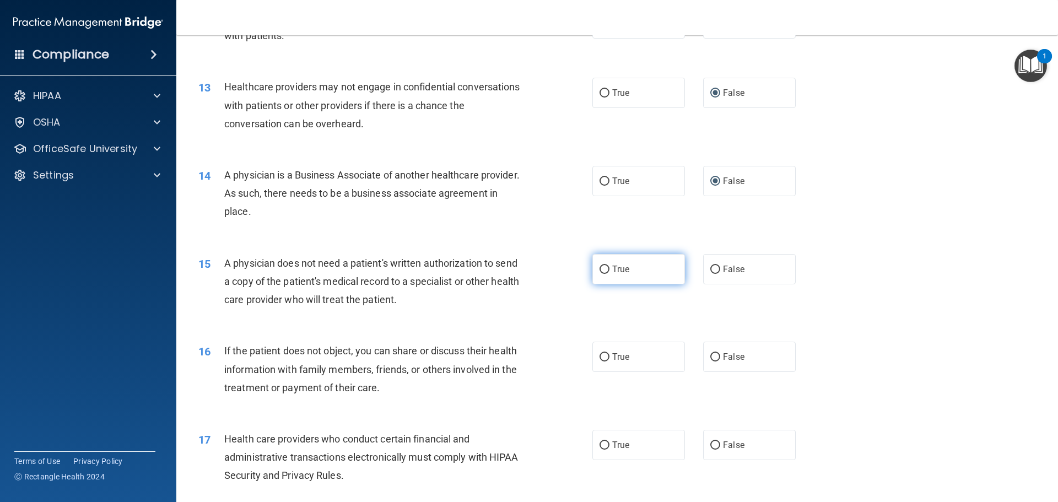
click at [601, 267] on input "True" at bounding box center [604, 269] width 10 height 8
radio input "true"
click at [602, 357] on input "True" at bounding box center [604, 357] width 10 height 8
radio input "true"
click at [605, 444] on input "True" at bounding box center [604, 445] width 10 height 8
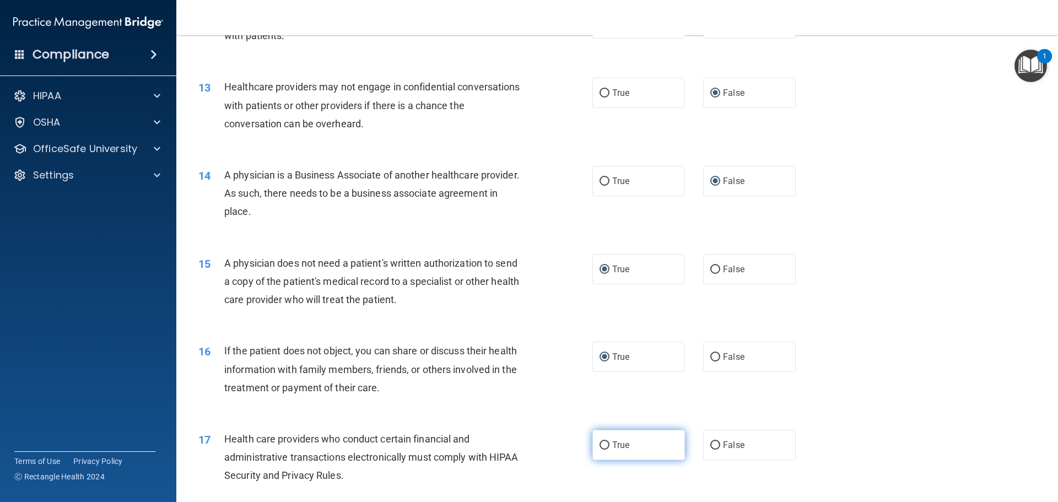
radio input "true"
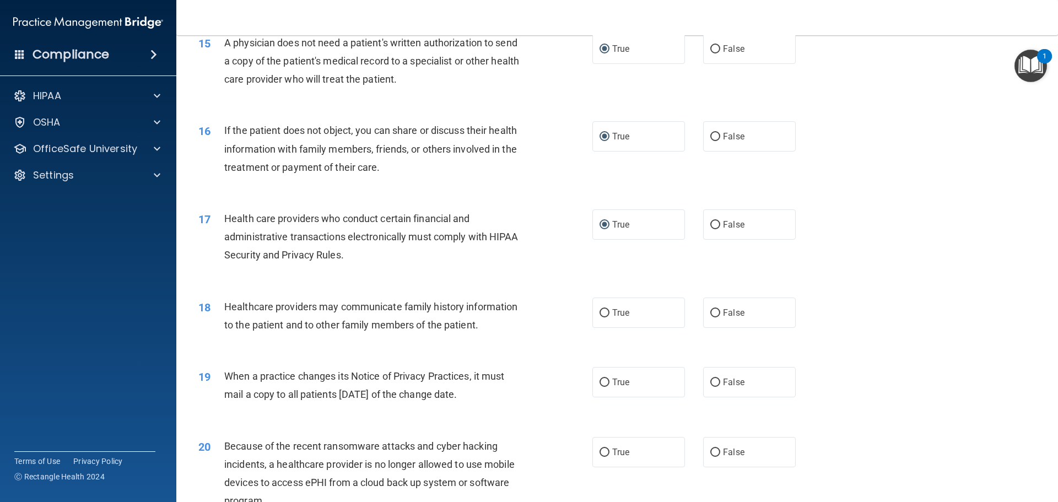
scroll to position [1267, 0]
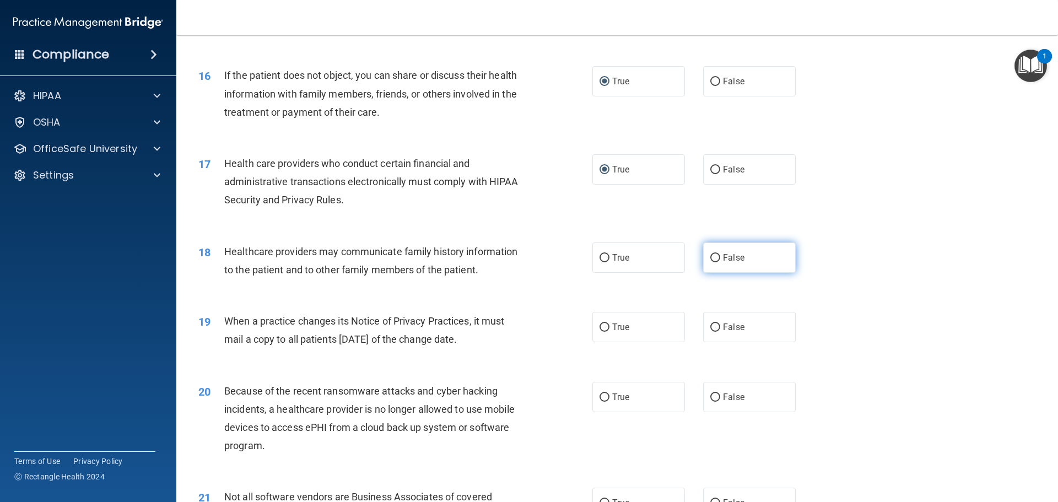
click at [711, 256] on input "False" at bounding box center [715, 258] width 10 height 8
radio input "true"
click at [710, 329] on input "False" at bounding box center [715, 327] width 10 height 8
radio input "true"
click at [711, 397] on input "False" at bounding box center [715, 397] width 10 height 8
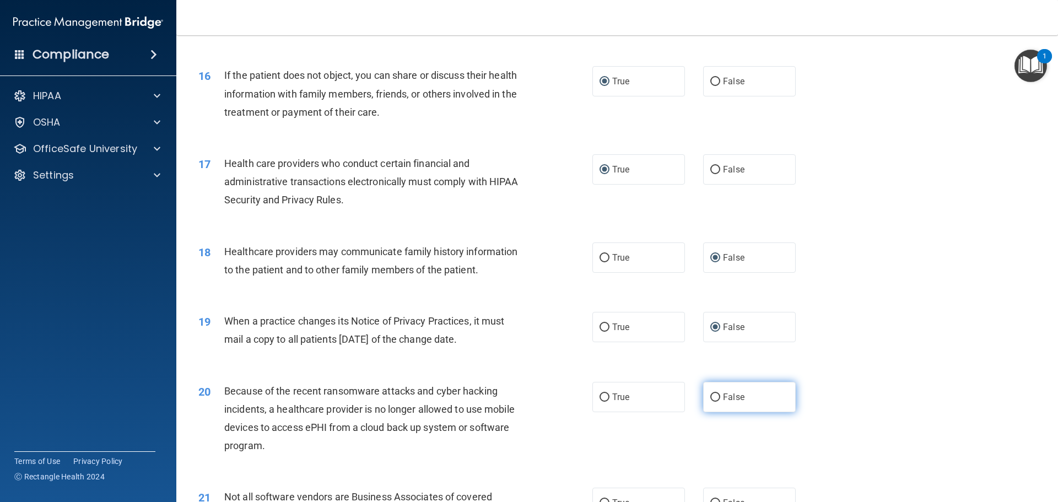
radio input "true"
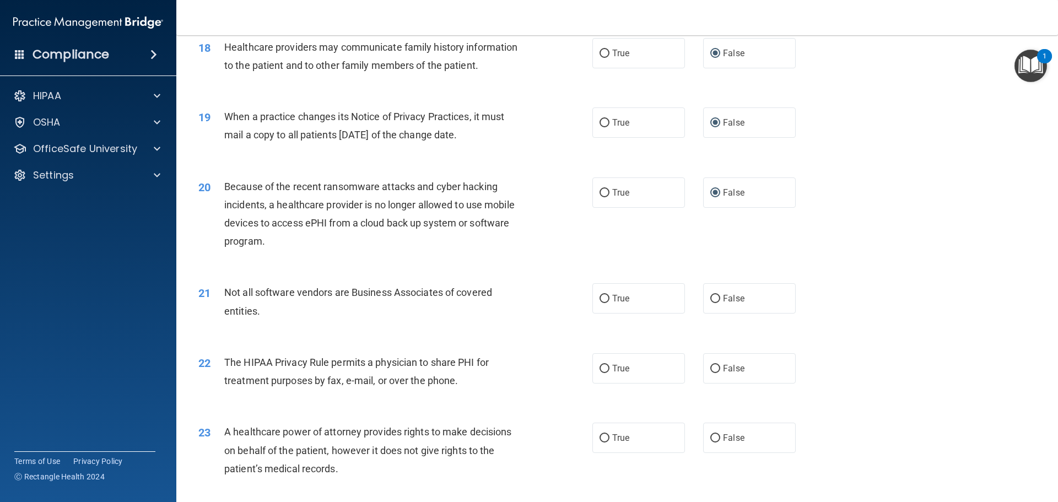
scroll to position [1542, 0]
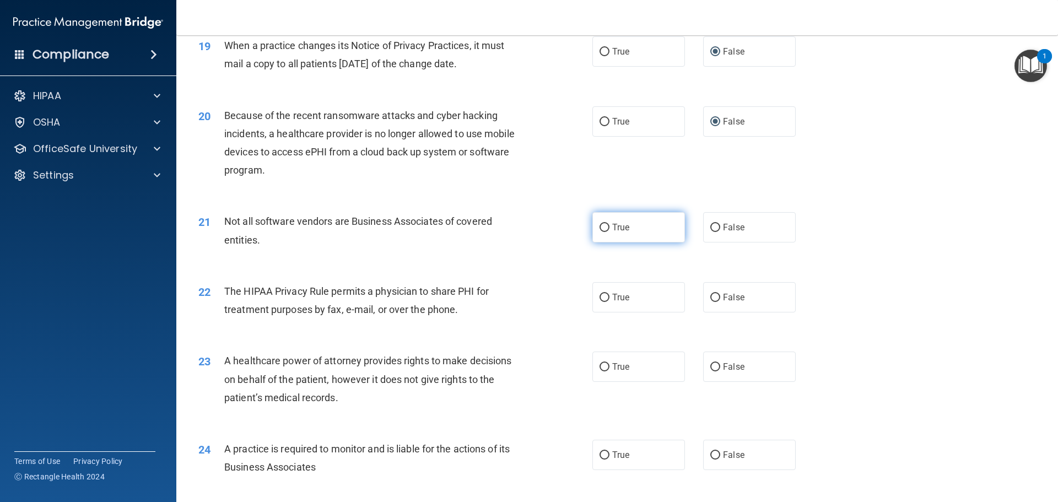
click at [599, 228] on input "True" at bounding box center [604, 228] width 10 height 8
radio input "true"
click at [600, 295] on input "True" at bounding box center [604, 298] width 10 height 8
radio input "true"
click at [711, 367] on input "False" at bounding box center [715, 367] width 10 height 8
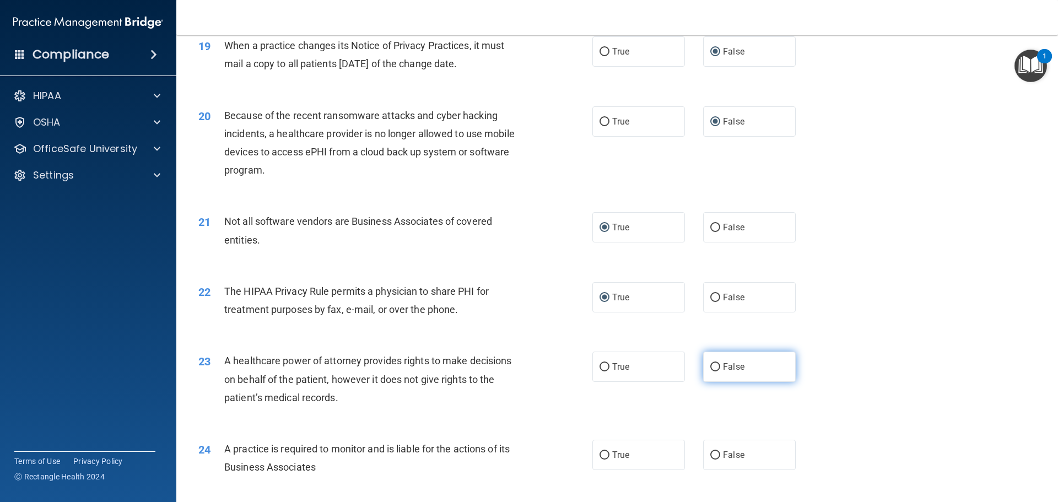
radio input "true"
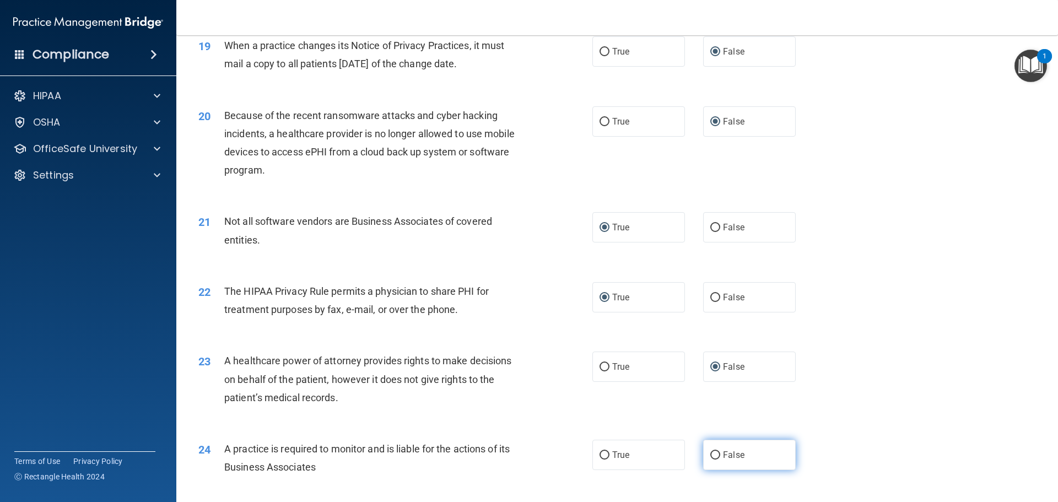
click at [710, 454] on input "False" at bounding box center [715, 455] width 10 height 8
radio input "true"
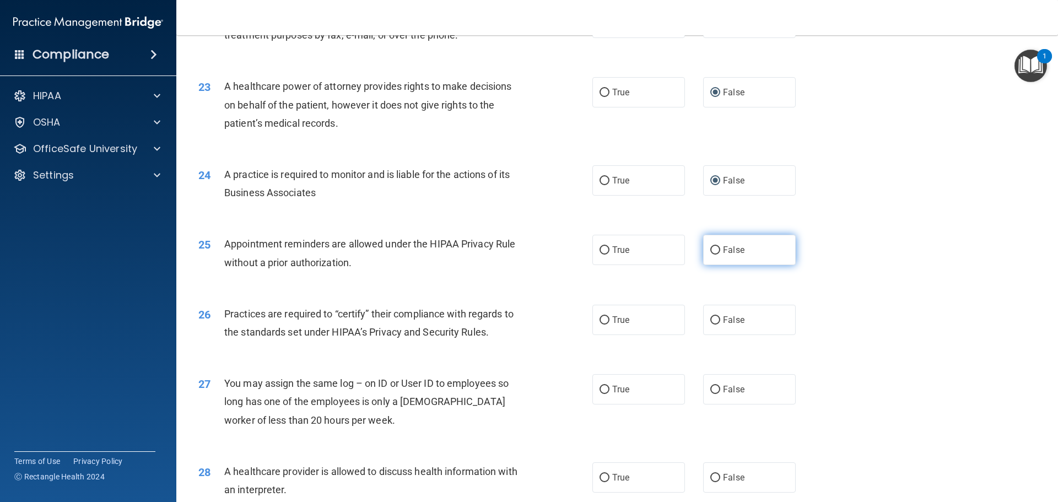
scroll to position [1818, 0]
click at [601, 317] on input "True" at bounding box center [604, 319] width 10 height 8
radio input "true"
click at [600, 246] on input "True" at bounding box center [604, 249] width 10 height 8
radio input "true"
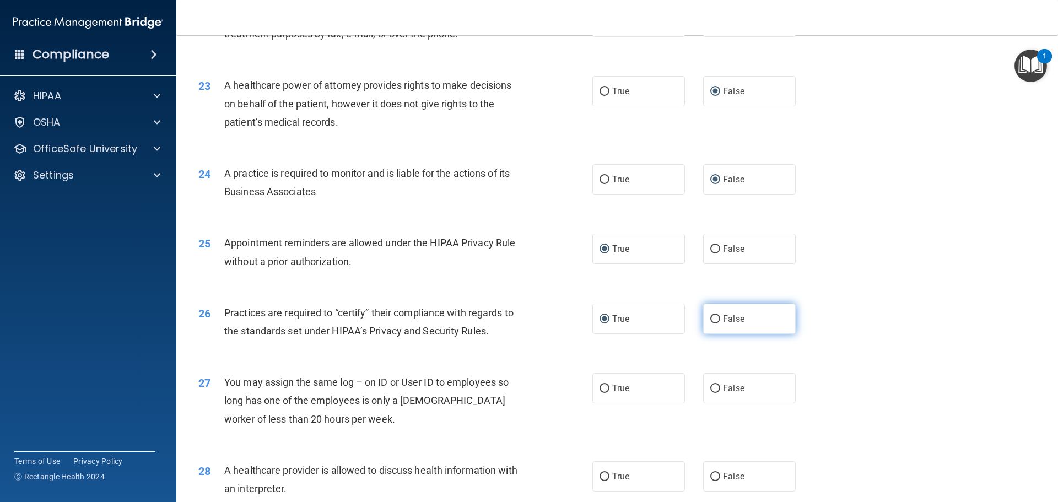
click at [714, 314] on label "False" at bounding box center [749, 318] width 93 height 30
click at [714, 315] on input "False" at bounding box center [715, 319] width 10 height 8
radio input "true"
radio input "false"
click at [712, 385] on input "False" at bounding box center [715, 388] width 10 height 8
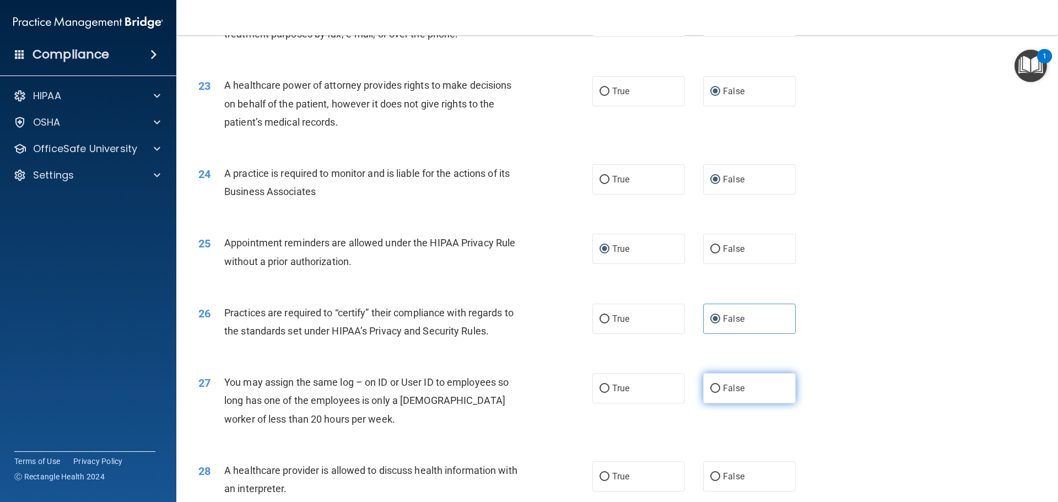
radio input "true"
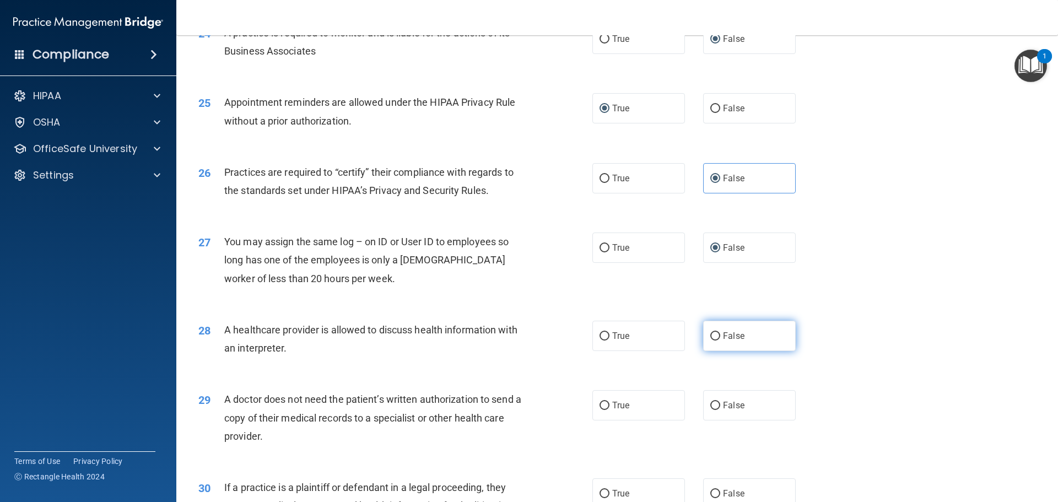
scroll to position [1983, 0]
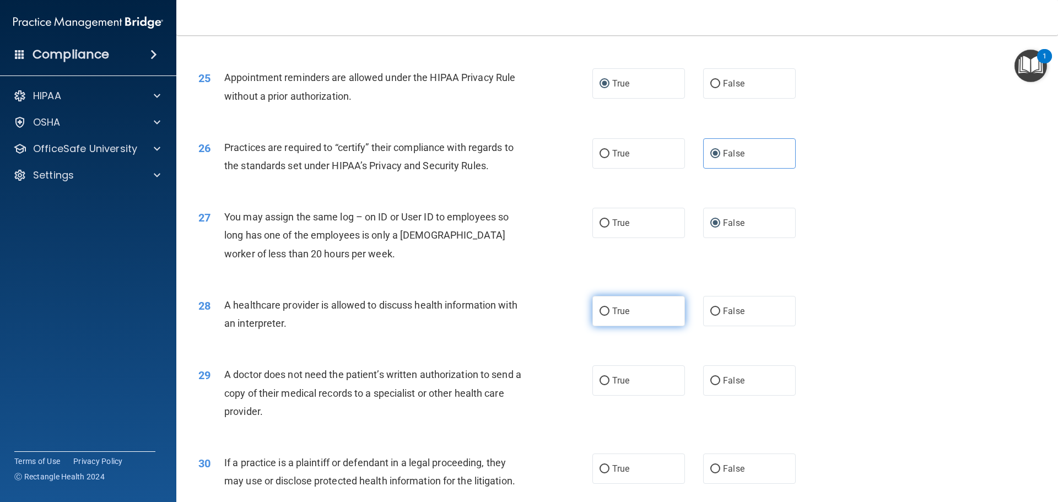
click at [600, 308] on input "True" at bounding box center [604, 311] width 10 height 8
radio input "true"
drag, startPoint x: 602, startPoint y: 380, endPoint x: 636, endPoint y: 372, distance: 35.0
click at [603, 380] on input "True" at bounding box center [604, 381] width 10 height 8
radio input "true"
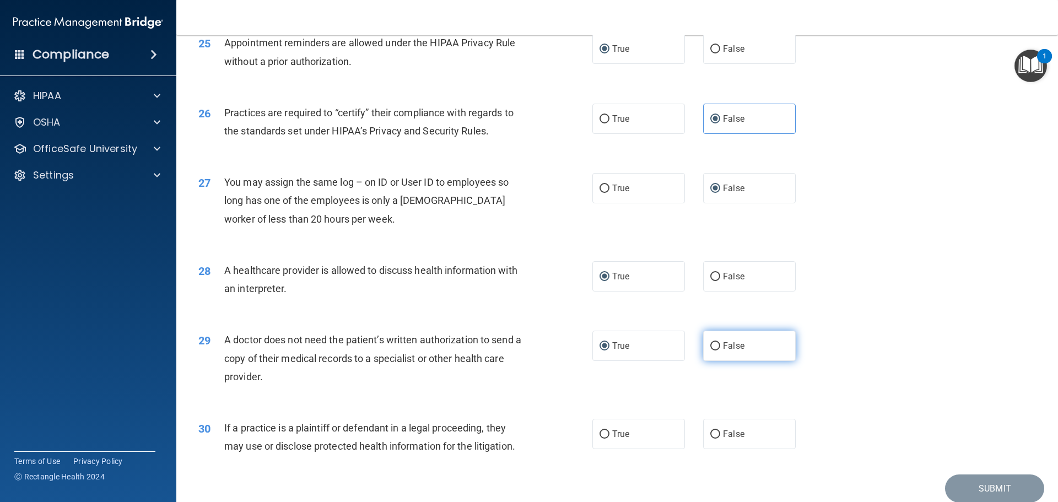
scroll to position [2062, 0]
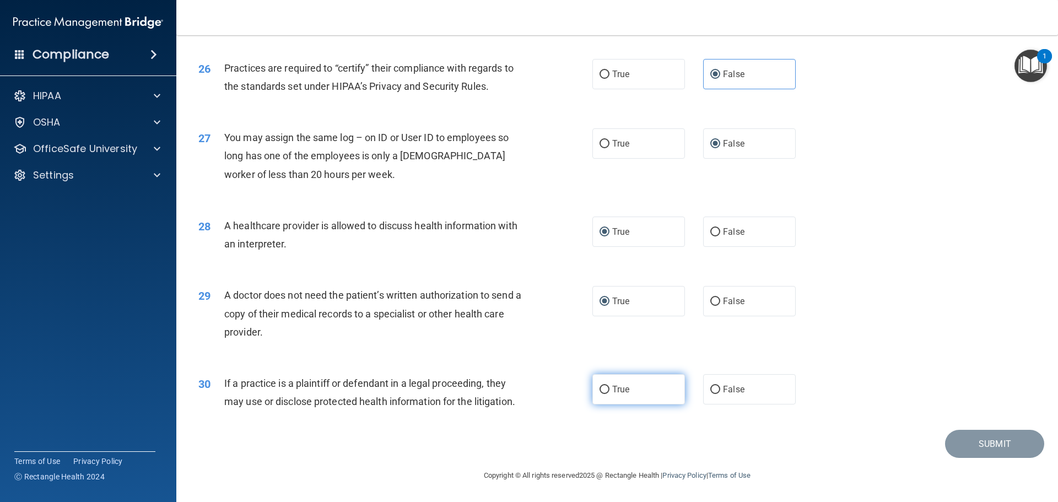
click at [601, 389] on input "True" at bounding box center [604, 390] width 10 height 8
radio input "true"
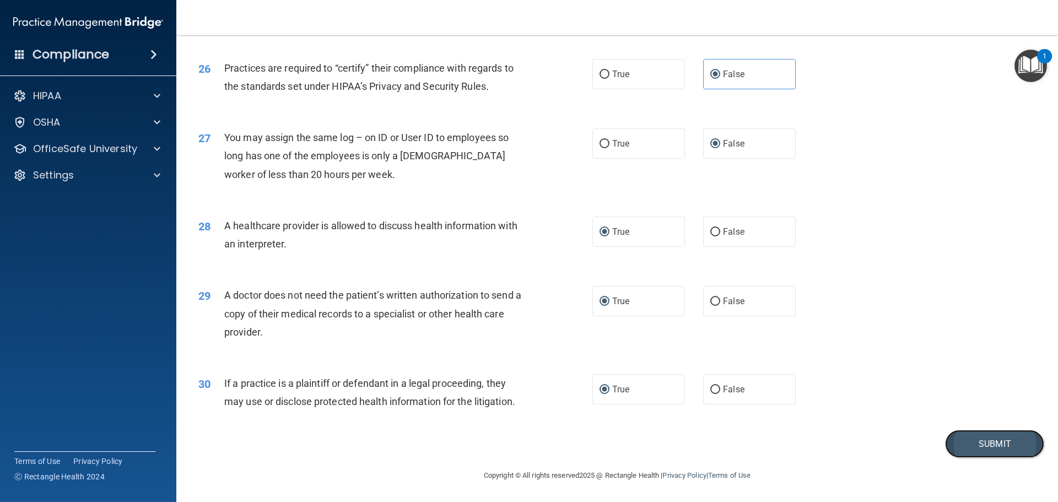
click at [977, 447] on button "Submit" at bounding box center [994, 444] width 99 height 28
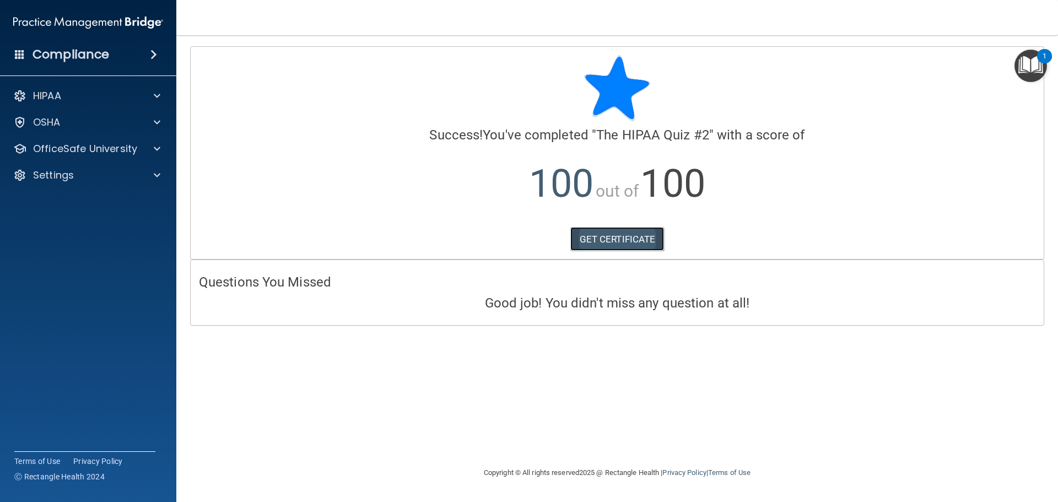
click at [584, 242] on link "GET CERTIFICATE" at bounding box center [617, 239] width 94 height 24
click at [1029, 66] on img "Open Resource Center, 1 new notification" at bounding box center [1030, 66] width 32 height 32
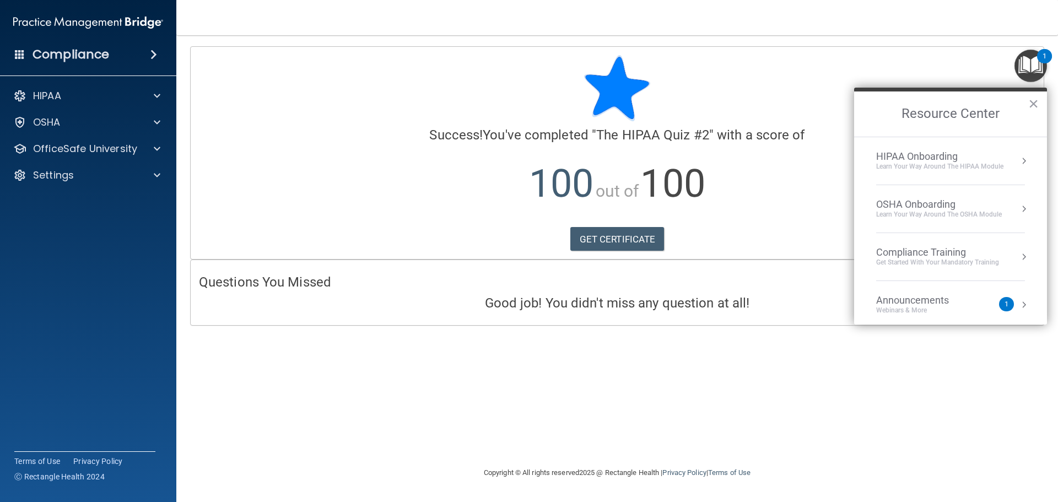
click at [1018, 161] on button "Resource Center" at bounding box center [1023, 160] width 11 height 11
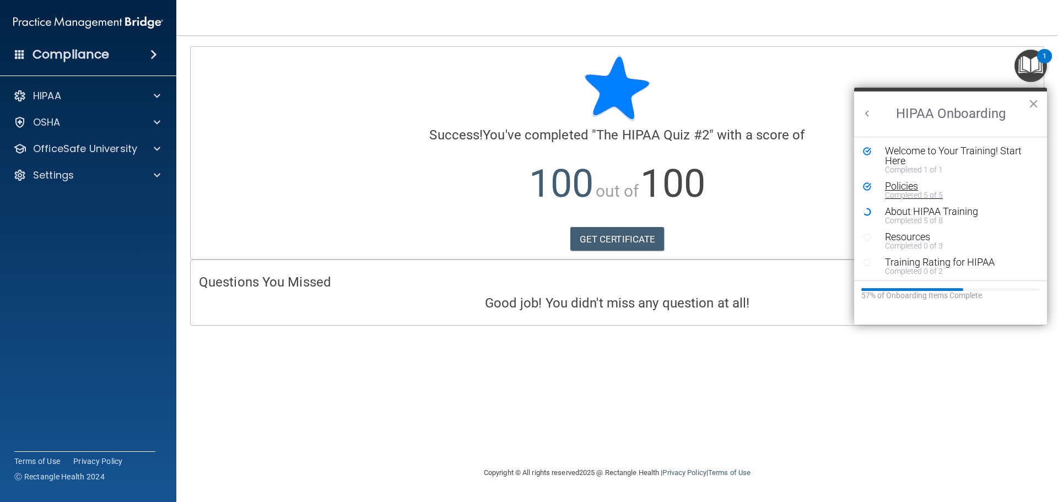
click at [909, 187] on div "Policies" at bounding box center [954, 186] width 139 height 10
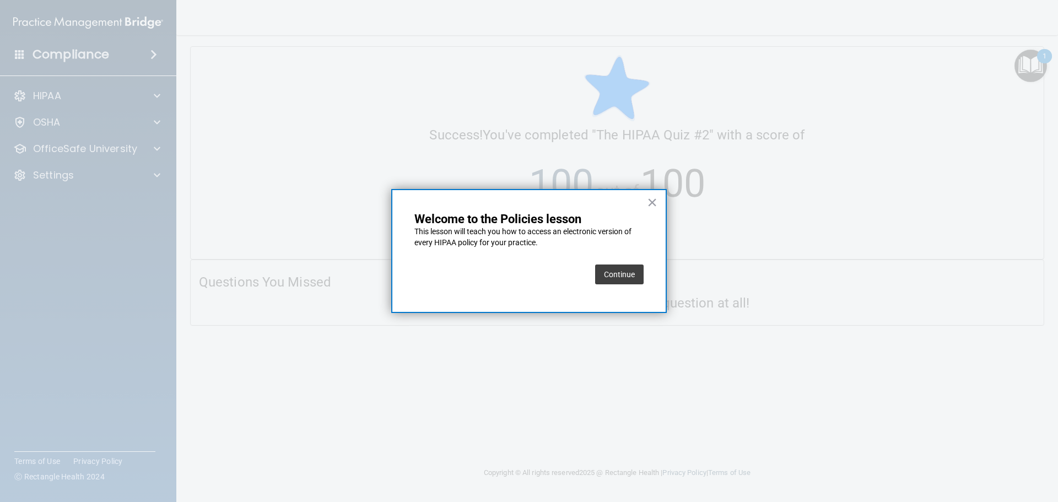
click at [622, 274] on button "Continue" at bounding box center [619, 274] width 48 height 20
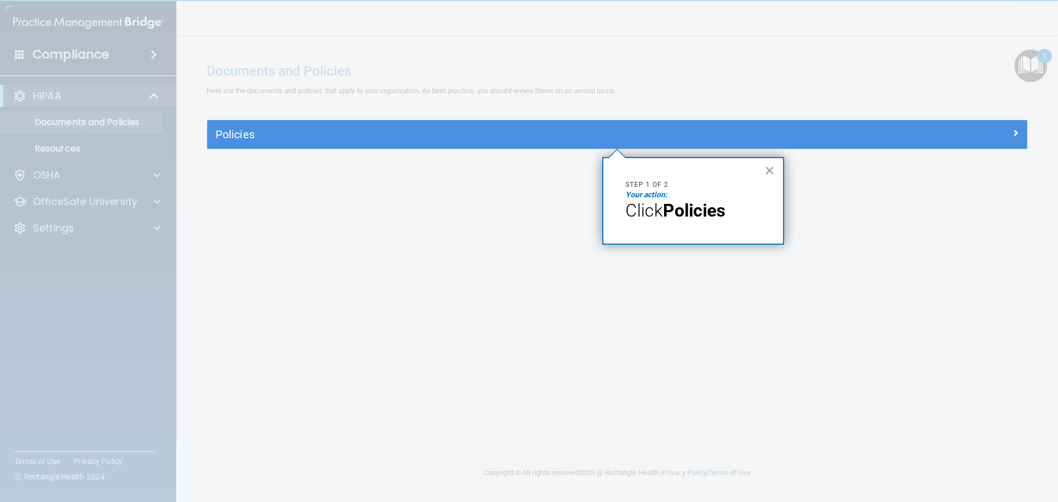
click at [772, 166] on button "×" at bounding box center [769, 170] width 10 height 18
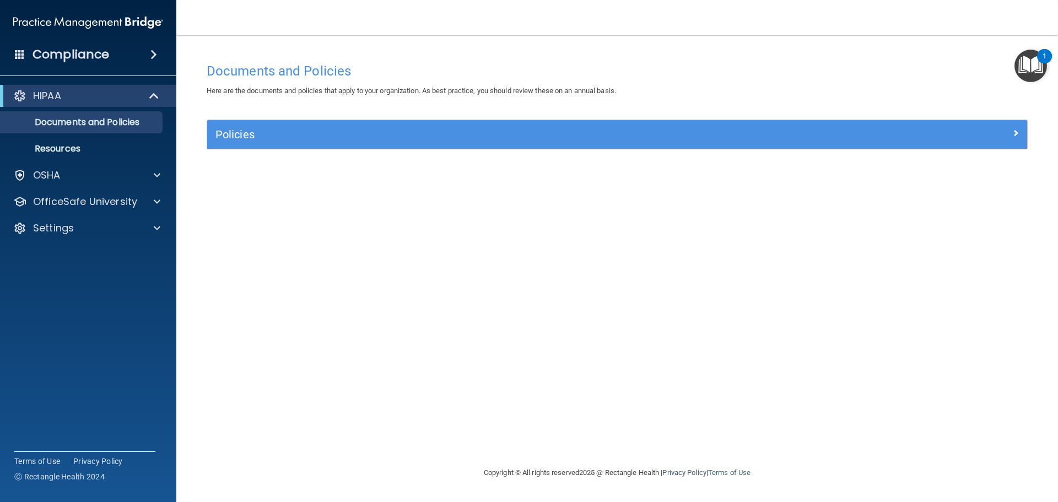
click at [1033, 62] on img "Open Resource Center, 1 new notification" at bounding box center [1030, 66] width 32 height 32
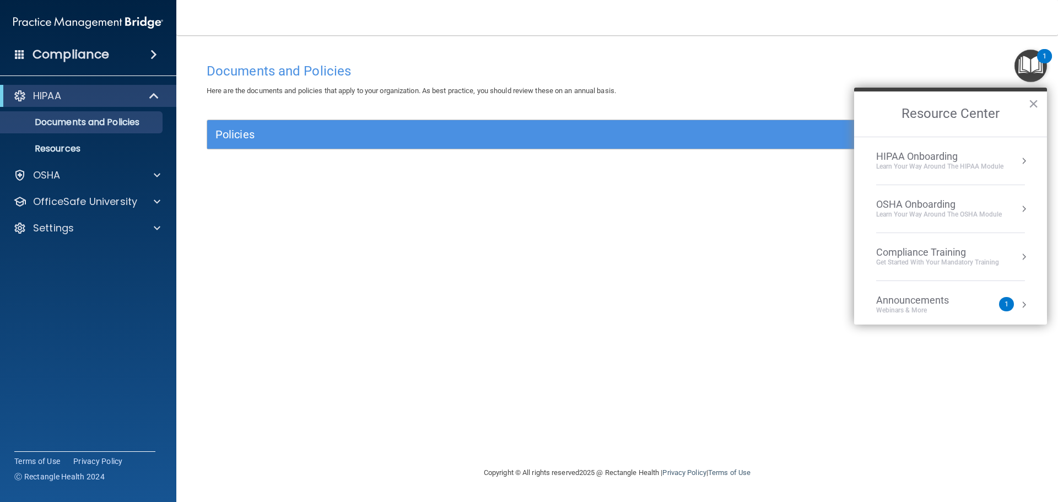
click at [951, 155] on div "HIPAA Onboarding" at bounding box center [939, 156] width 127 height 12
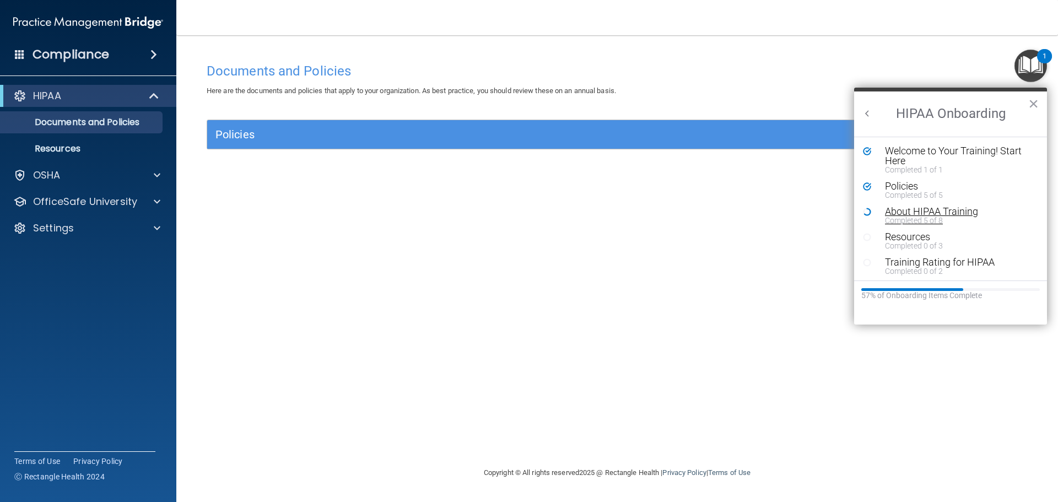
click at [914, 219] on div "Completed 5 of 8" at bounding box center [954, 220] width 139 height 8
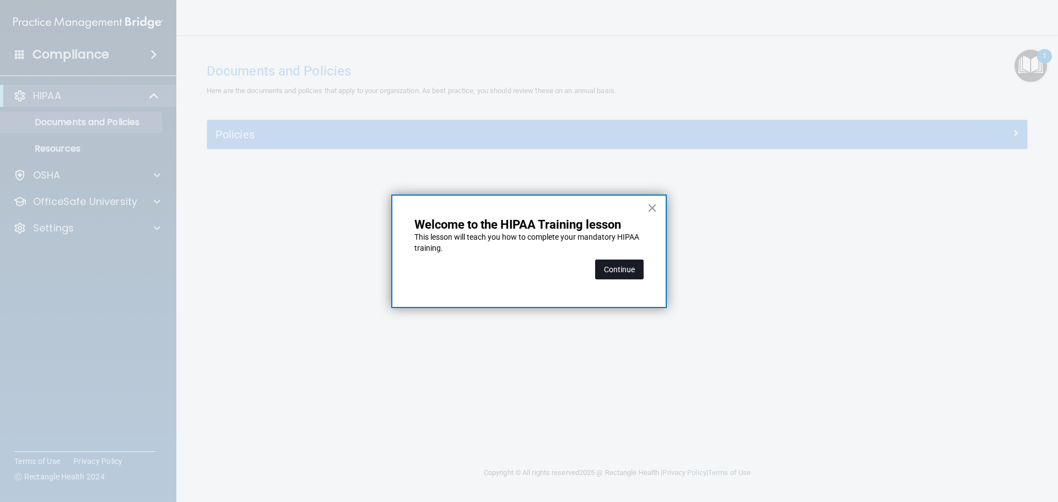
click at [614, 275] on button "Continue" at bounding box center [619, 269] width 48 height 20
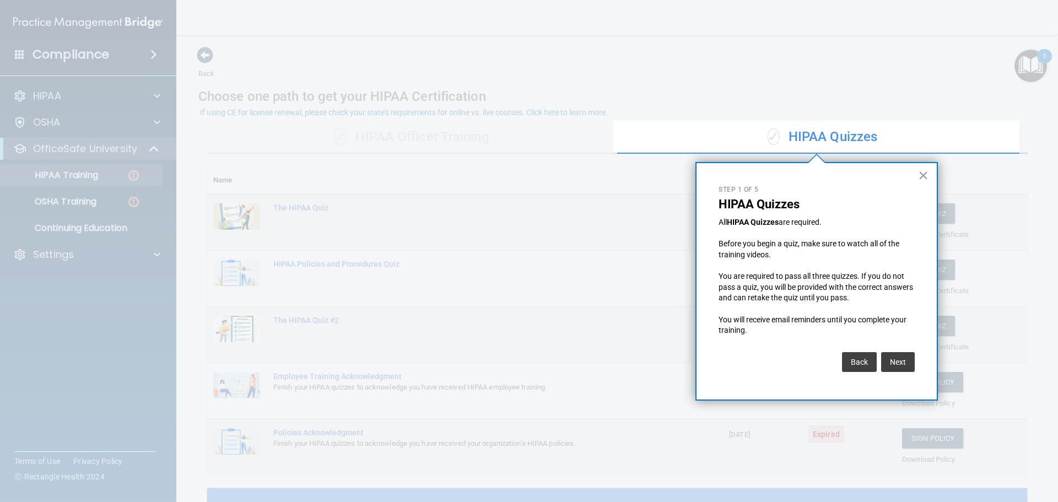
click at [922, 173] on button "×" at bounding box center [923, 175] width 10 height 18
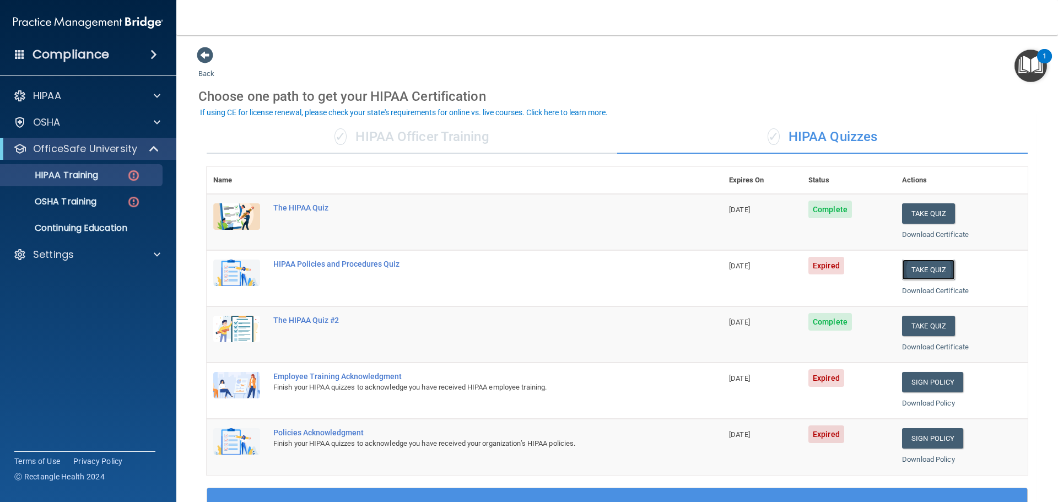
click at [922, 276] on button "Take Quiz" at bounding box center [928, 269] width 53 height 20
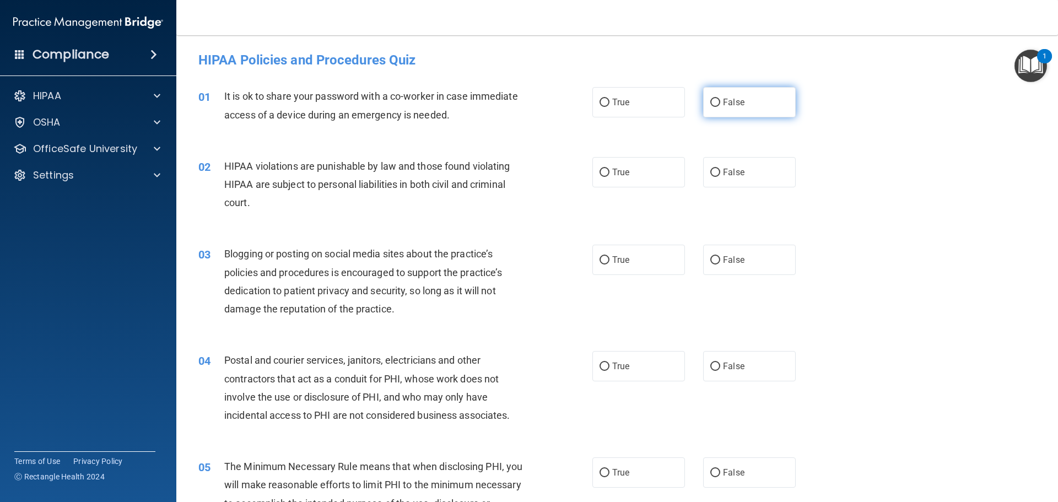
click at [710, 99] on input "False" at bounding box center [715, 103] width 10 height 8
radio input "true"
click at [710, 99] on input "False" at bounding box center [715, 103] width 10 height 8
click at [599, 173] on input "True" at bounding box center [604, 173] width 10 height 8
radio input "true"
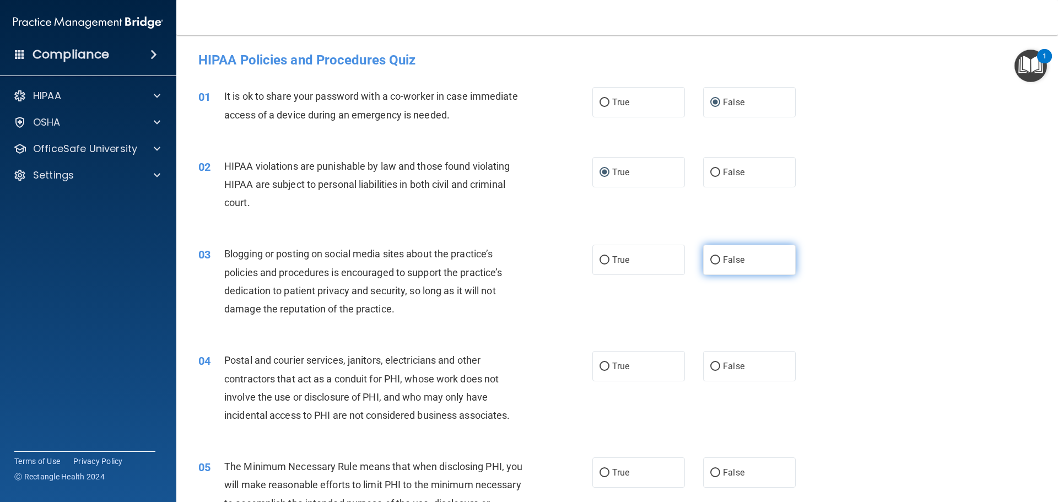
click at [710, 259] on input "False" at bounding box center [715, 260] width 10 height 8
radio input "true"
click at [601, 368] on input "True" at bounding box center [604, 366] width 10 height 8
radio input "true"
click at [599, 470] on input "True" at bounding box center [604, 473] width 10 height 8
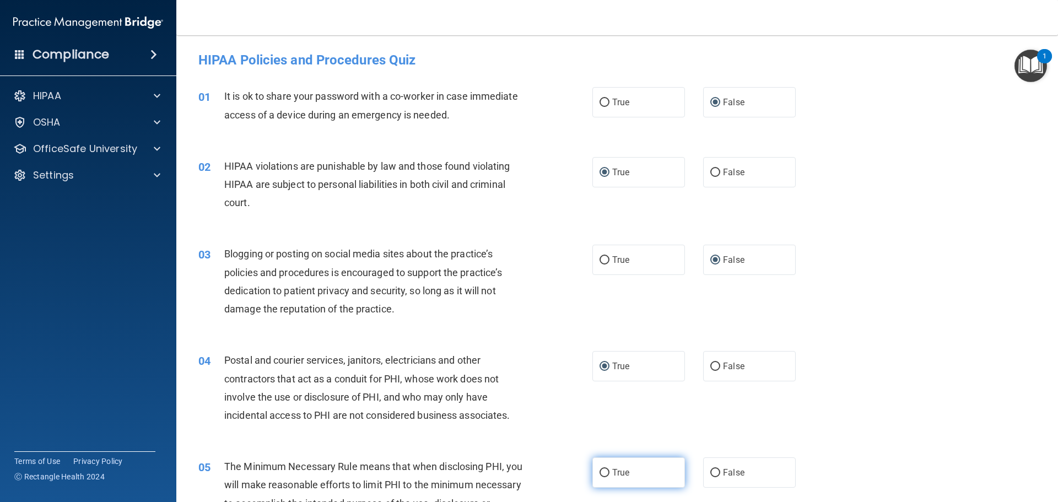
radio input "true"
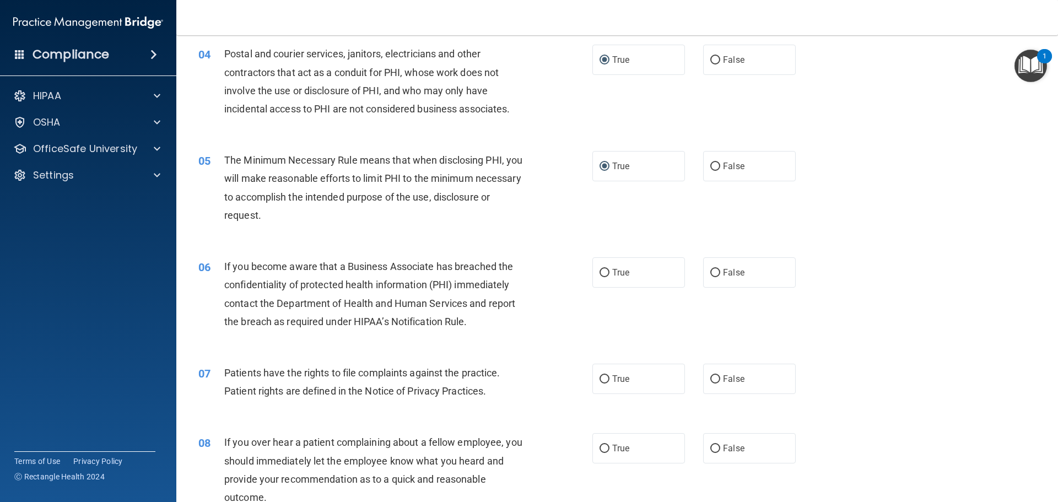
scroll to position [330, 0]
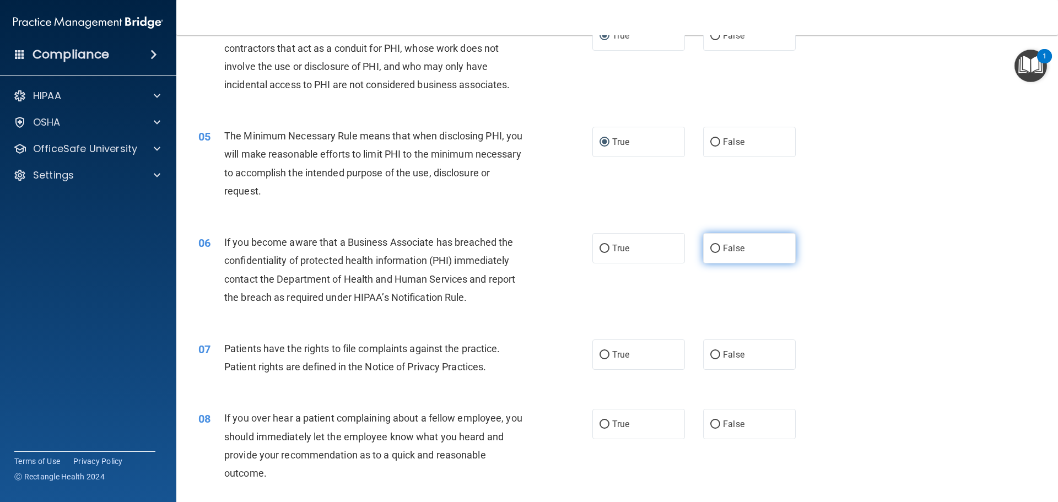
click at [710, 247] on input "False" at bounding box center [715, 249] width 10 height 8
radio input "true"
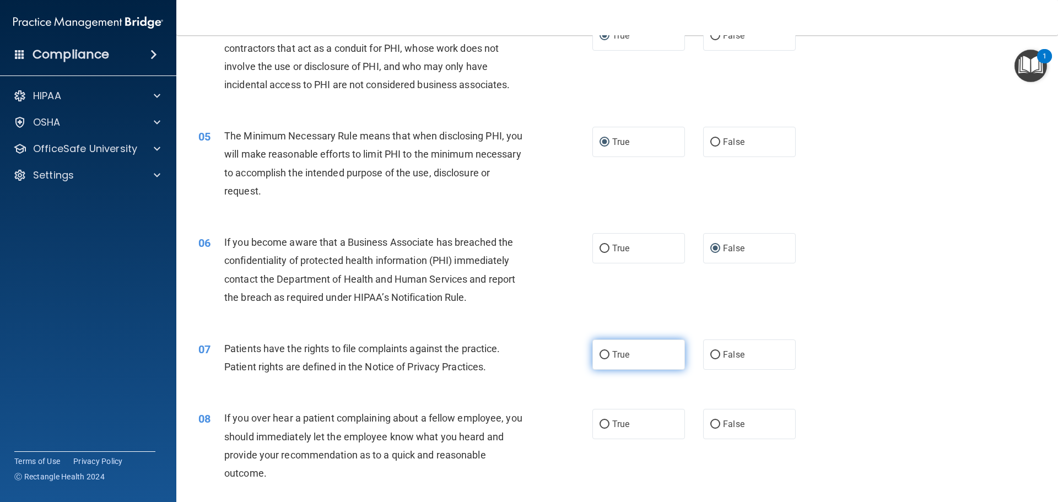
click at [599, 353] on input "True" at bounding box center [604, 355] width 10 height 8
radio input "true"
click at [712, 425] on input "False" at bounding box center [715, 424] width 10 height 8
radio input "true"
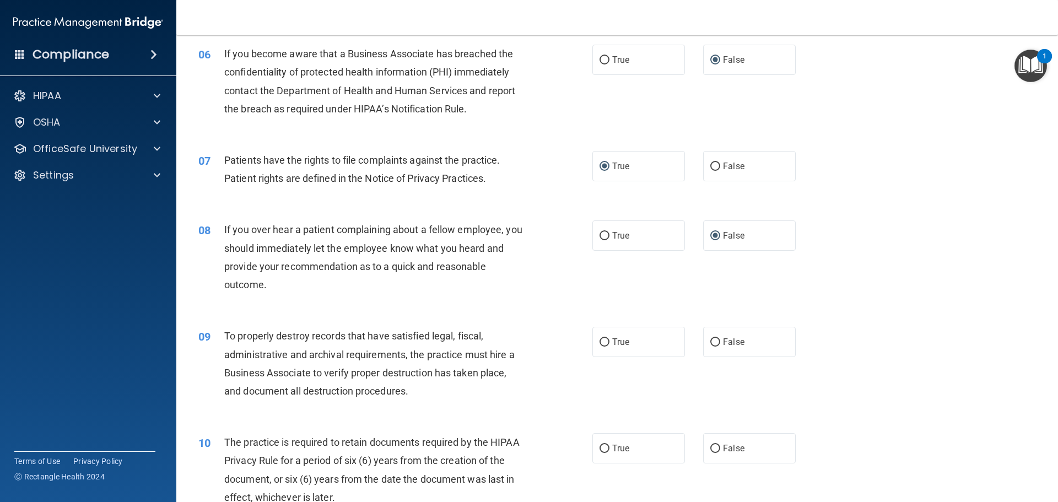
scroll to position [606, 0]
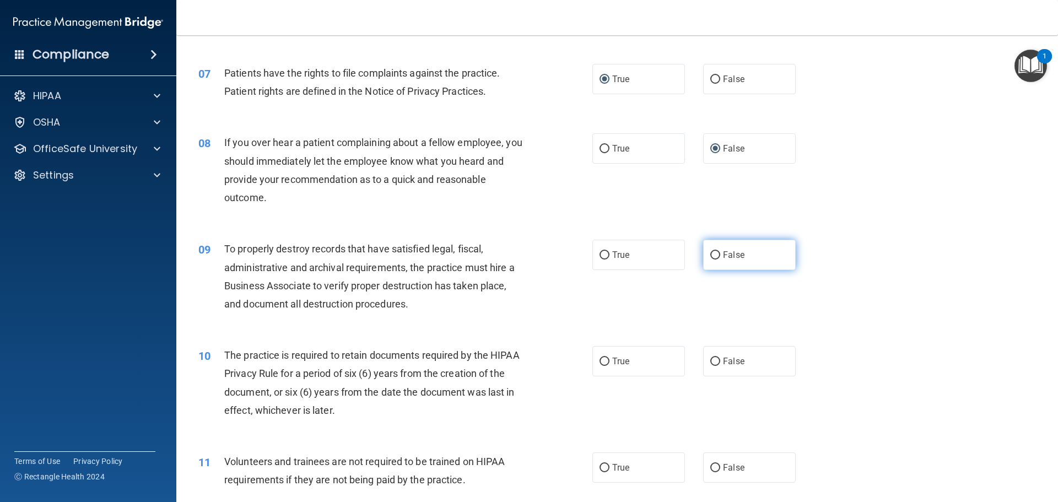
click at [710, 254] on input "False" at bounding box center [715, 255] width 10 height 8
radio input "true"
click at [599, 360] on input "True" at bounding box center [604, 361] width 10 height 8
radio input "true"
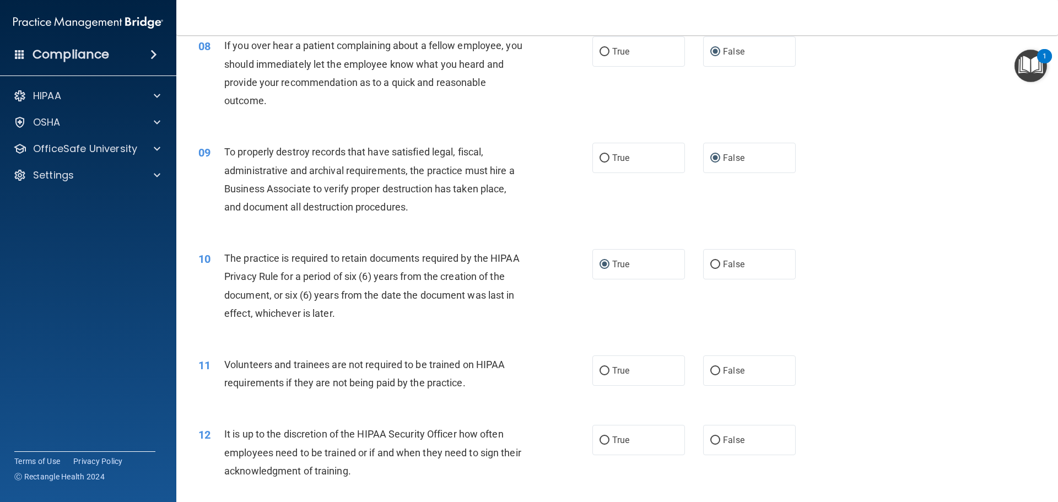
scroll to position [771, 0]
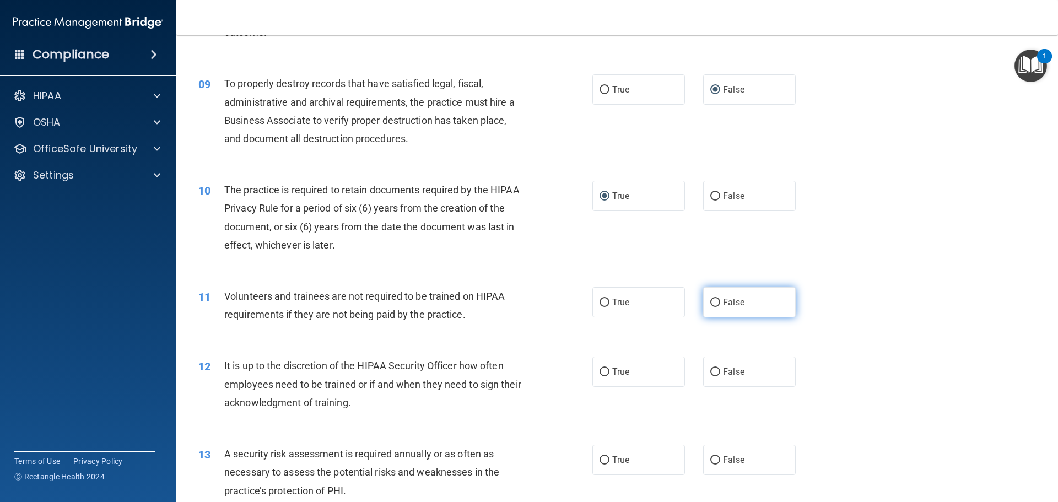
click at [711, 299] on input "False" at bounding box center [715, 303] width 10 height 8
radio input "true"
click at [713, 370] on input "False" at bounding box center [715, 372] width 10 height 8
radio input "true"
drag, startPoint x: 603, startPoint y: 456, endPoint x: 603, endPoint y: 448, distance: 7.7
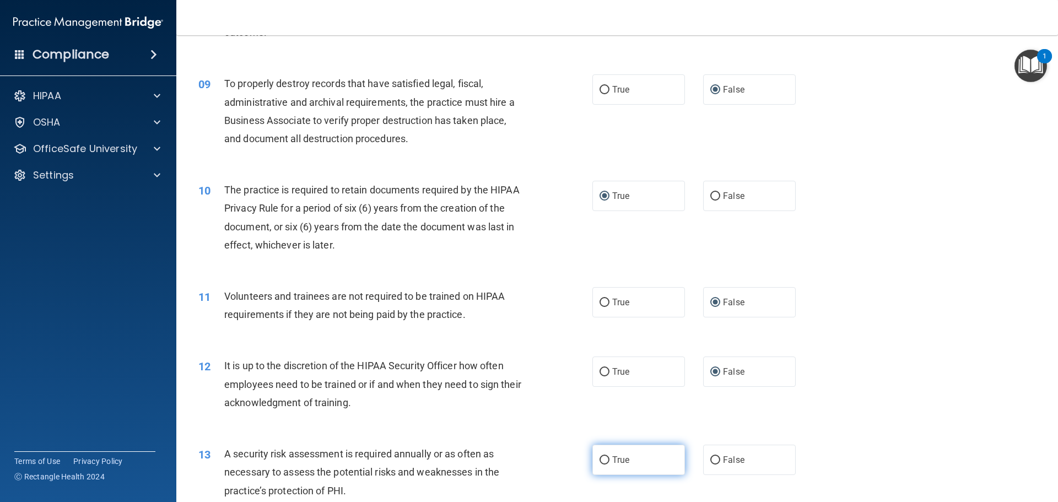
click at [603, 453] on label "True" at bounding box center [638, 459] width 93 height 30
click at [603, 456] on input "True" at bounding box center [604, 460] width 10 height 8
radio input "true"
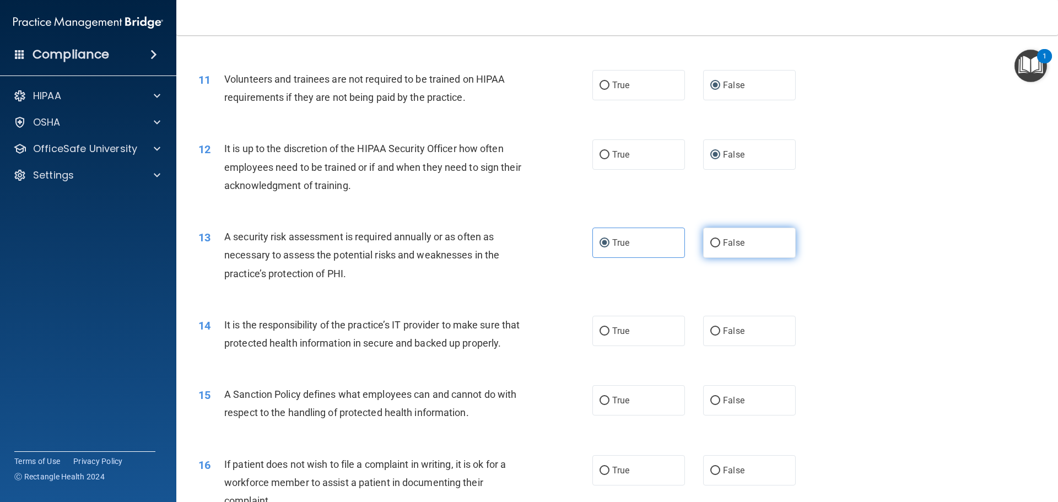
scroll to position [1102, 0]
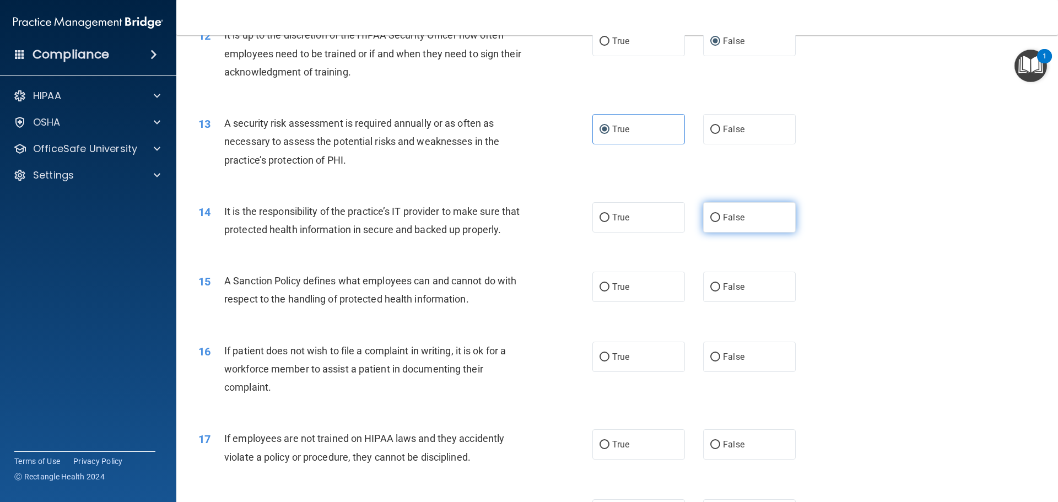
click at [713, 219] on input "False" at bounding box center [715, 218] width 10 height 8
radio input "true"
click at [710, 291] on input "False" at bounding box center [715, 287] width 10 height 8
radio input "true"
click at [602, 361] on input "True" at bounding box center [604, 357] width 10 height 8
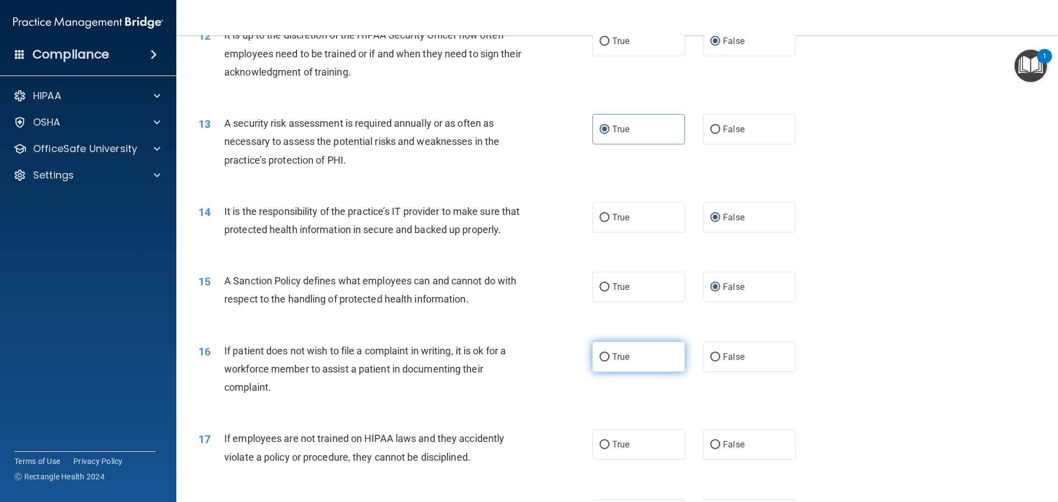
radio input "true"
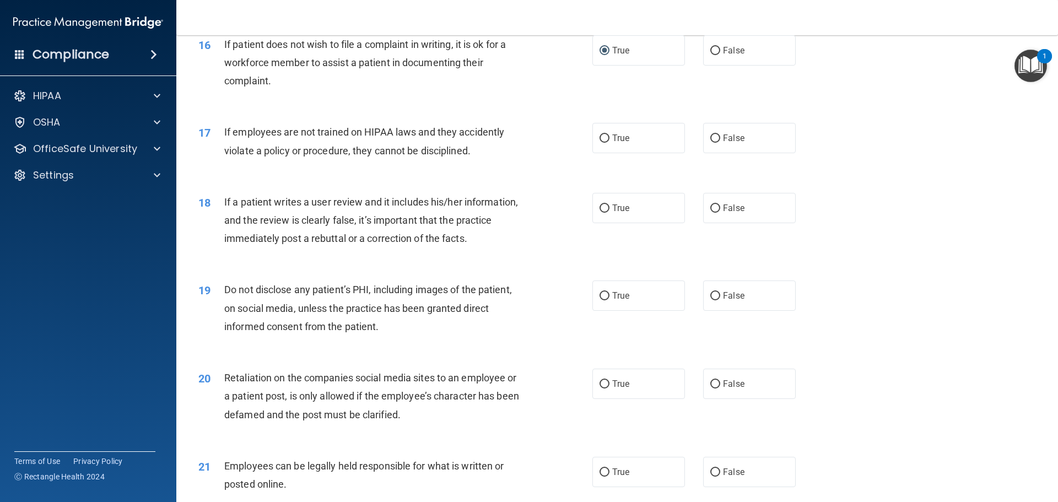
scroll to position [1432, 0]
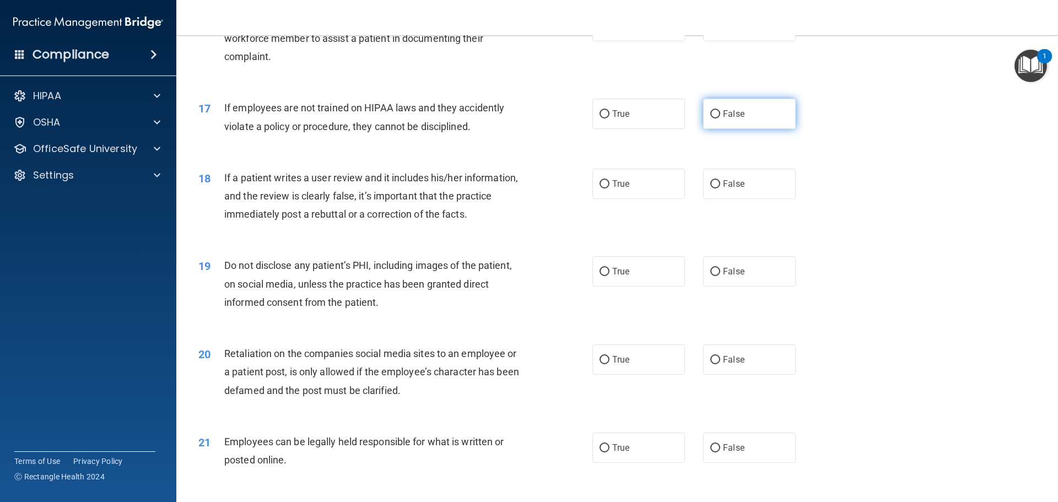
click at [710, 118] on input "False" at bounding box center [715, 114] width 10 height 8
radio input "true"
click at [710, 188] on input "False" at bounding box center [715, 184] width 10 height 8
radio input "true"
click at [599, 276] on input "True" at bounding box center [604, 272] width 10 height 8
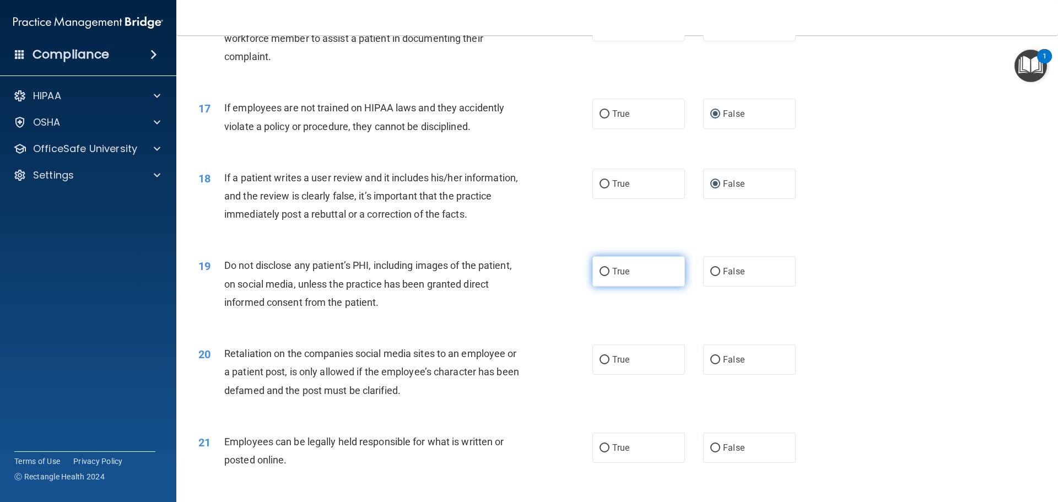
radio input "true"
click at [710, 364] on input "False" at bounding box center [715, 360] width 10 height 8
radio input "true"
click at [602, 364] on input "True" at bounding box center [604, 360] width 10 height 8
radio input "true"
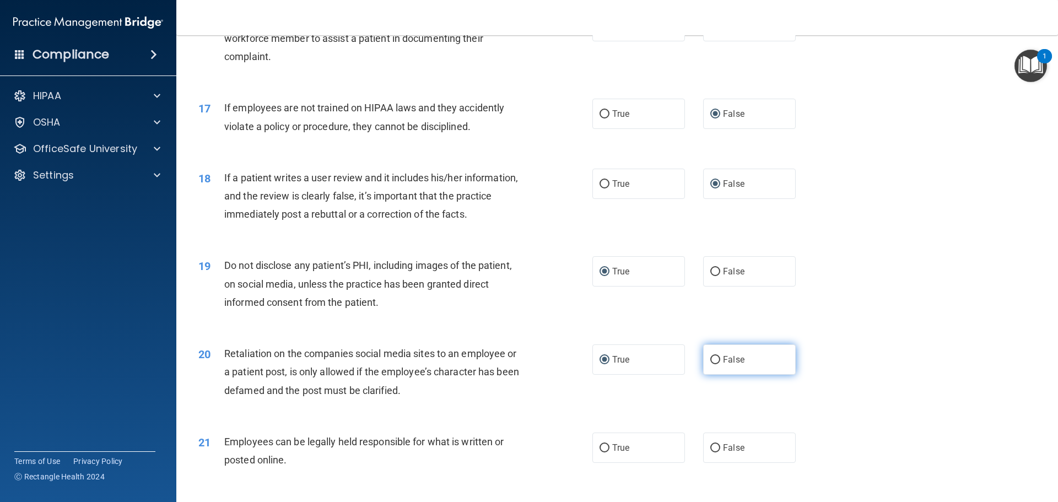
click at [710, 364] on input "False" at bounding box center [715, 360] width 10 height 8
radio input "true"
radio input "false"
click at [599, 452] on input "True" at bounding box center [604, 448] width 10 height 8
radio input "true"
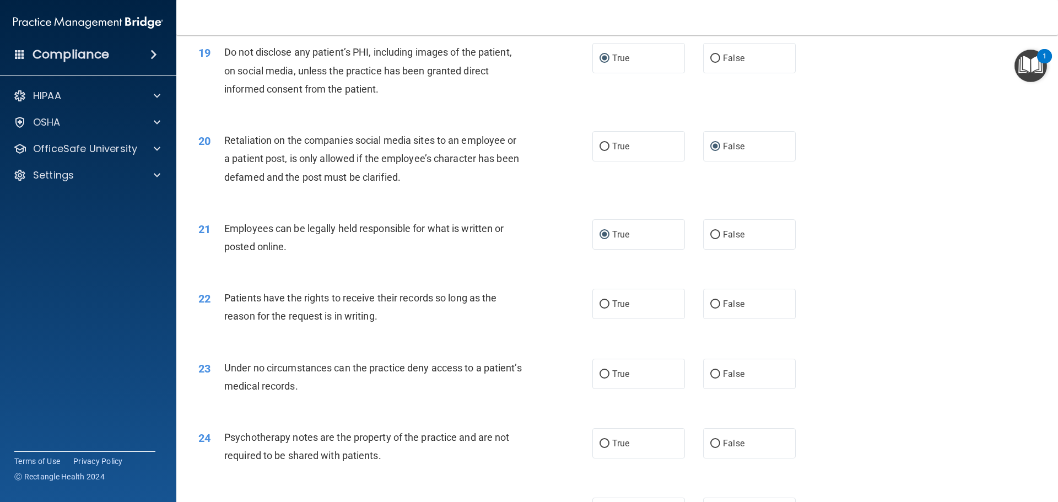
scroll to position [1652, 0]
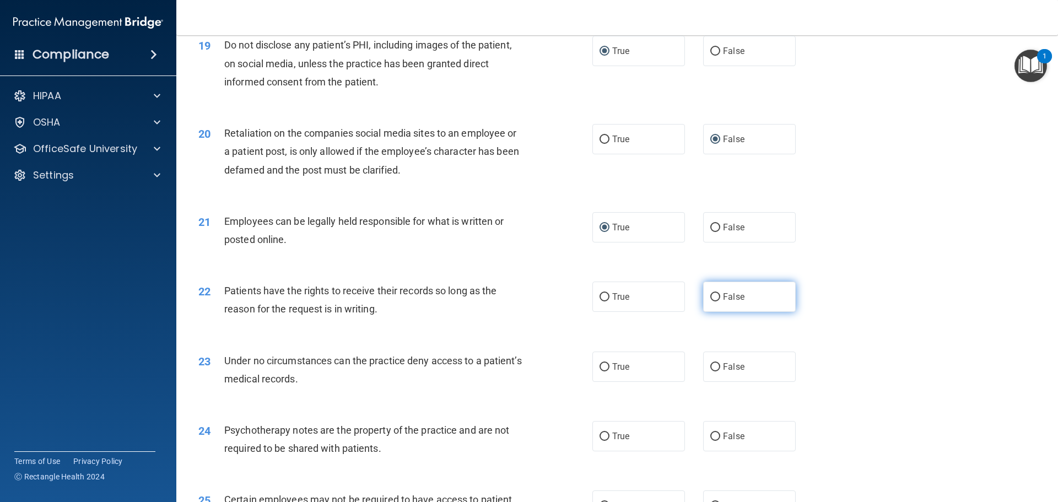
click at [711, 301] on input "False" at bounding box center [715, 297] width 10 height 8
radio input "true"
click at [710, 371] on input "False" at bounding box center [715, 367] width 10 height 8
radio input "true"
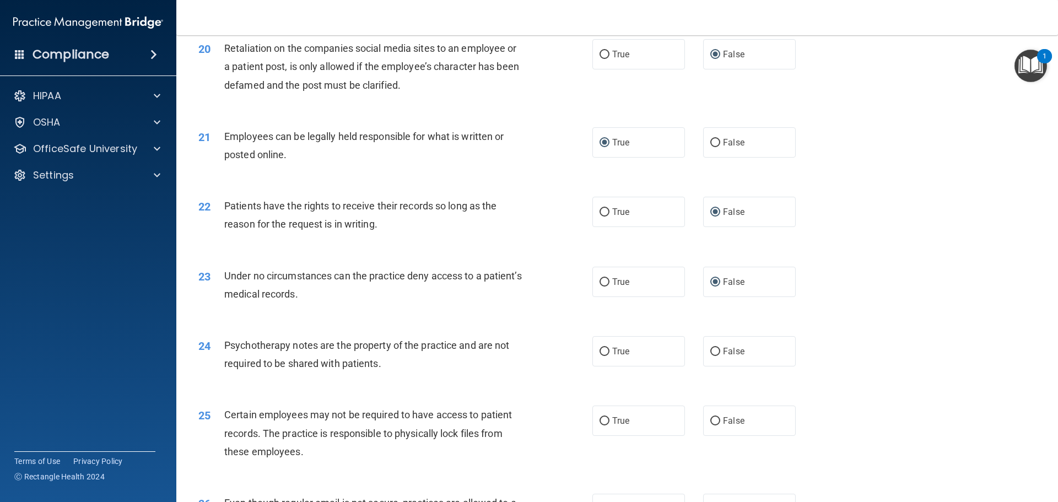
scroll to position [1763, 0]
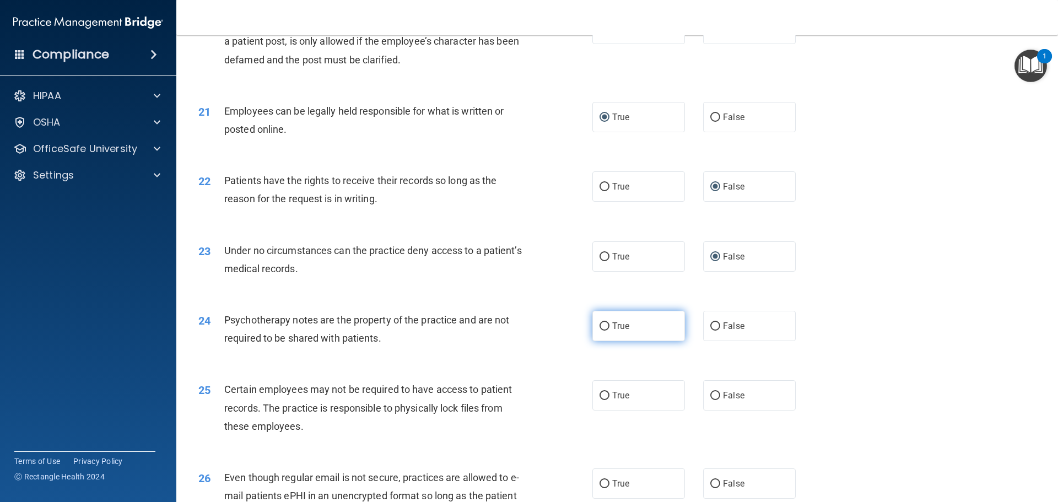
click at [601, 330] on input "True" at bounding box center [604, 326] width 10 height 8
radio input "true"
click at [600, 400] on input "True" at bounding box center [604, 396] width 10 height 8
radio input "true"
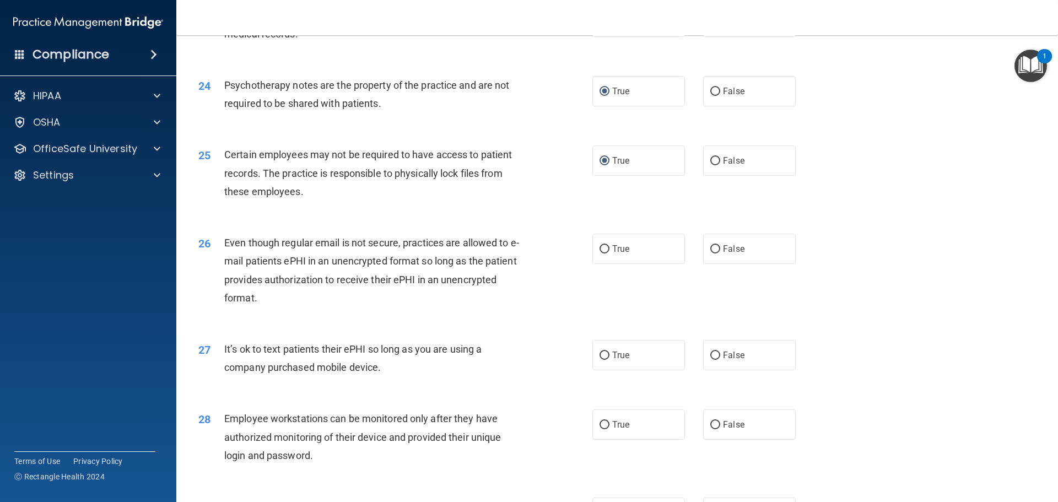
scroll to position [2038, 0]
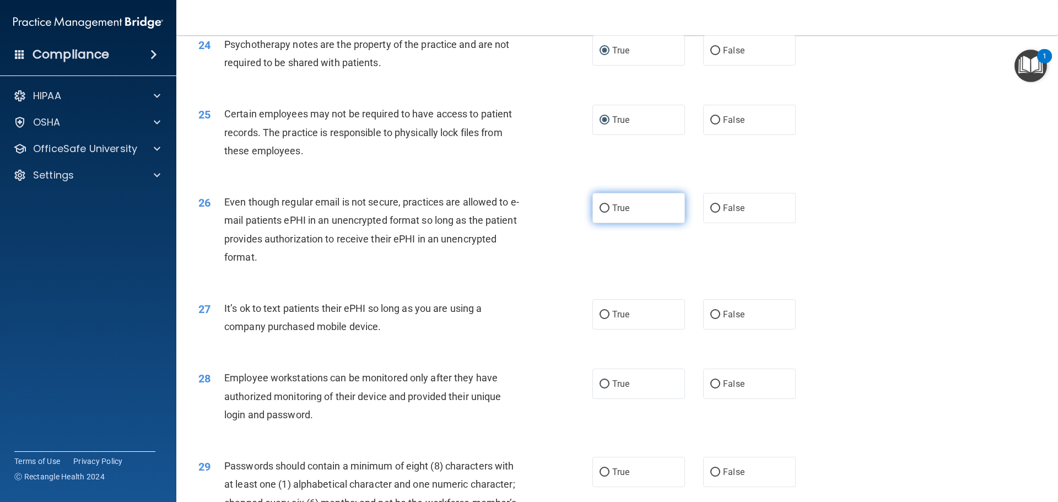
click at [599, 213] on input "True" at bounding box center [604, 208] width 10 height 8
radio input "true"
click at [710, 319] on input "False" at bounding box center [715, 315] width 10 height 8
radio input "true"
click at [710, 388] on input "False" at bounding box center [715, 384] width 10 height 8
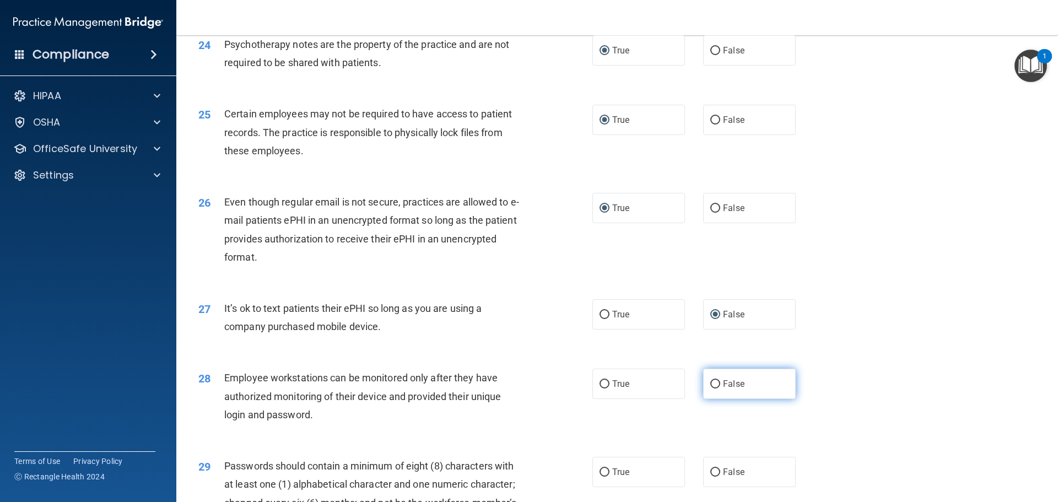
radio input "true"
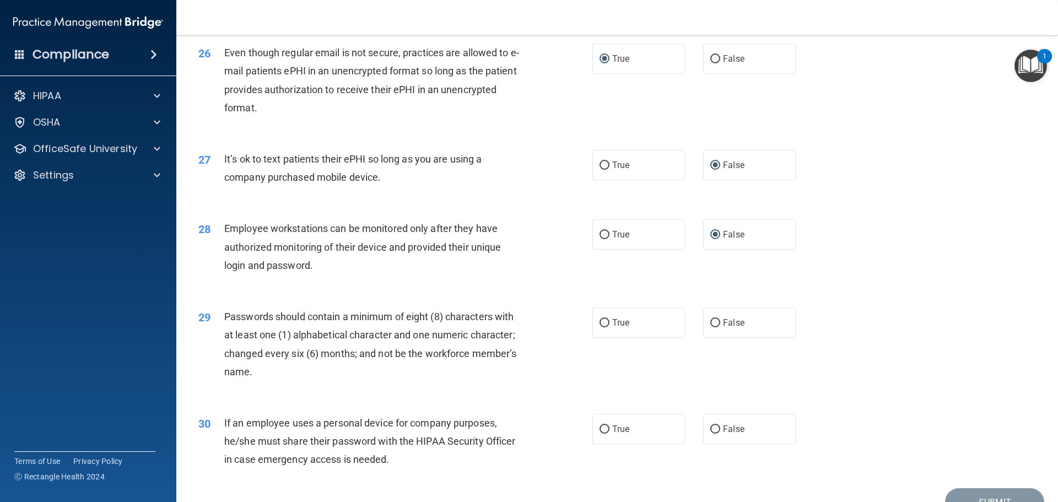
scroll to position [2203, 0]
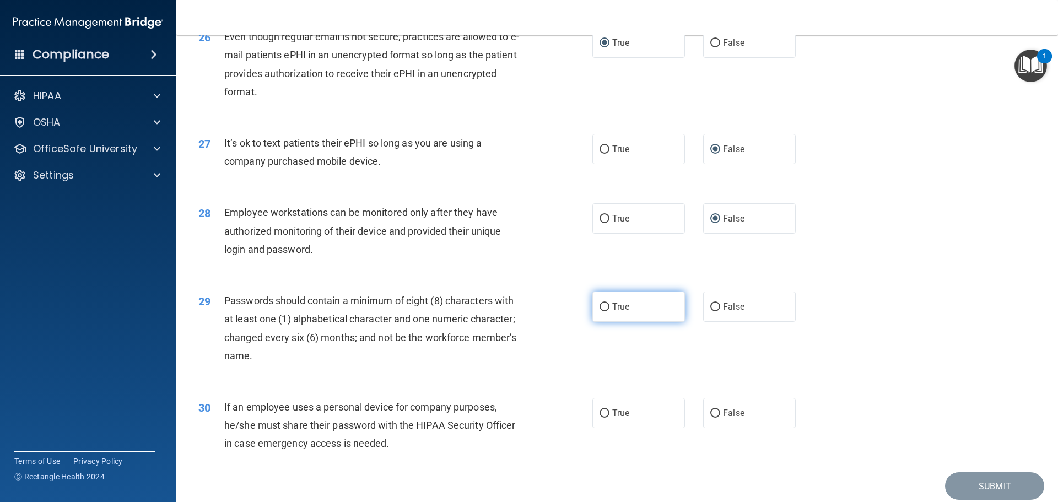
click at [601, 311] on input "True" at bounding box center [604, 307] width 10 height 8
radio input "true"
click at [711, 417] on input "False" at bounding box center [715, 413] width 10 height 8
radio input "true"
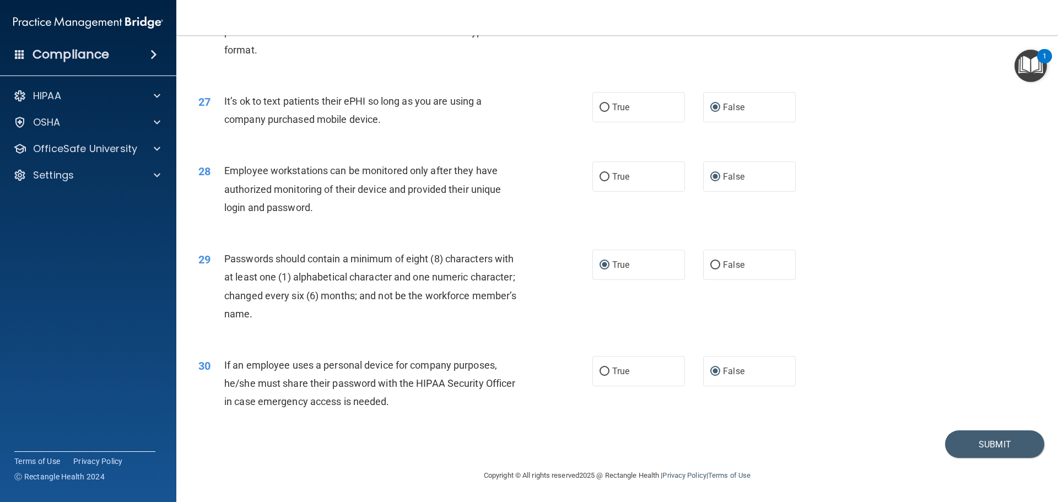
scroll to position [2263, 0]
click at [978, 443] on button "Submit" at bounding box center [994, 444] width 99 height 28
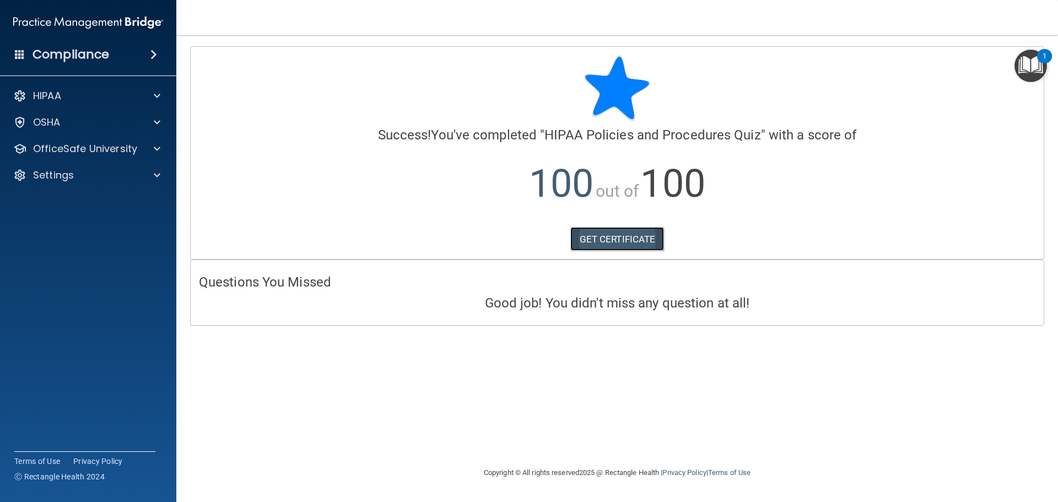
click at [645, 241] on link "GET CERTIFICATE" at bounding box center [617, 239] width 94 height 24
click at [1028, 62] on img "Open Resource Center, 1 new notification" at bounding box center [1030, 66] width 32 height 32
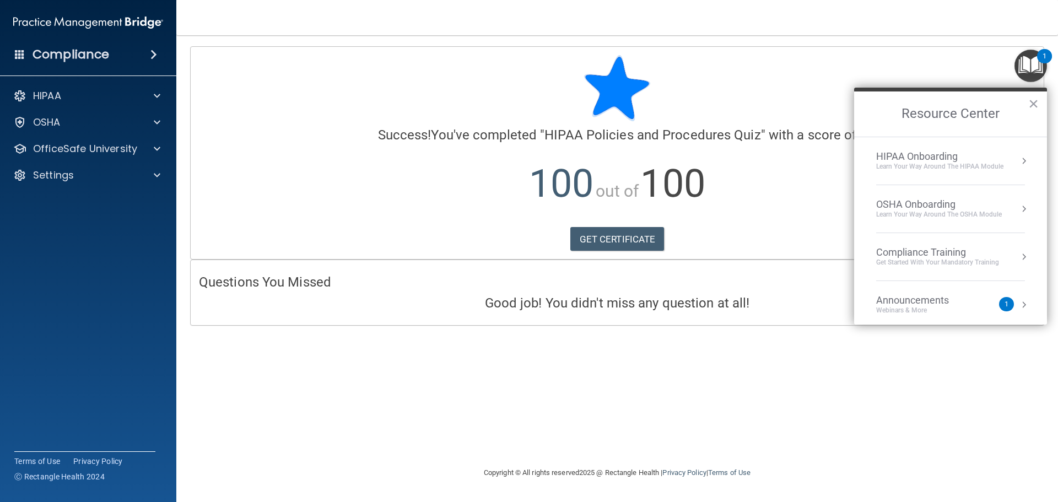
click at [957, 161] on div "HIPAA Onboarding" at bounding box center [939, 156] width 127 height 12
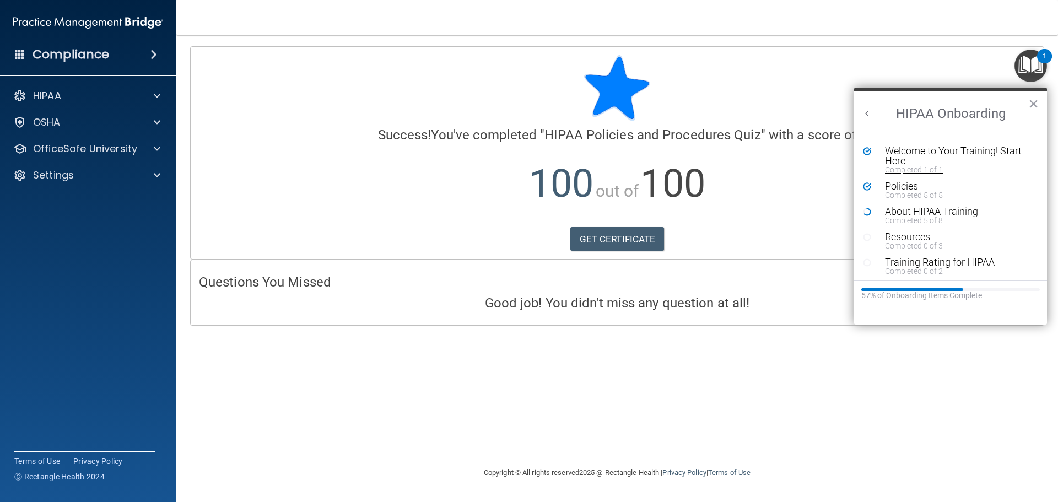
click at [965, 155] on div "Welcome to Your Training! Start Here" at bounding box center [954, 156] width 139 height 20
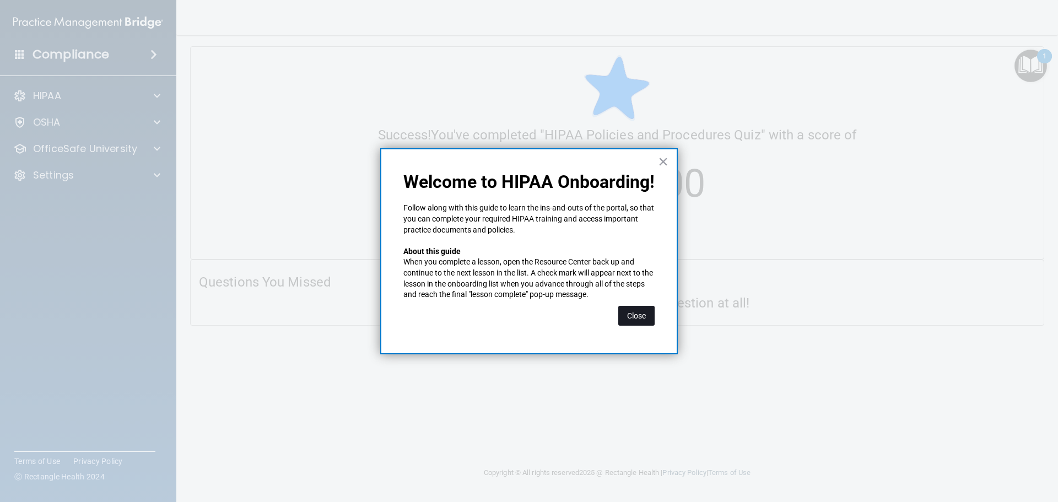
click at [636, 317] on button "Close" at bounding box center [636, 316] width 36 height 20
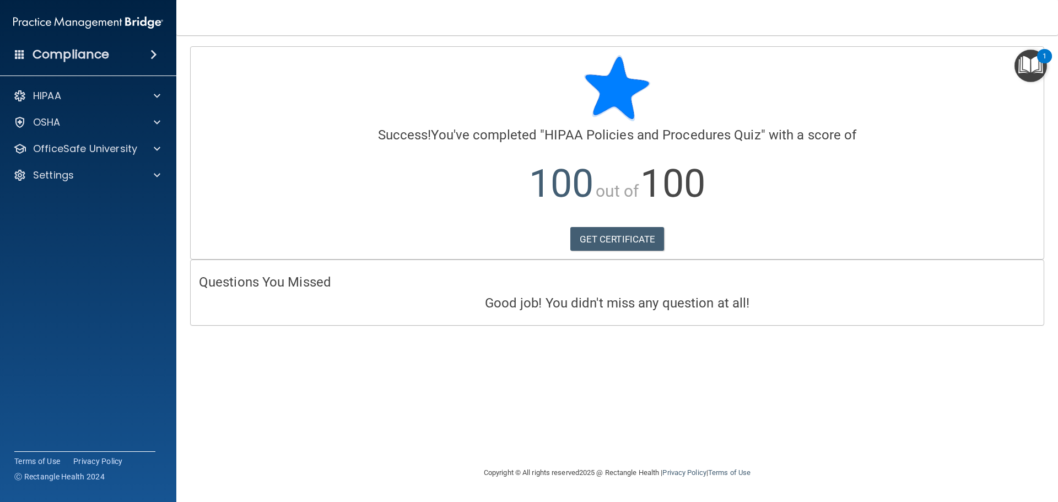
drag, startPoint x: 1019, startPoint y: 52, endPoint x: 1029, endPoint y: 59, distance: 13.0
click at [1020, 53] on img "Open Resource Center, 1 new notification" at bounding box center [1030, 66] width 32 height 32
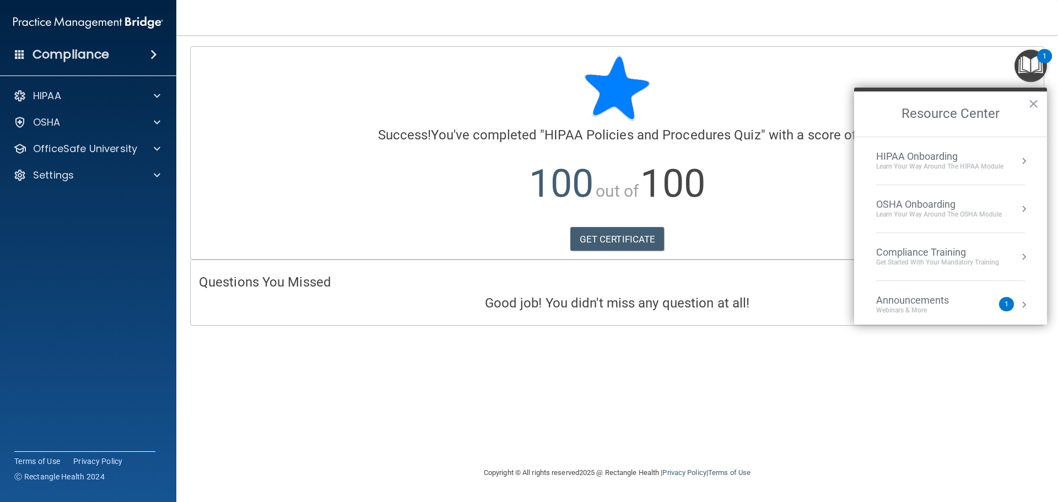
click at [914, 156] on div "HIPAA Onboarding" at bounding box center [939, 156] width 127 height 12
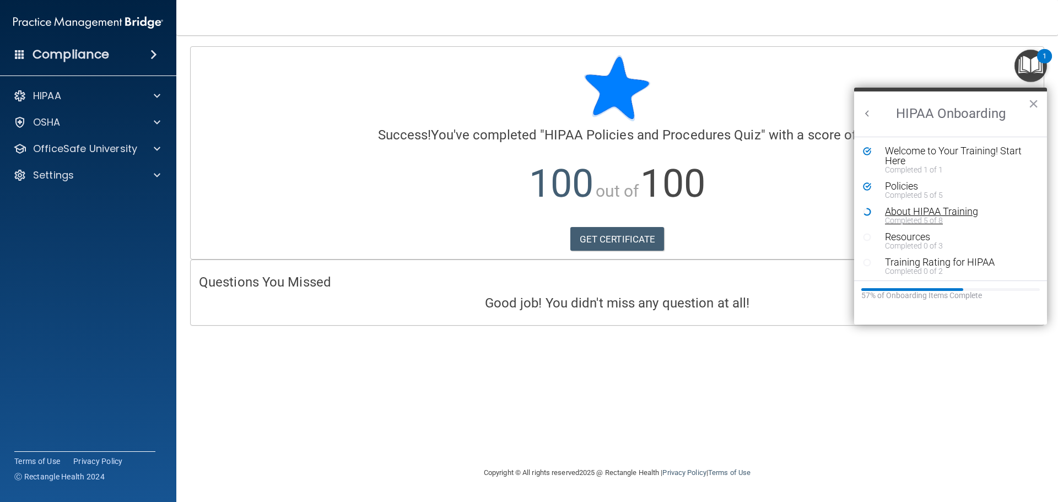
click at [904, 214] on div "About HIPAA Training" at bounding box center [954, 212] width 139 height 10
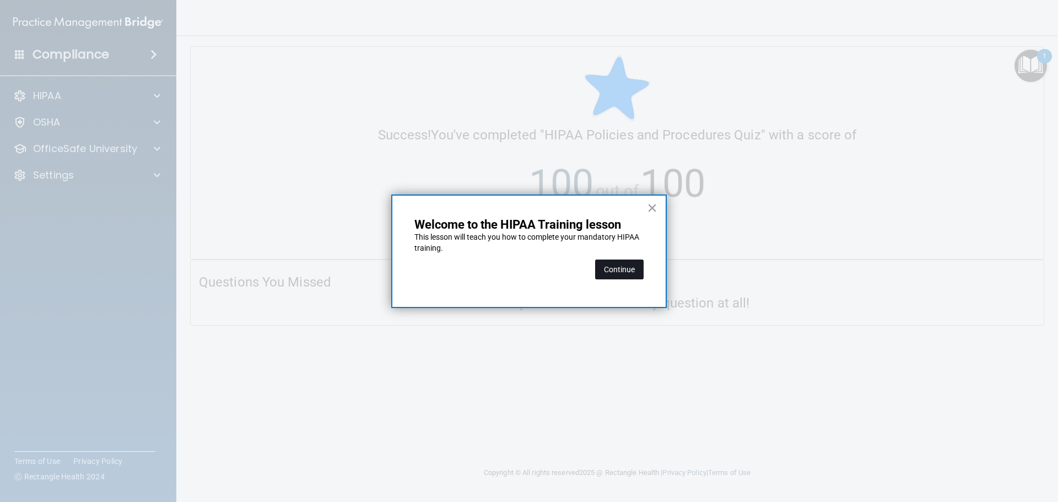
click at [626, 273] on button "Continue" at bounding box center [619, 269] width 48 height 20
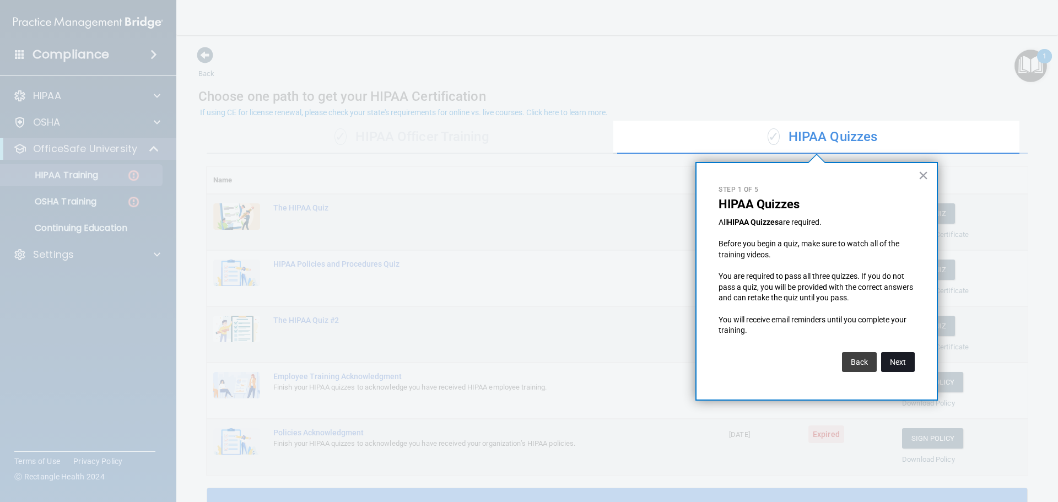
click at [892, 364] on button "Next" at bounding box center [898, 362] width 34 height 20
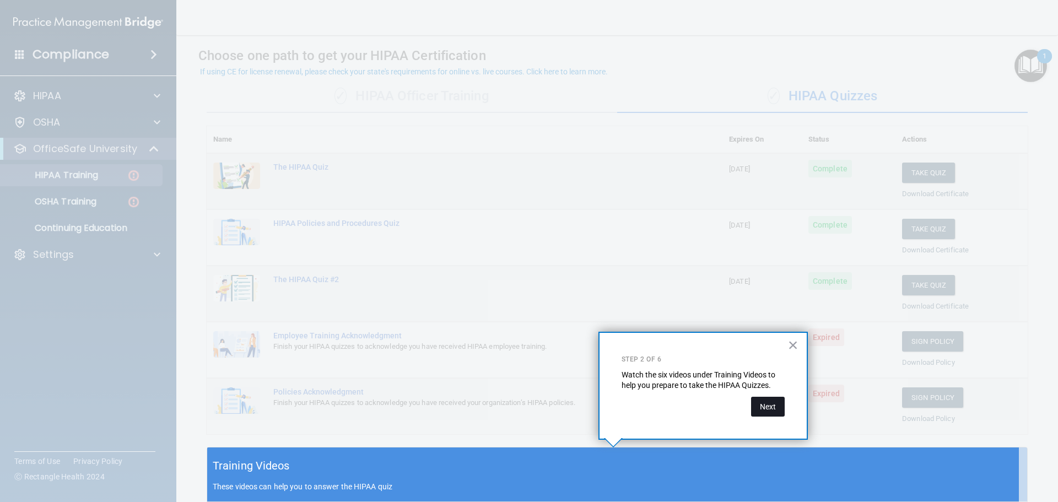
click at [765, 413] on button "Next" at bounding box center [768, 407] width 34 height 20
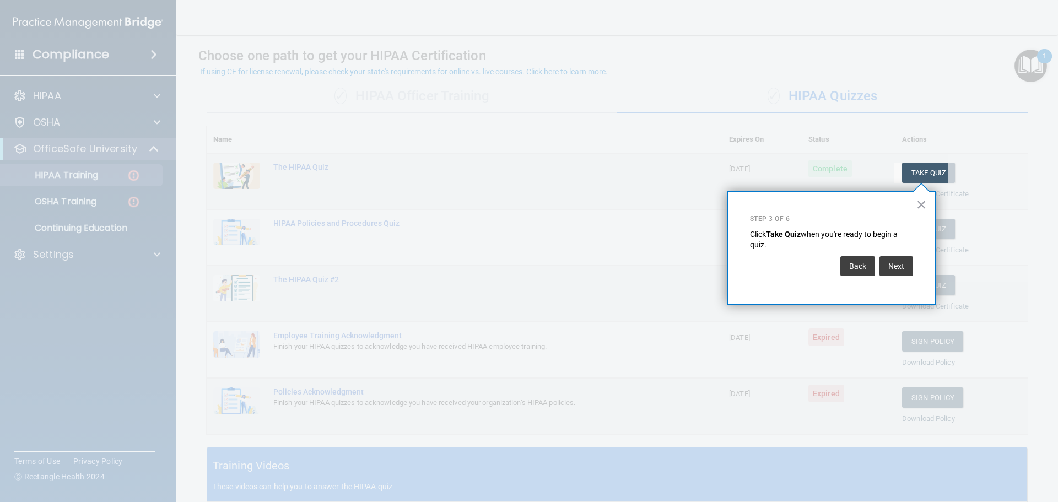
click at [918, 199] on button "×" at bounding box center [921, 205] width 10 height 18
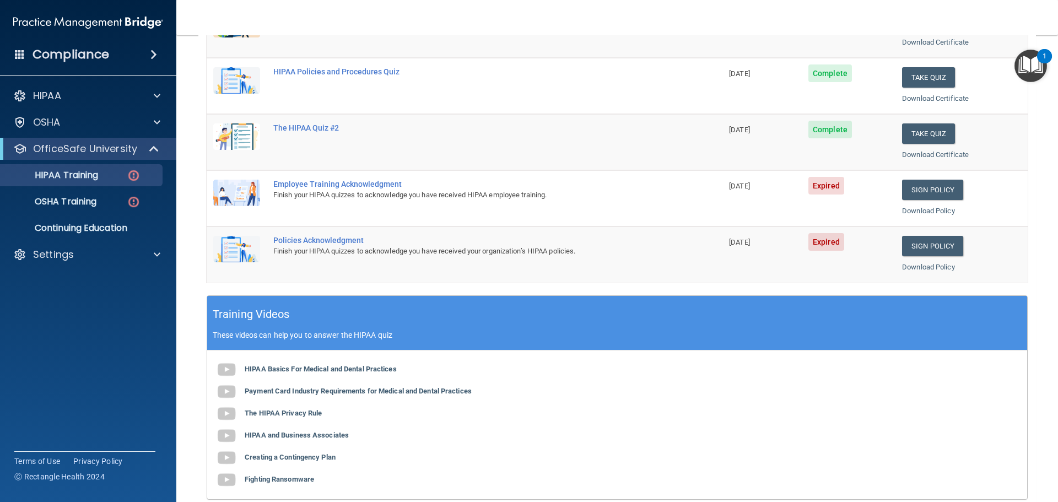
scroll to position [151, 0]
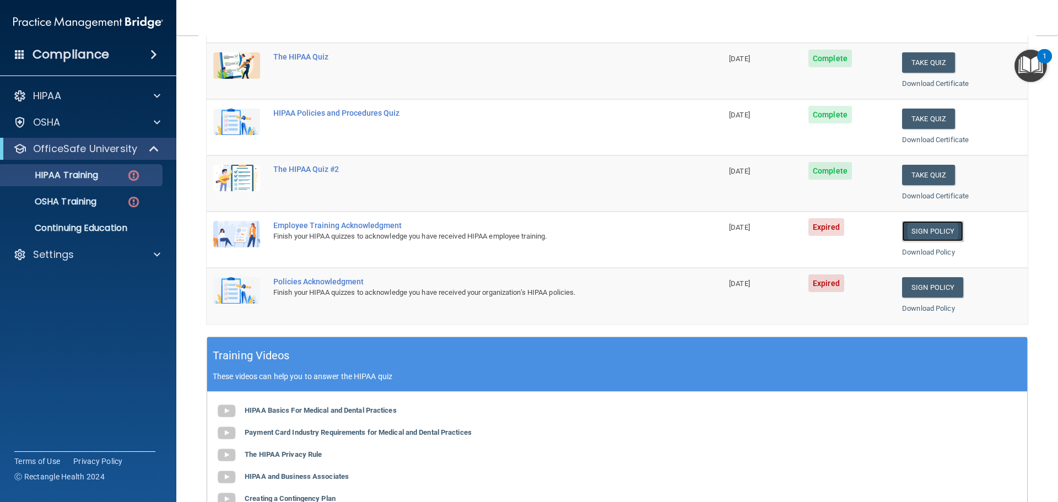
click at [942, 236] on link "Sign Policy" at bounding box center [932, 231] width 61 height 20
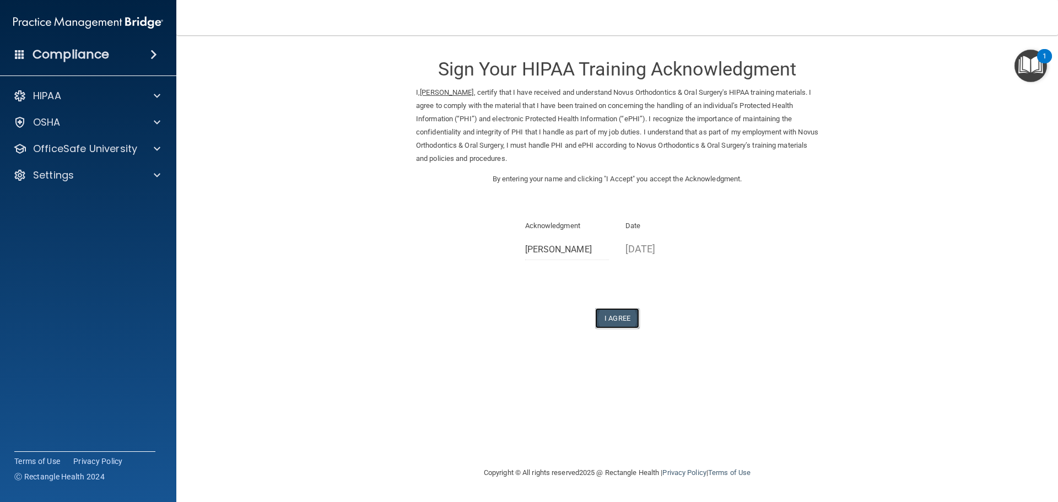
click at [613, 323] on button "I Agree" at bounding box center [617, 318] width 44 height 20
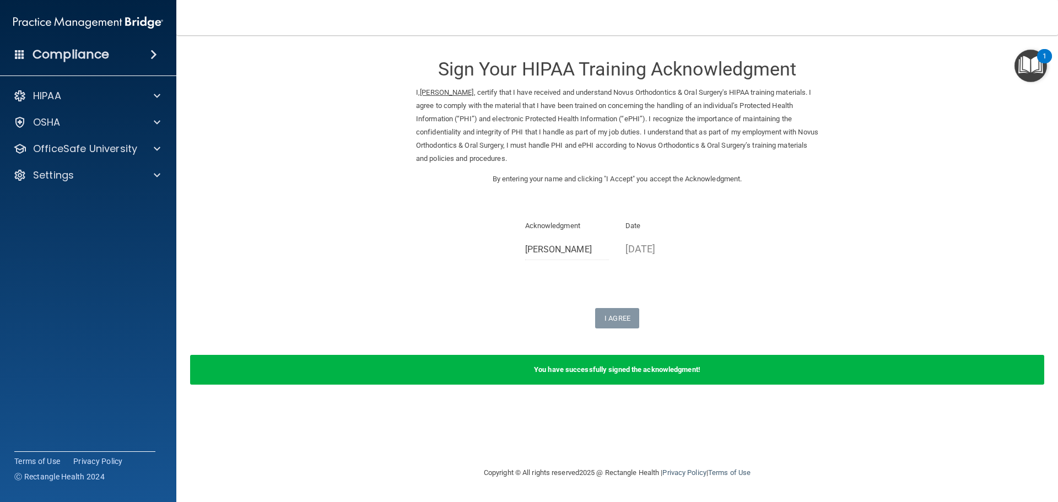
click at [1033, 75] on img "Open Resource Center, 1 new notification" at bounding box center [1030, 66] width 32 height 32
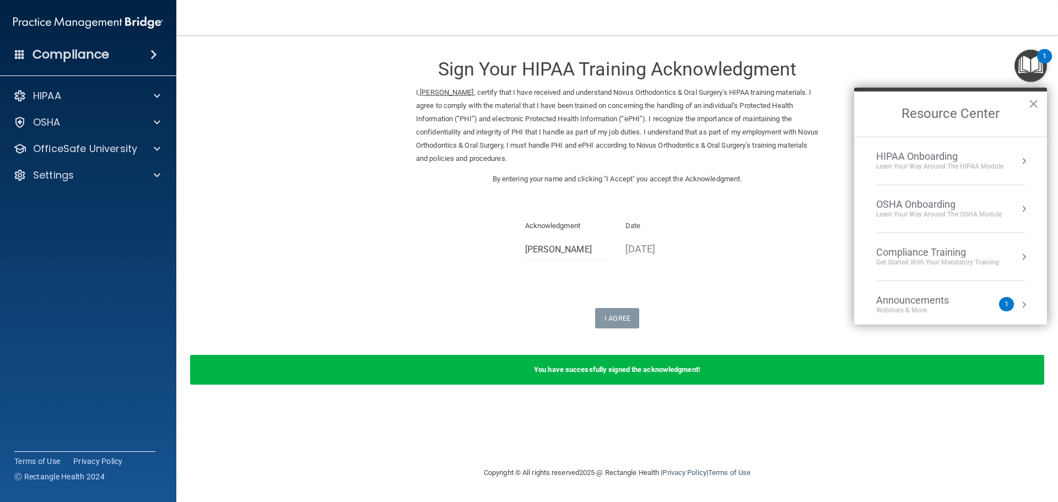
click at [1018, 160] on button "Resource Center" at bounding box center [1023, 160] width 11 height 11
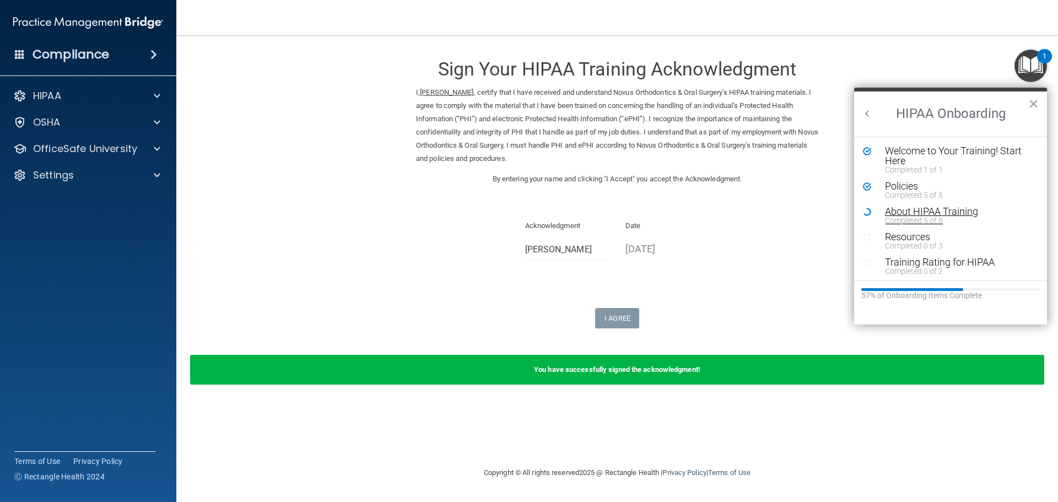
click at [905, 218] on div "Completed 5 of 8" at bounding box center [954, 220] width 139 height 8
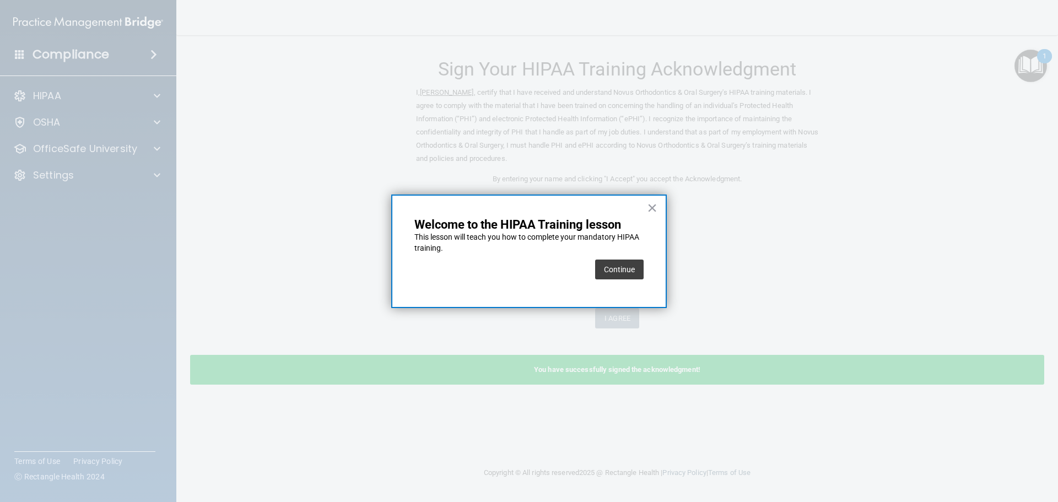
click at [652, 204] on button "×" at bounding box center [652, 208] width 10 height 18
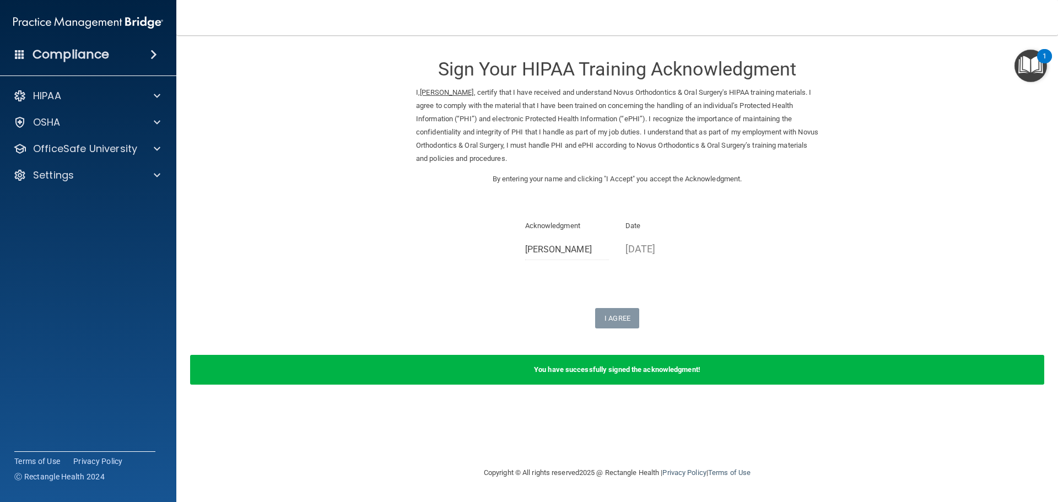
click at [1032, 69] on img "Open Resource Center, 1 new notification" at bounding box center [1030, 66] width 32 height 32
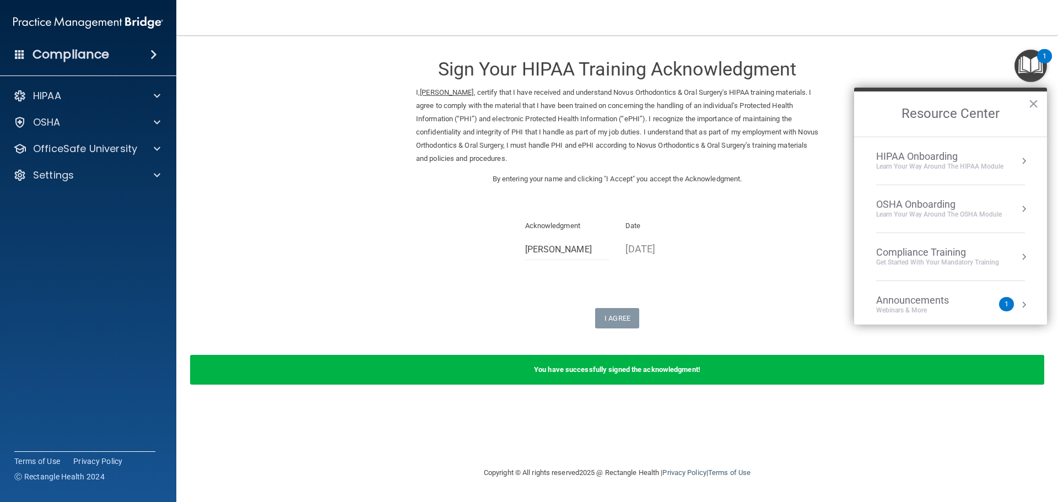
click at [986, 159] on div "HIPAA Onboarding" at bounding box center [939, 156] width 127 height 12
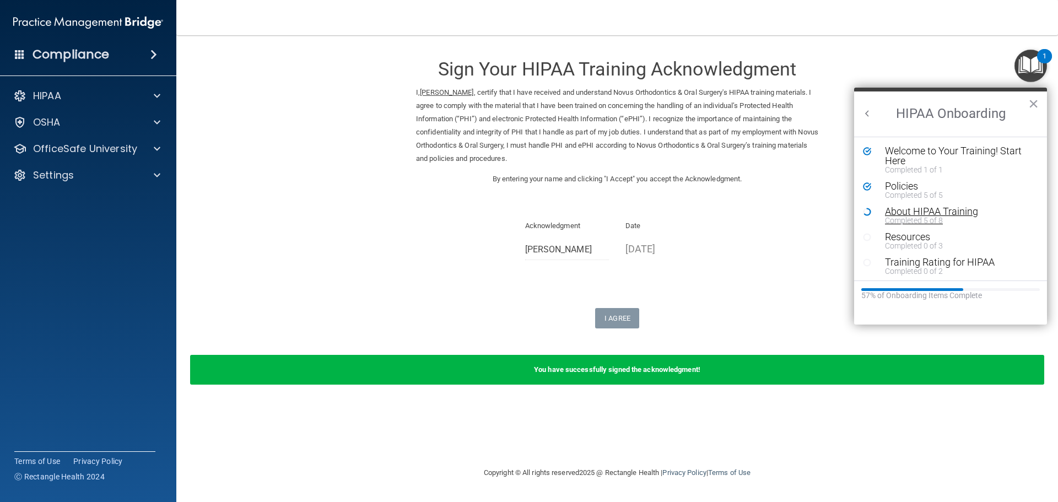
click at [907, 214] on div "About HIPAA Training" at bounding box center [954, 212] width 139 height 10
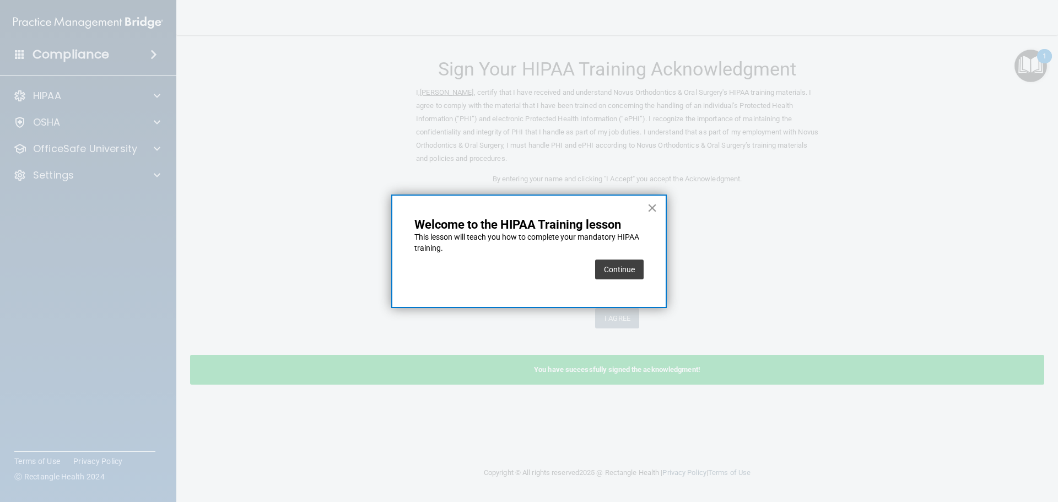
click at [652, 205] on button "×" at bounding box center [652, 208] width 10 height 18
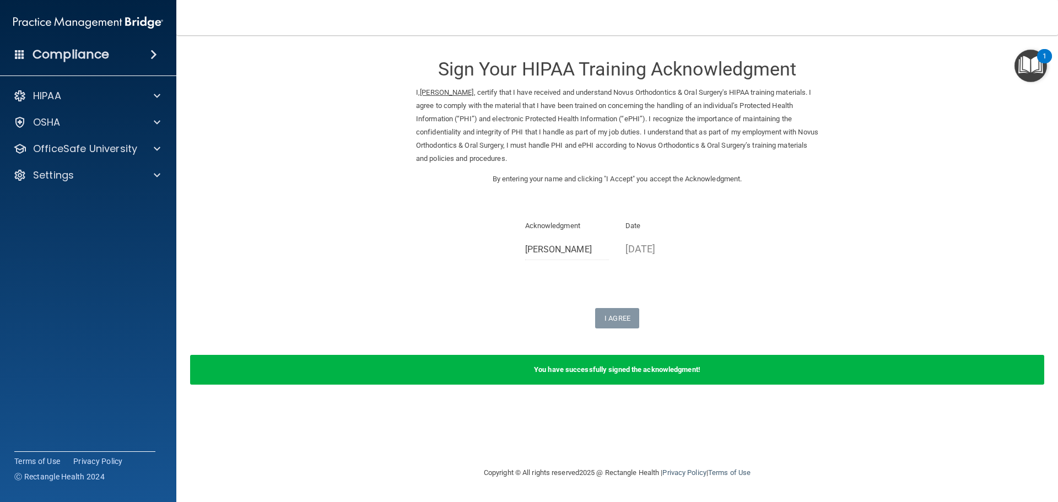
click at [1034, 62] on img "Open Resource Center, 1 new notification" at bounding box center [1030, 66] width 32 height 32
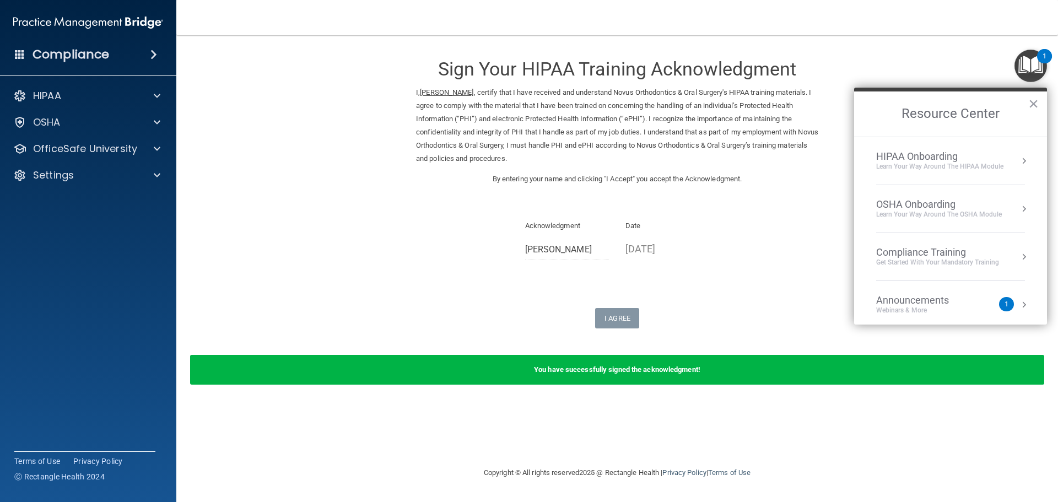
click at [1003, 303] on div "1" at bounding box center [1006, 304] width 15 height 14
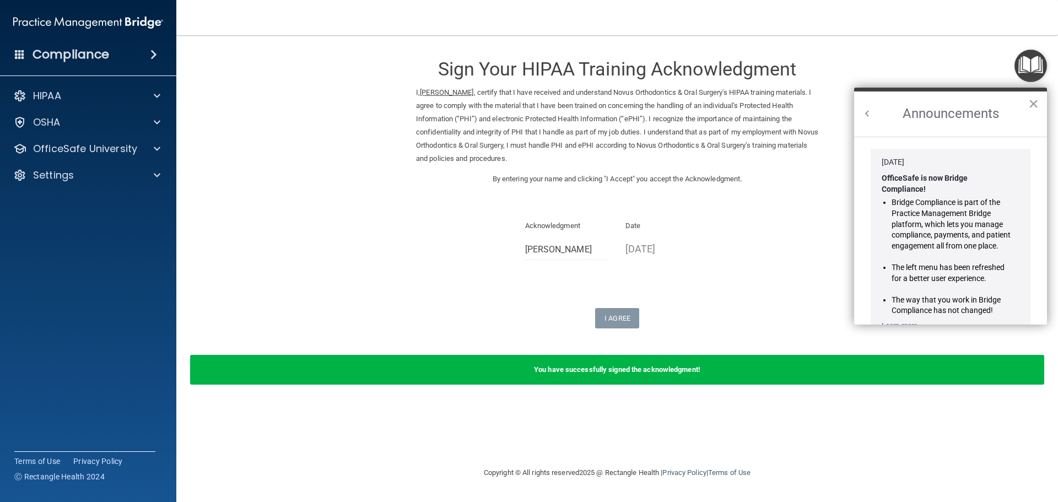
click at [1032, 105] on button "×" at bounding box center [1033, 104] width 10 height 18
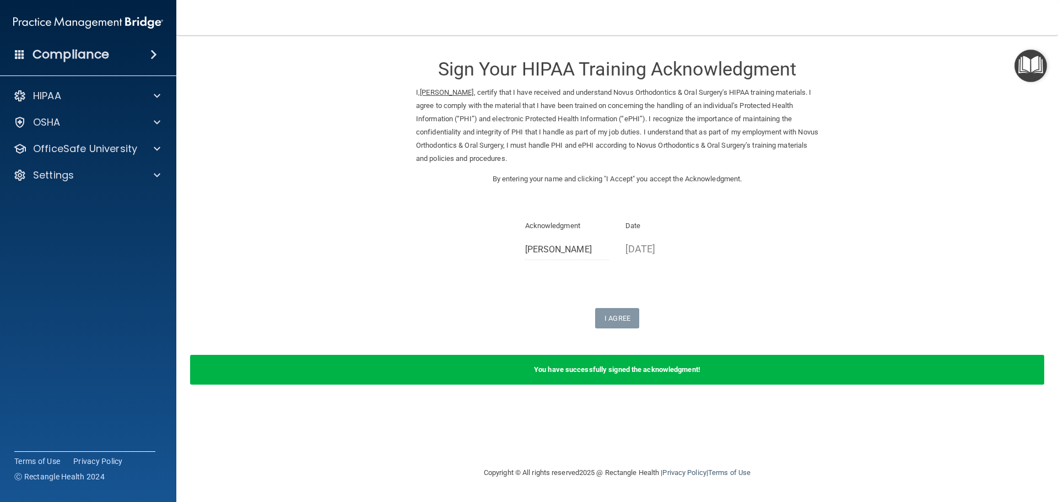
click at [1026, 66] on img "Open Resource Center" at bounding box center [1030, 66] width 32 height 32
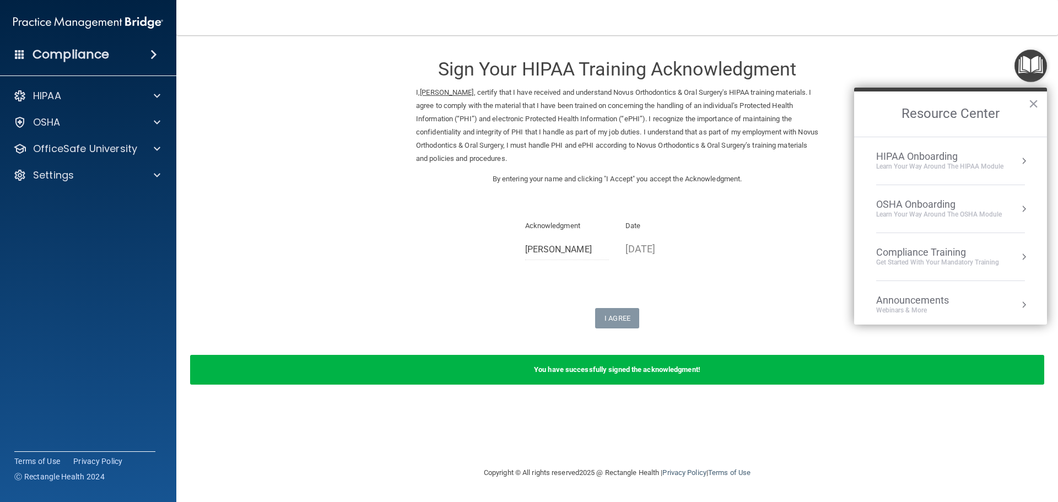
click at [930, 156] on div "HIPAA Onboarding" at bounding box center [939, 156] width 127 height 12
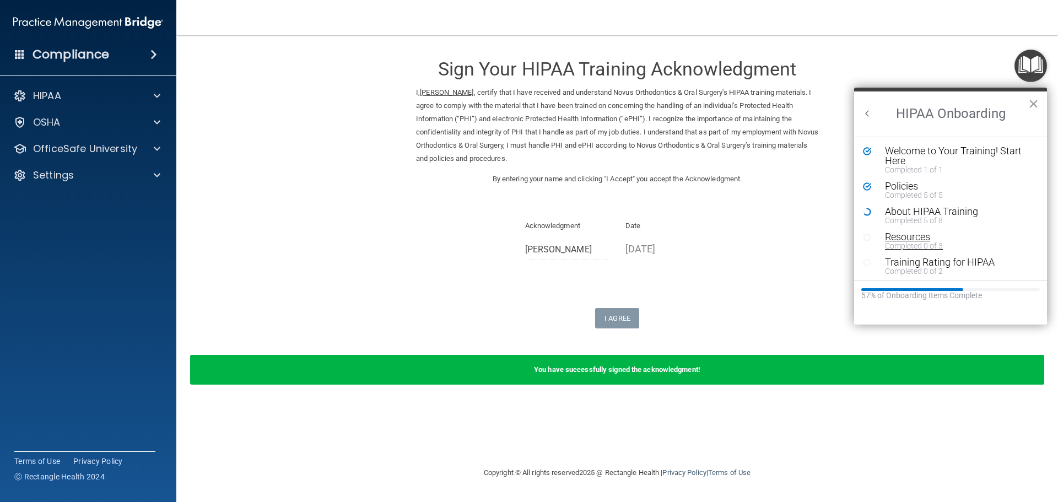
click at [903, 236] on div "Resources" at bounding box center [954, 237] width 139 height 10
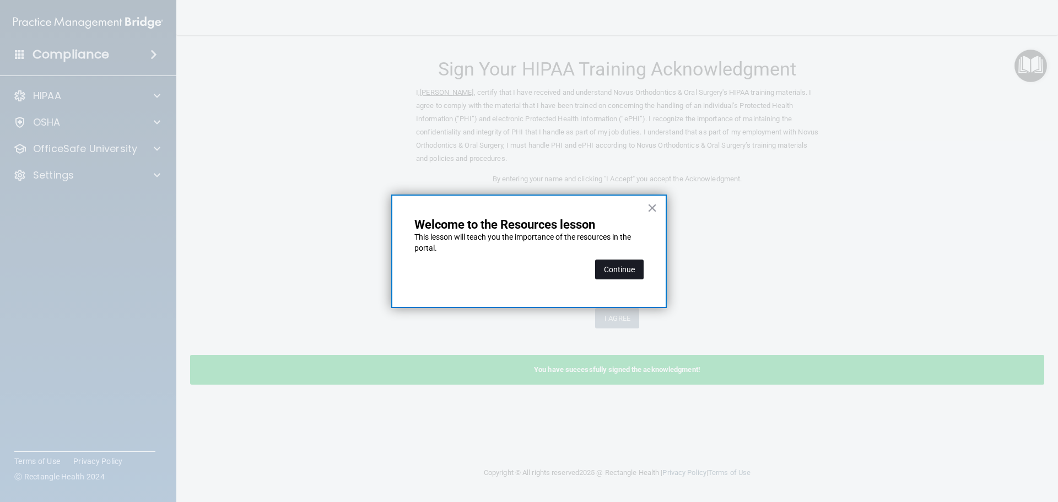
click at [619, 269] on button "Continue" at bounding box center [619, 269] width 48 height 20
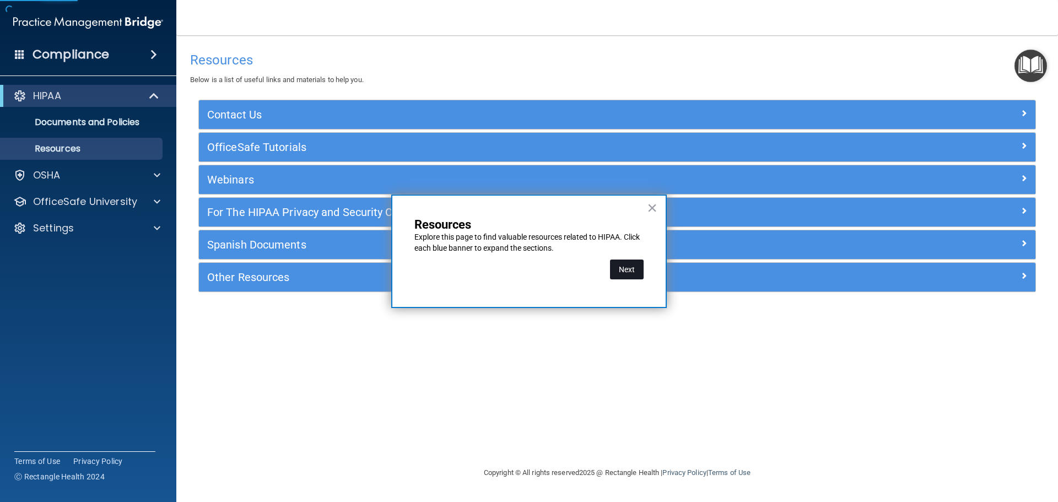
click at [619, 272] on button "Next" at bounding box center [627, 269] width 34 height 20
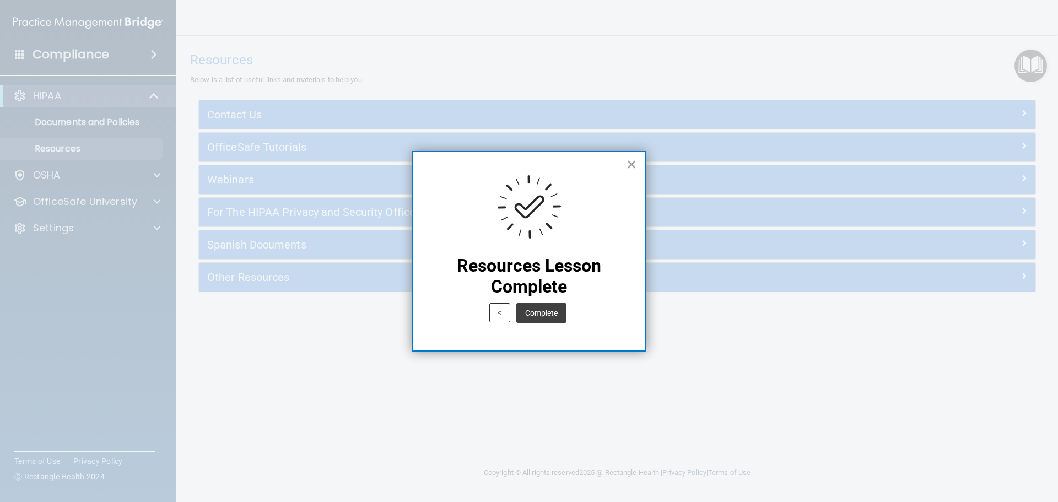
click at [541, 309] on button "Complete" at bounding box center [541, 313] width 50 height 20
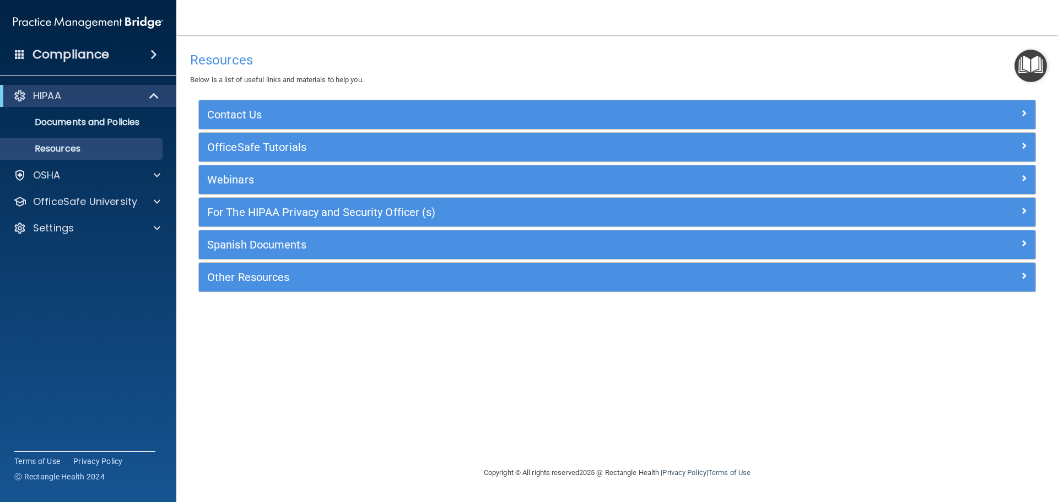
click at [1033, 62] on img "Open Resource Center" at bounding box center [1030, 66] width 32 height 32
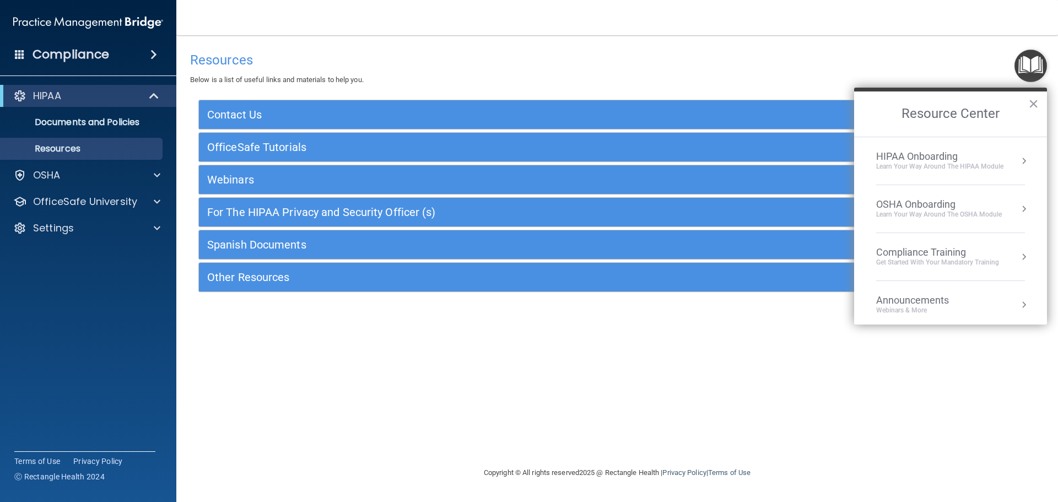
click at [937, 208] on div "OSHA Onboarding" at bounding box center [939, 204] width 126 height 12
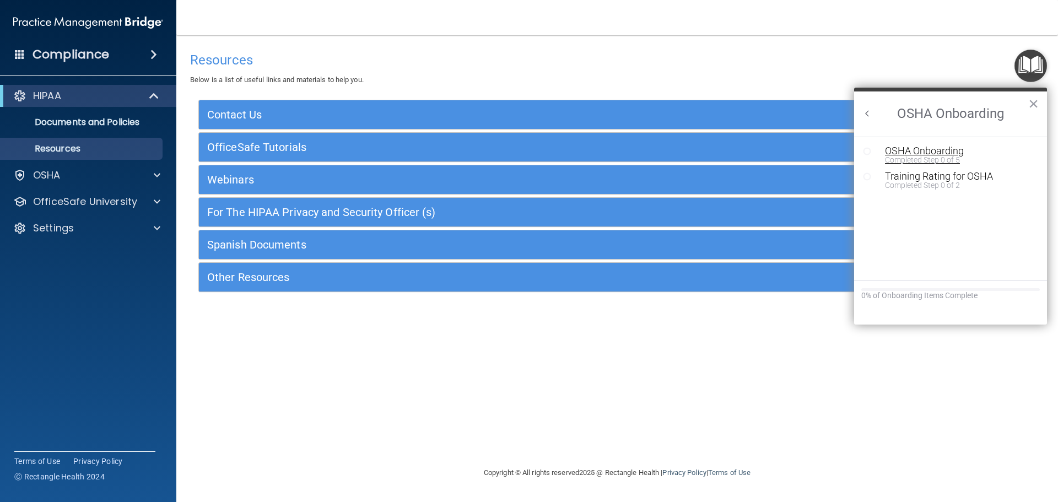
click at [951, 151] on div "OSHA Onboarding" at bounding box center [959, 151] width 148 height 10
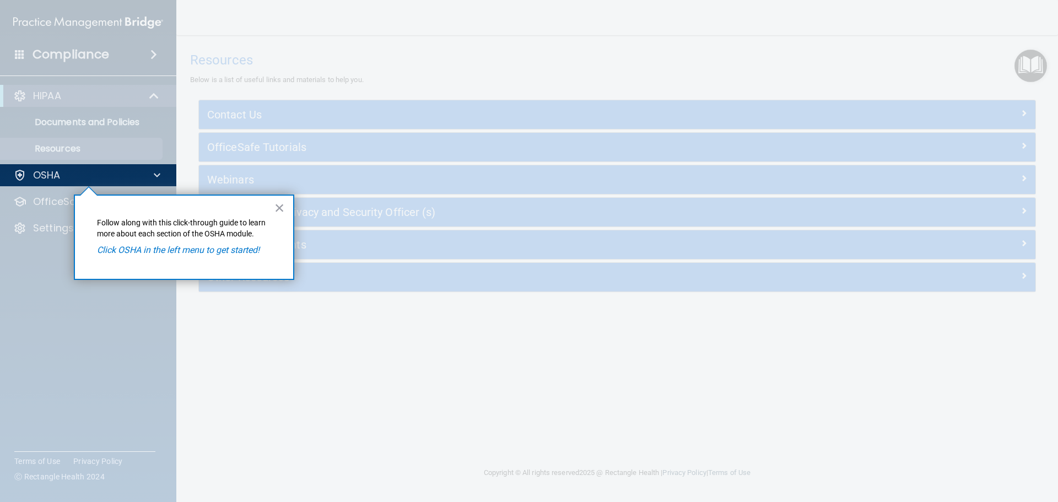
click at [203, 252] on em "Click OSHA in the left menu to get started!" at bounding box center [178, 250] width 162 height 10
click at [27, 172] on div "OSHA" at bounding box center [73, 175] width 137 height 13
click at [283, 204] on button "×" at bounding box center [279, 208] width 10 height 18
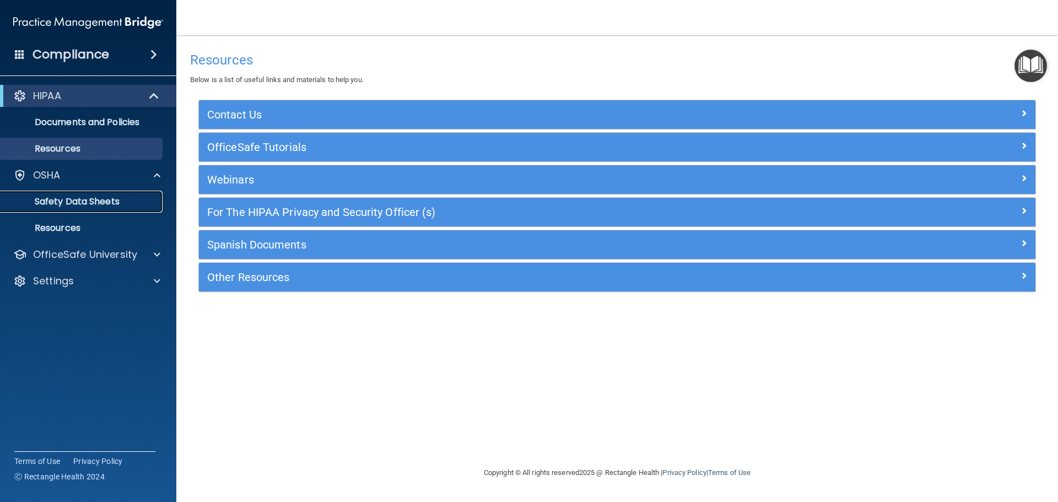
click at [81, 202] on p "Safety Data Sheets" at bounding box center [82, 201] width 150 height 11
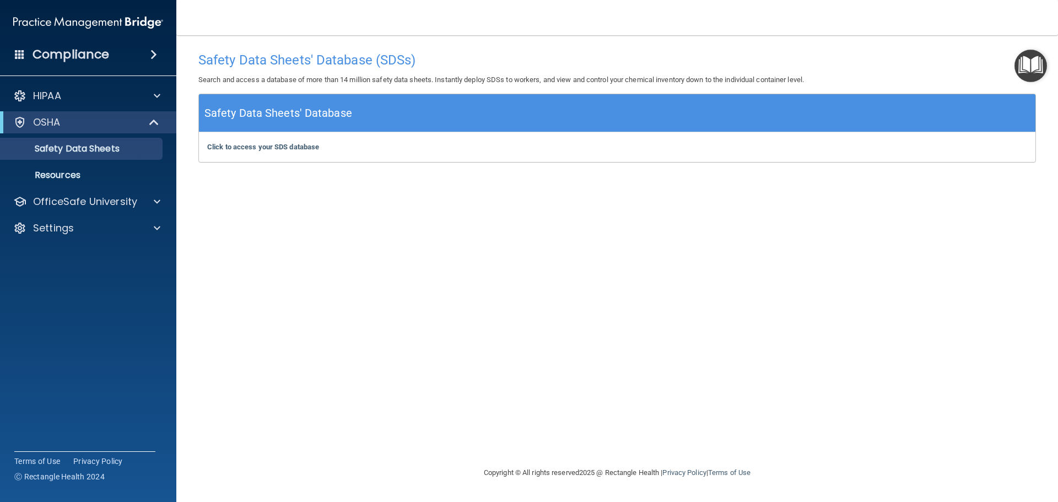
click at [259, 115] on h5 "Safety Data Sheets' Database" at bounding box center [278, 113] width 148 height 19
click at [244, 144] on b "Click to access your SDS database" at bounding box center [263, 147] width 112 height 8
click at [106, 100] on div "HIPAA" at bounding box center [73, 95] width 137 height 13
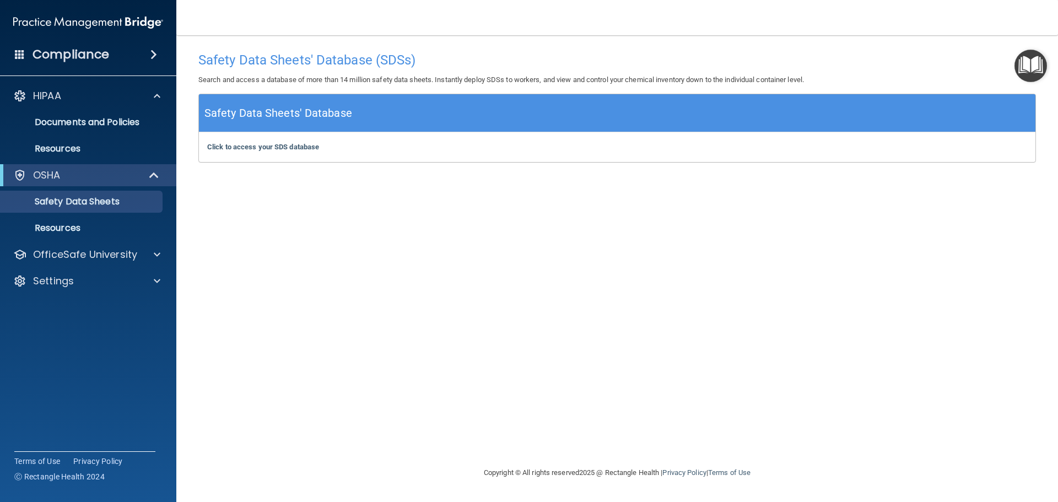
click at [61, 168] on div "OSHA" at bounding box center [88, 175] width 176 height 22
click at [61, 173] on div "OSHA" at bounding box center [73, 175] width 136 height 13
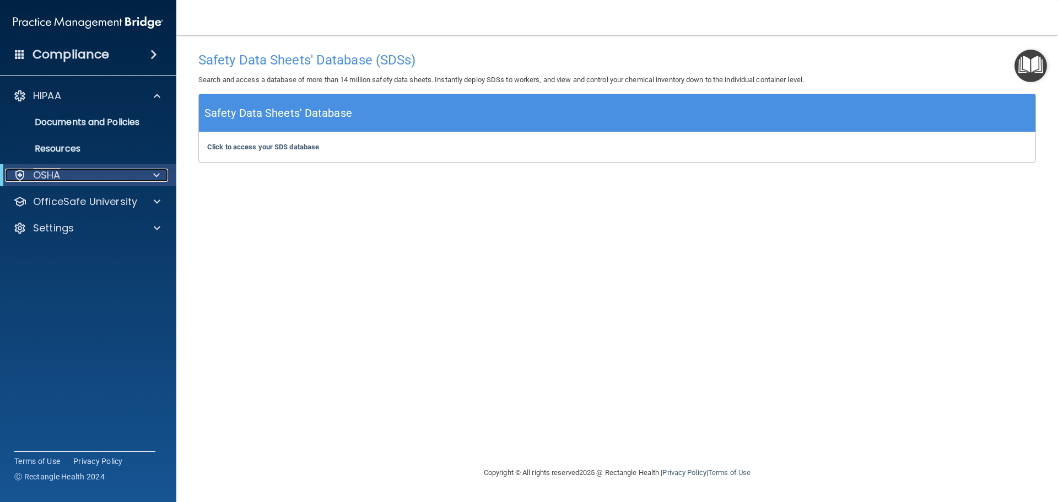
click at [149, 172] on div at bounding box center [154, 175] width 27 height 13
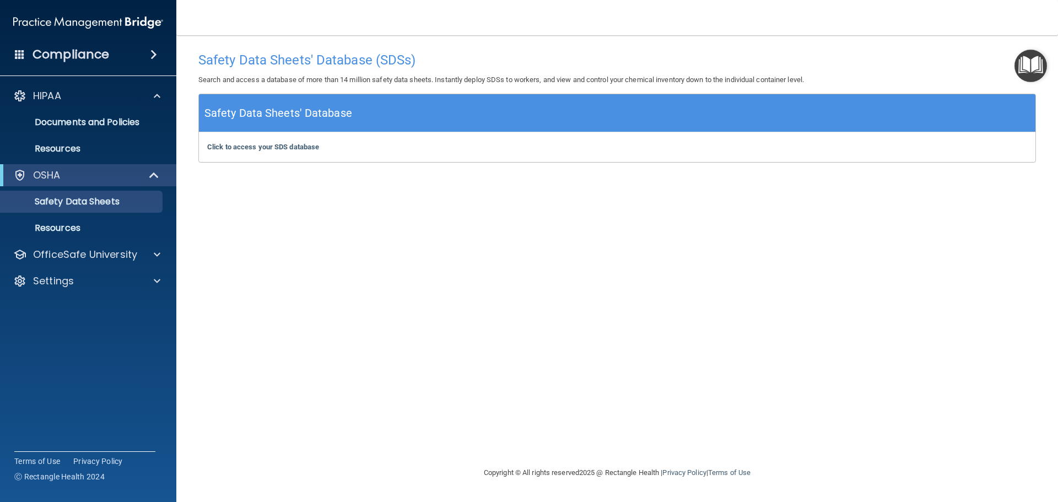
click at [1029, 62] on img "Open Resource Center" at bounding box center [1030, 66] width 32 height 32
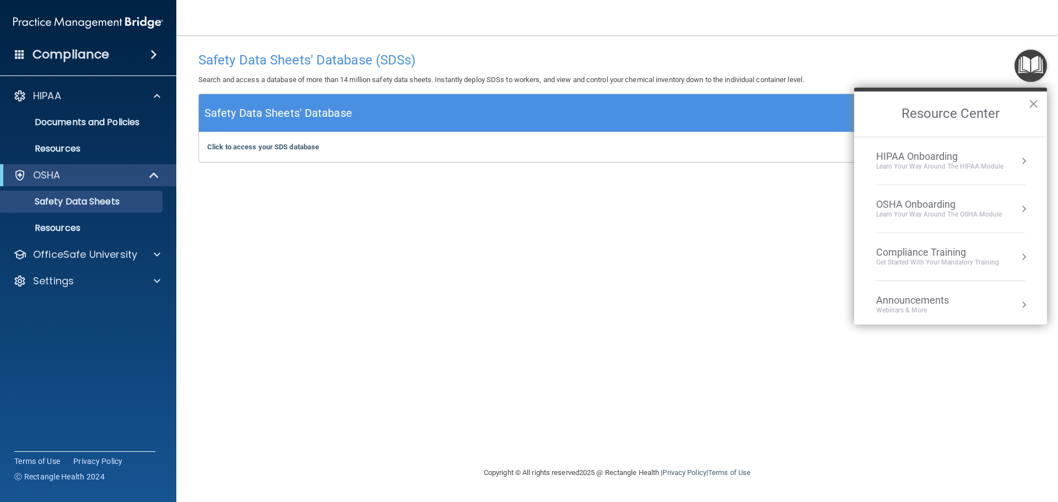
click at [973, 164] on div "Learn Your Way around the HIPAA module" at bounding box center [939, 166] width 127 height 9
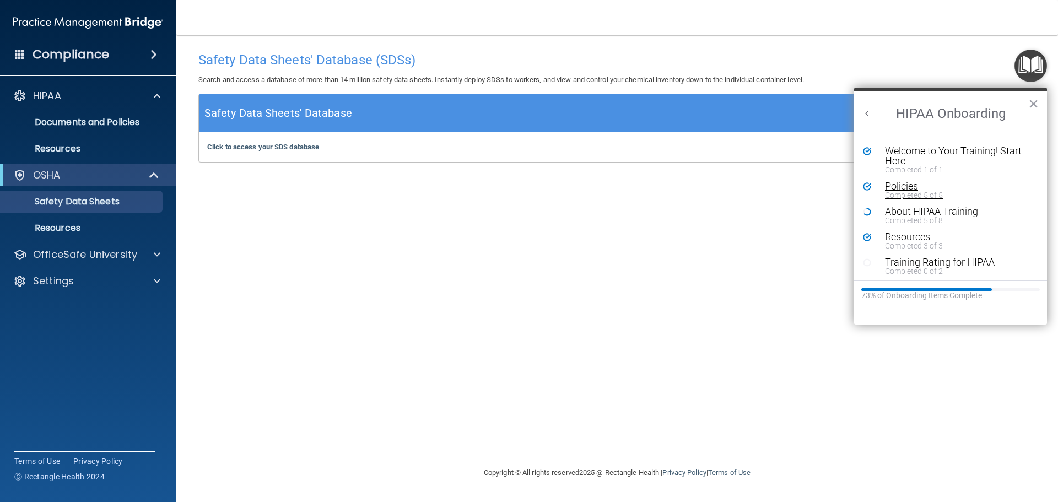
scroll to position [2, 0]
click at [913, 259] on div "Training Rating for HIPAA" at bounding box center [954, 260] width 139 height 10
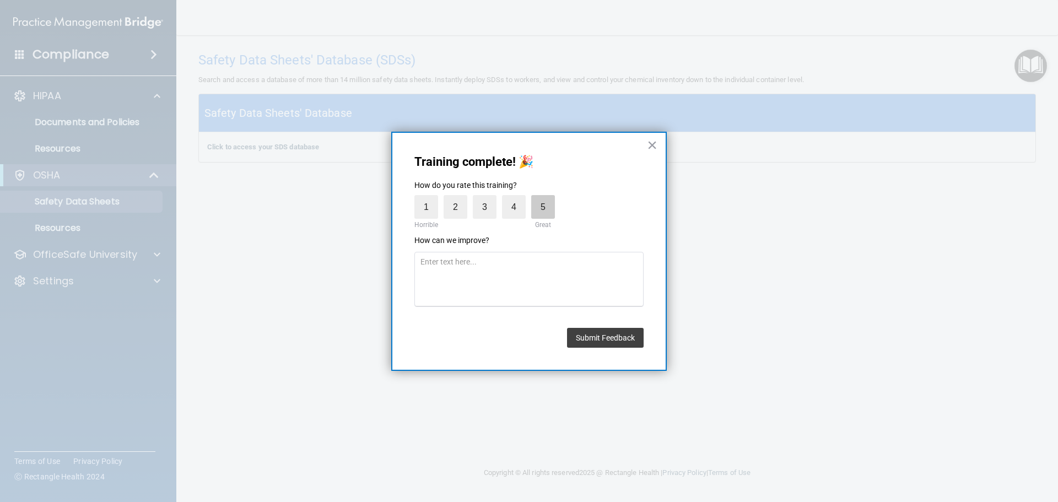
click at [543, 205] on label "5" at bounding box center [543, 207] width 24 height 24
click at [517, 198] on input "5" at bounding box center [517, 198] width 0 height 0
click at [606, 336] on button "Submit Feedback" at bounding box center [605, 338] width 77 height 20
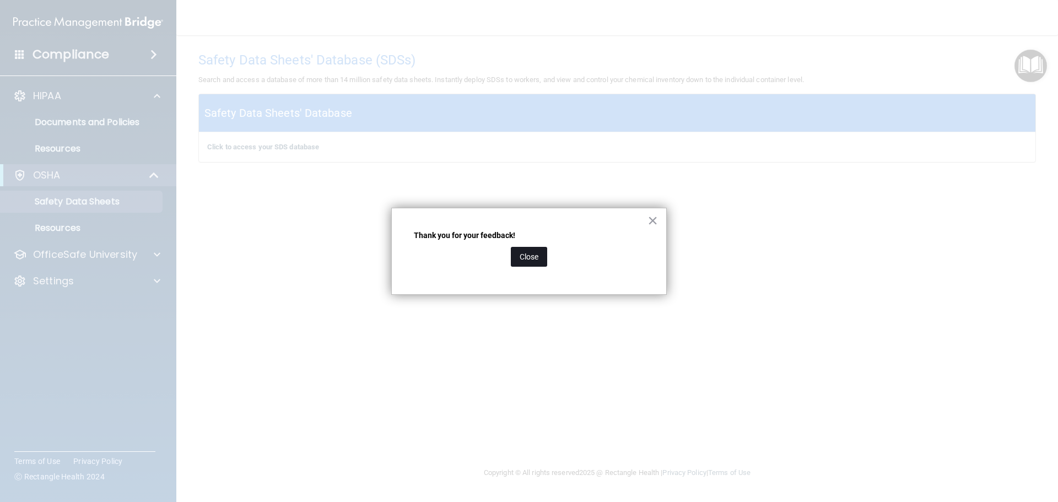
click at [528, 258] on button "Close" at bounding box center [529, 257] width 36 height 20
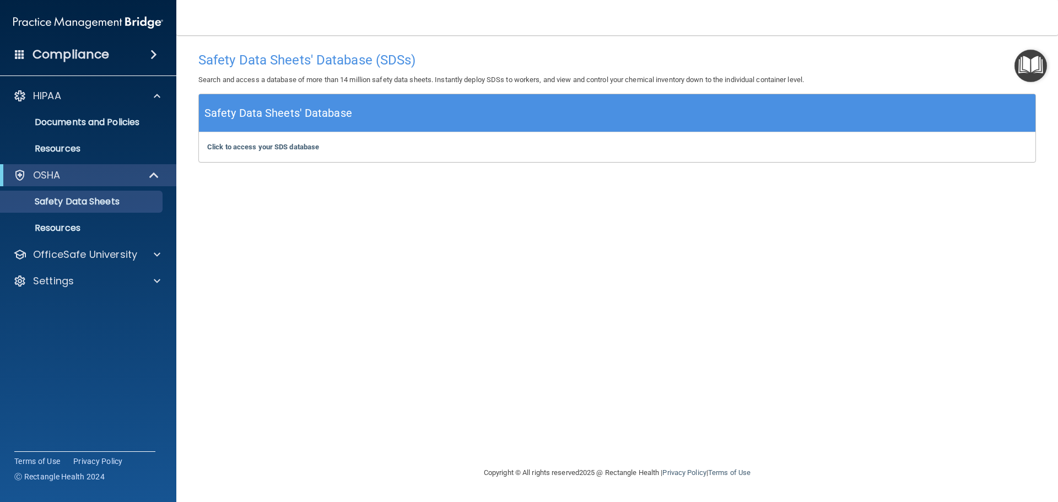
click at [1028, 64] on img "Open Resource Center" at bounding box center [1030, 66] width 32 height 32
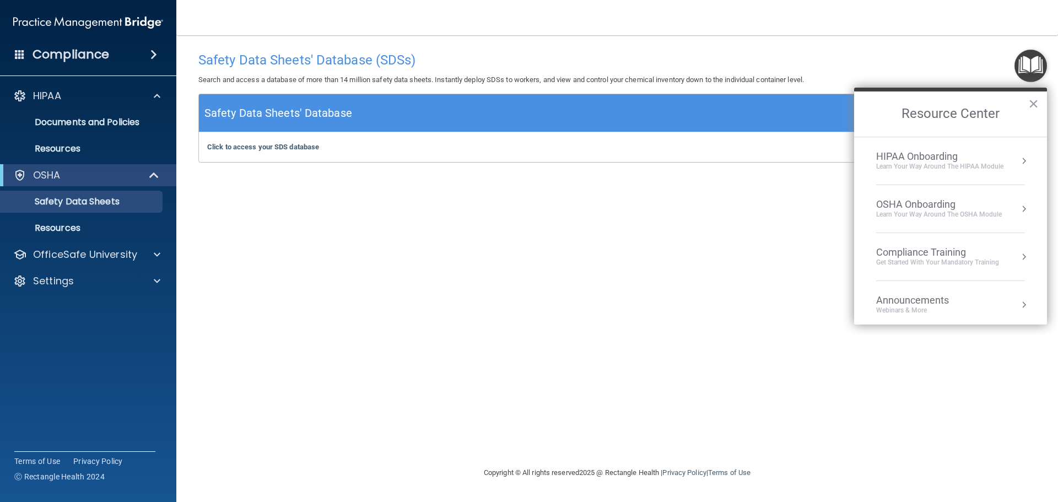
click at [944, 159] on div "HIPAA Onboarding" at bounding box center [939, 156] width 127 height 12
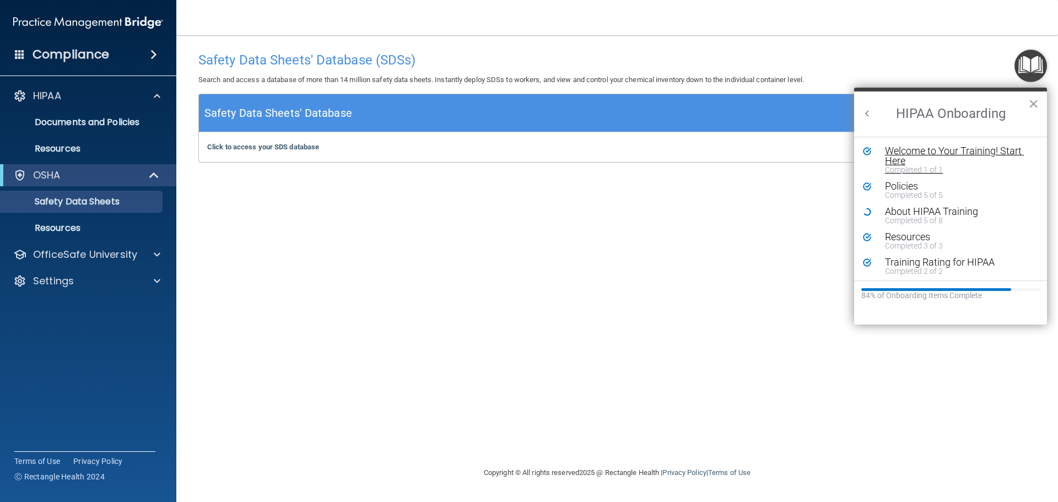
scroll to position [0, 0]
click at [915, 212] on div "About HIPAA Training" at bounding box center [954, 212] width 139 height 10
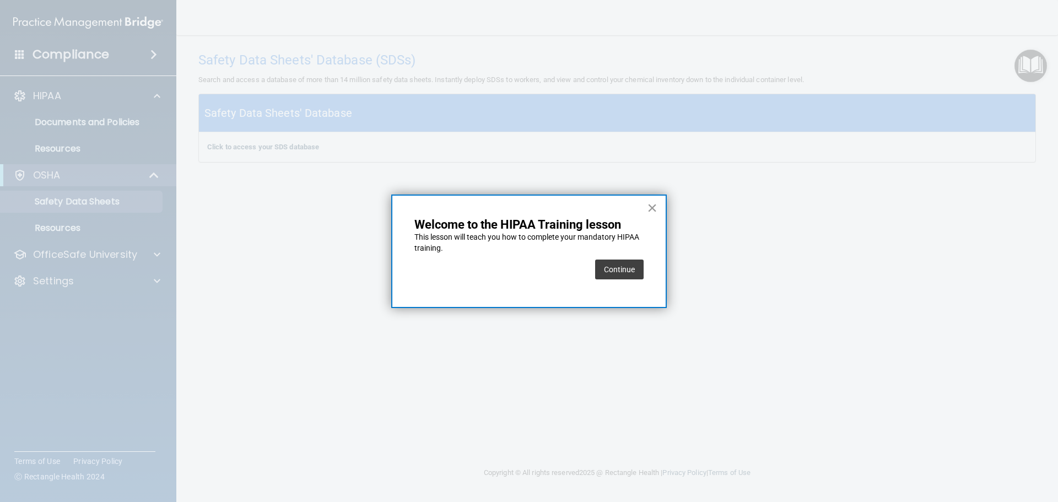
click at [652, 207] on button "×" at bounding box center [652, 208] width 10 height 18
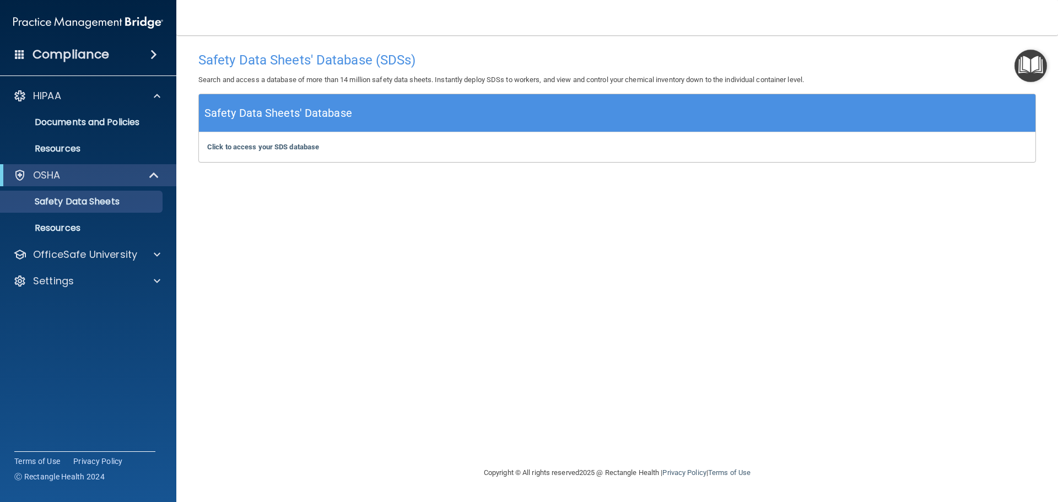
click at [1037, 69] on img "Open Resource Center" at bounding box center [1030, 66] width 32 height 32
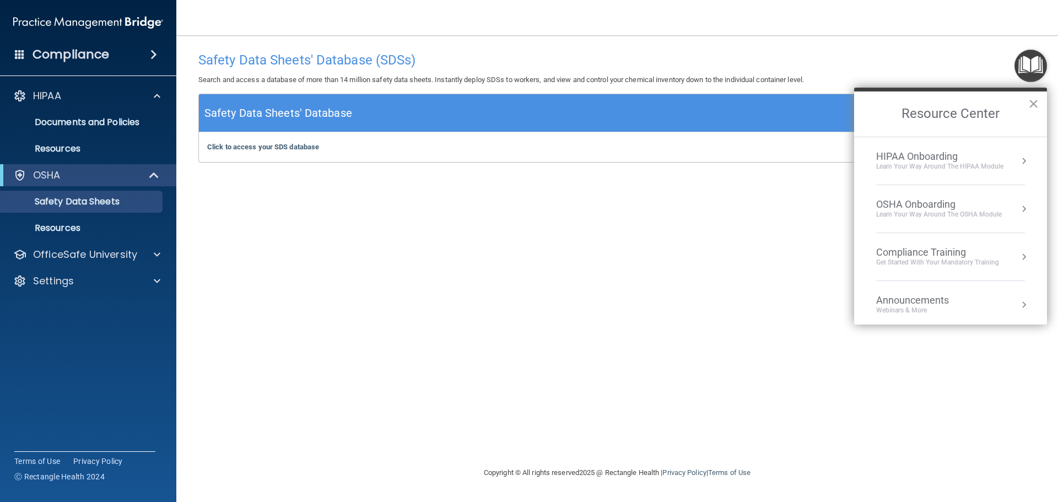
click at [1008, 159] on div "HIPAA Onboarding Learn Your Way around the HIPAA module" at bounding box center [950, 160] width 149 height 21
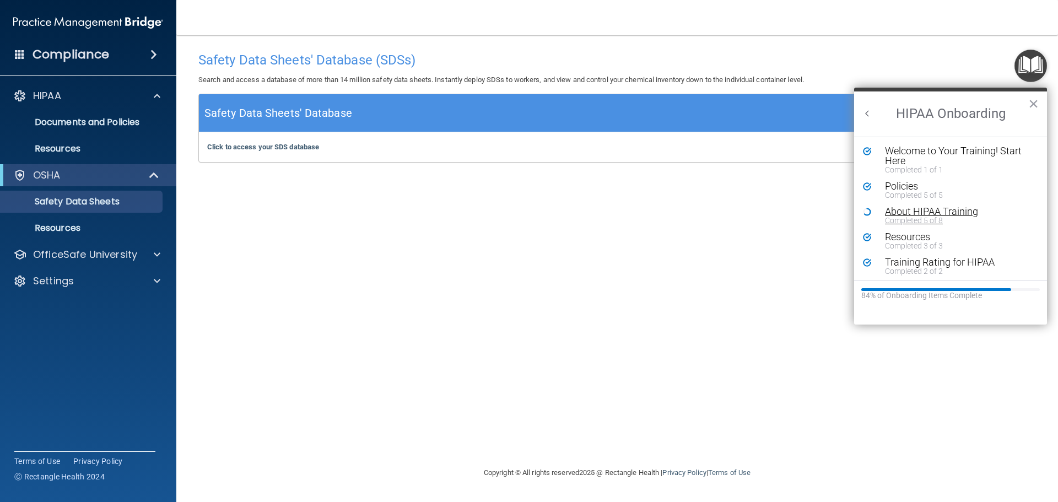
click at [904, 214] on div "About HIPAA Training" at bounding box center [954, 212] width 139 height 10
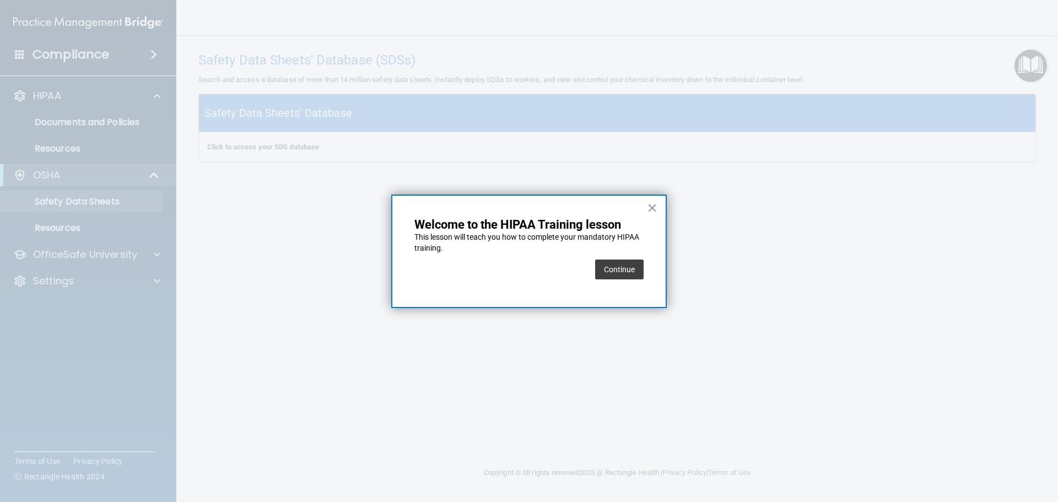
click at [605, 272] on button "Continue" at bounding box center [619, 269] width 48 height 20
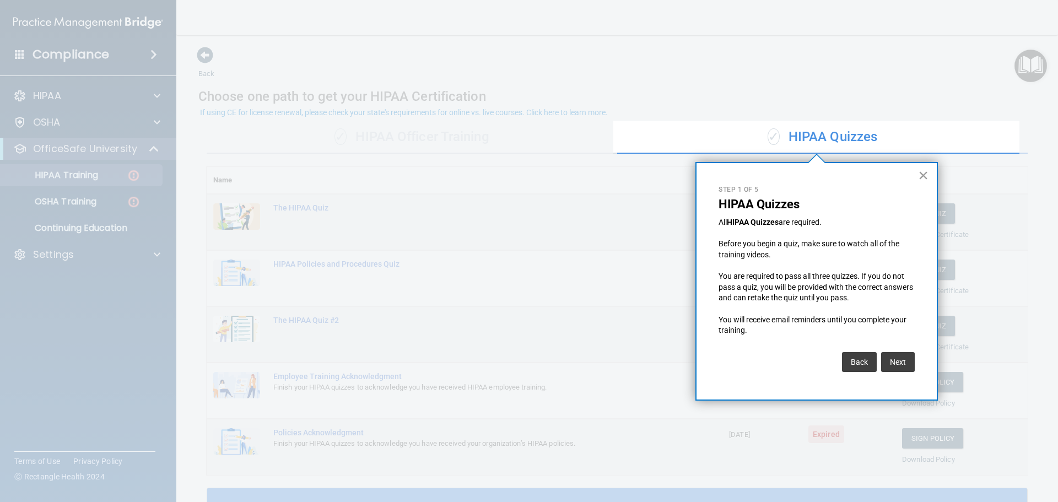
click at [923, 176] on button "×" at bounding box center [923, 175] width 10 height 18
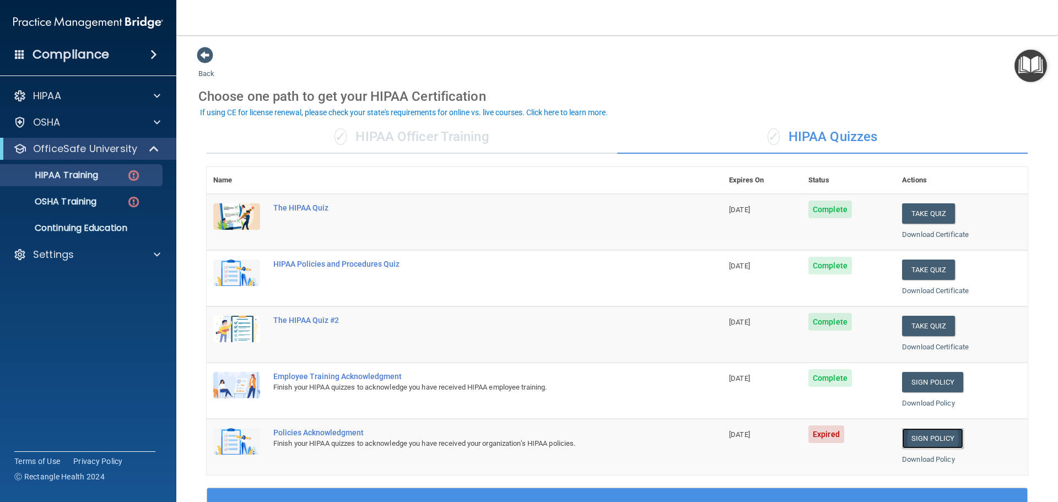
click at [945, 440] on link "Sign Policy" at bounding box center [932, 438] width 61 height 20
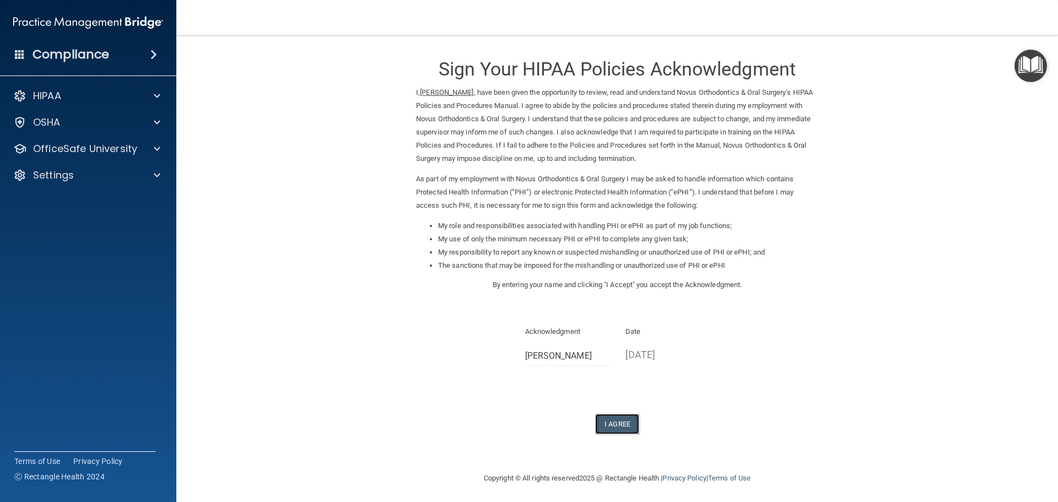
click at [620, 423] on button "I Agree" at bounding box center [617, 424] width 44 height 20
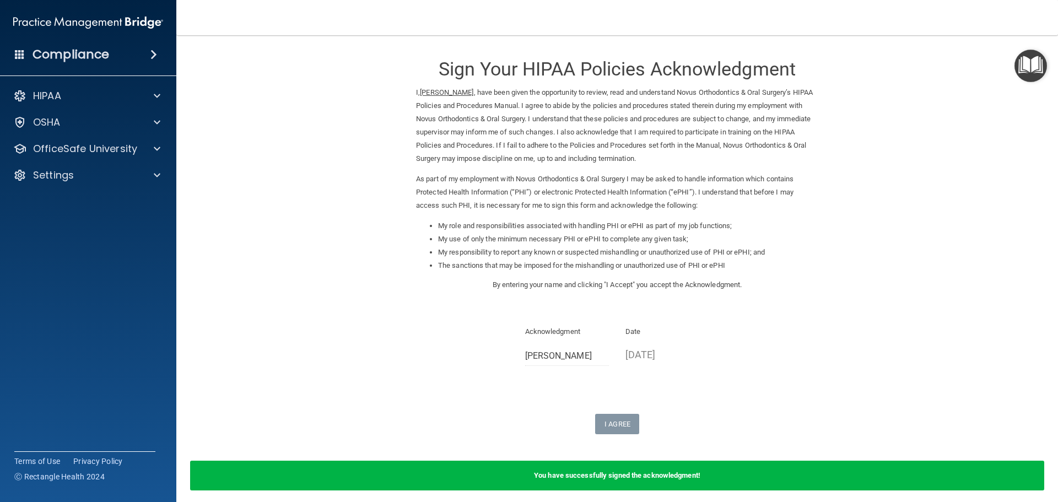
click at [1028, 63] on img "Open Resource Center" at bounding box center [1030, 66] width 32 height 32
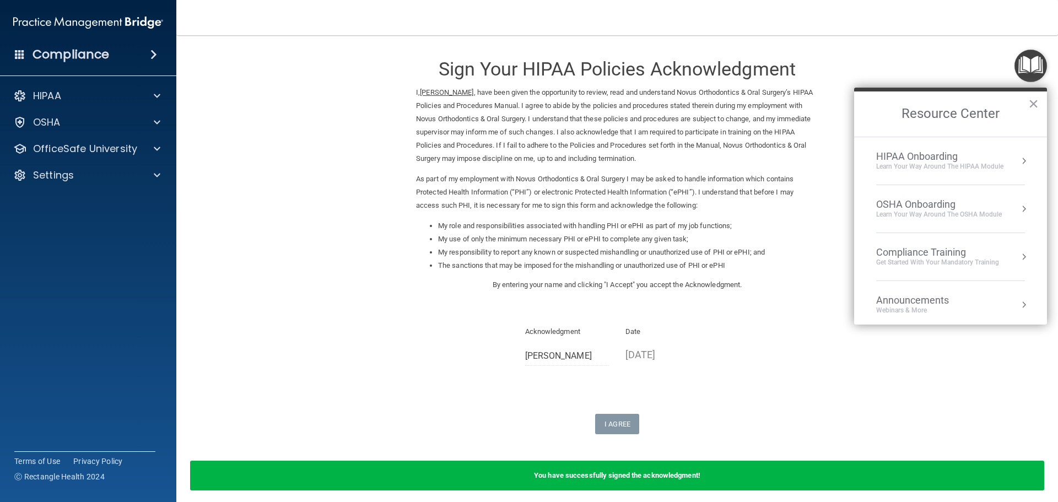
click at [949, 156] on div "HIPAA Onboarding" at bounding box center [939, 156] width 127 height 12
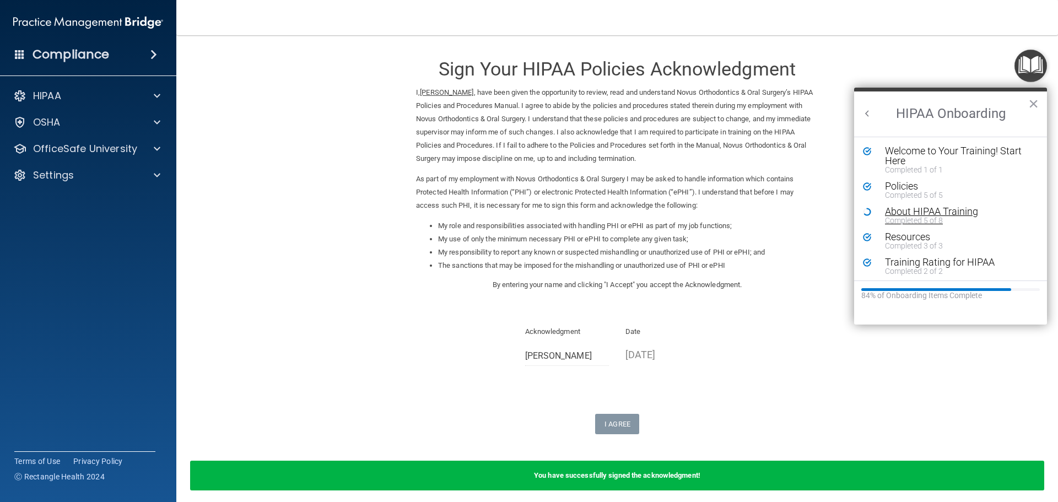
scroll to position [2, 0]
click at [898, 209] on div "About HIPAA Training" at bounding box center [954, 209] width 139 height 10
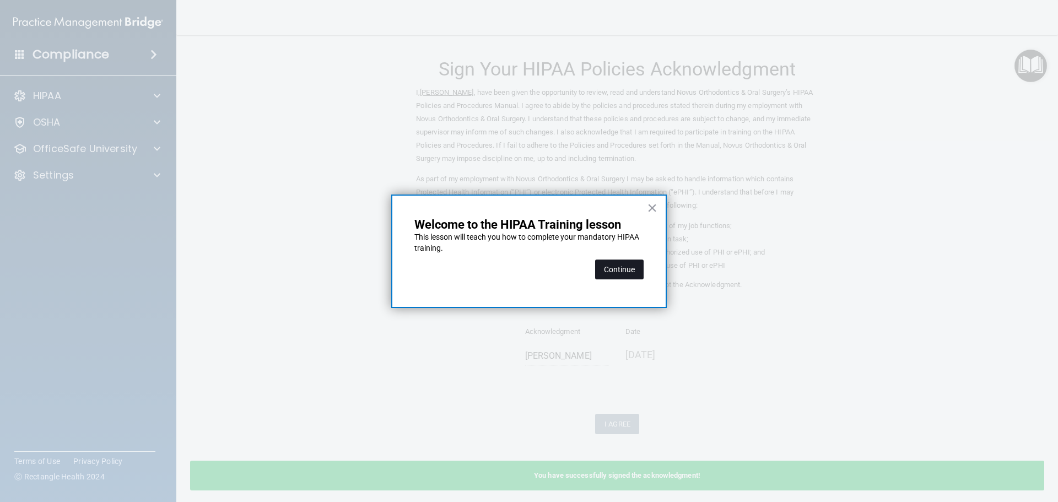
click at [626, 268] on button "Continue" at bounding box center [619, 269] width 48 height 20
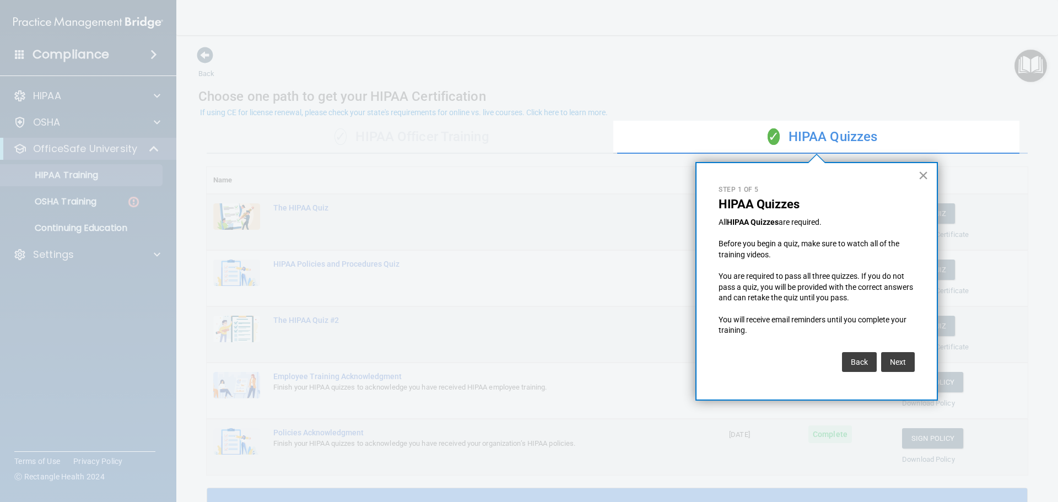
click at [924, 174] on button "×" at bounding box center [923, 175] width 10 height 18
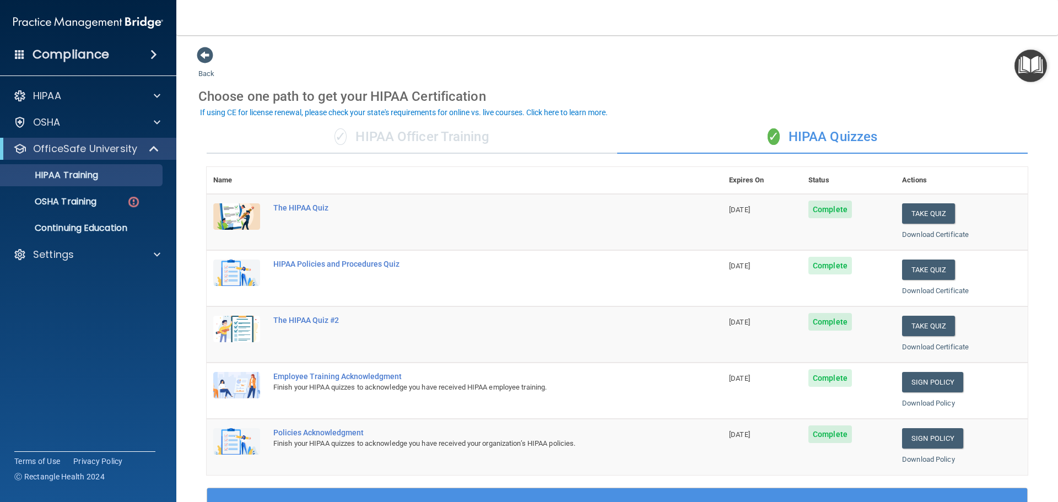
drag, startPoint x: 206, startPoint y: 50, endPoint x: 241, endPoint y: 56, distance: 35.8
click at [206, 50] on span at bounding box center [205, 55] width 17 height 17
